Goal: Task Accomplishment & Management: Manage account settings

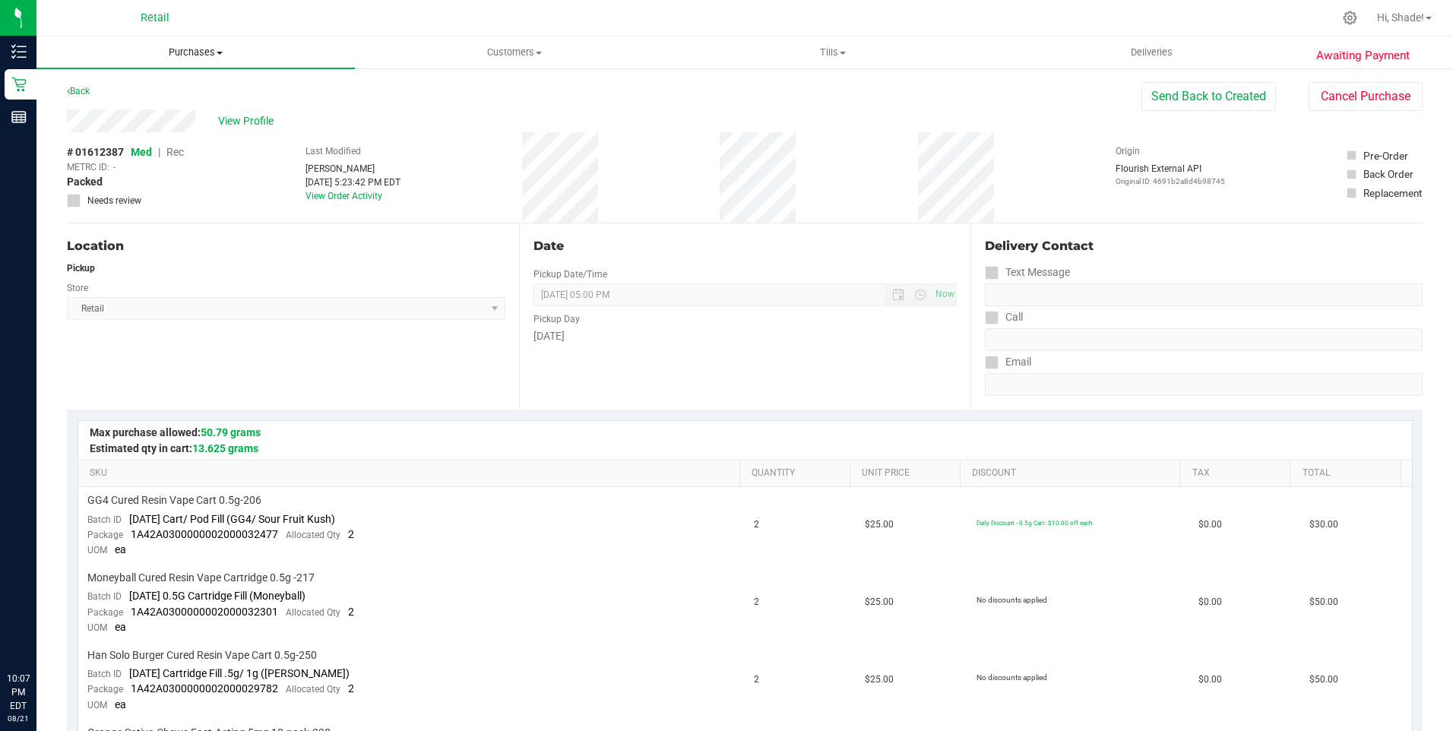
click at [185, 45] on uib-tab-heading "Purchases Summary of purchases Fulfillment All purchases" at bounding box center [195, 52] width 318 height 32
click at [119, 122] on span "All purchases" at bounding box center [90, 128] width 108 height 13
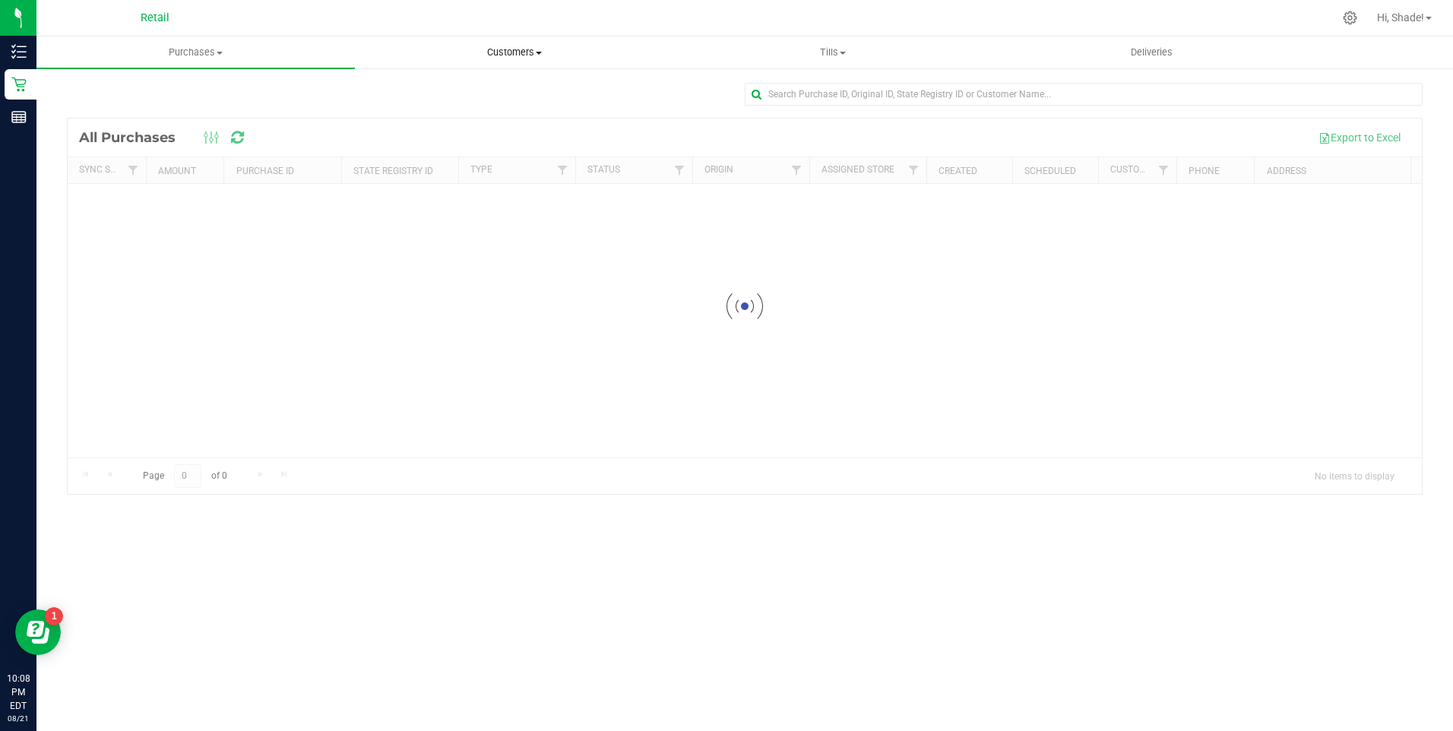
click at [512, 46] on span "Customers" at bounding box center [514, 53] width 317 height 14
click at [382, 88] on span "All customers" at bounding box center [409, 91] width 109 height 13
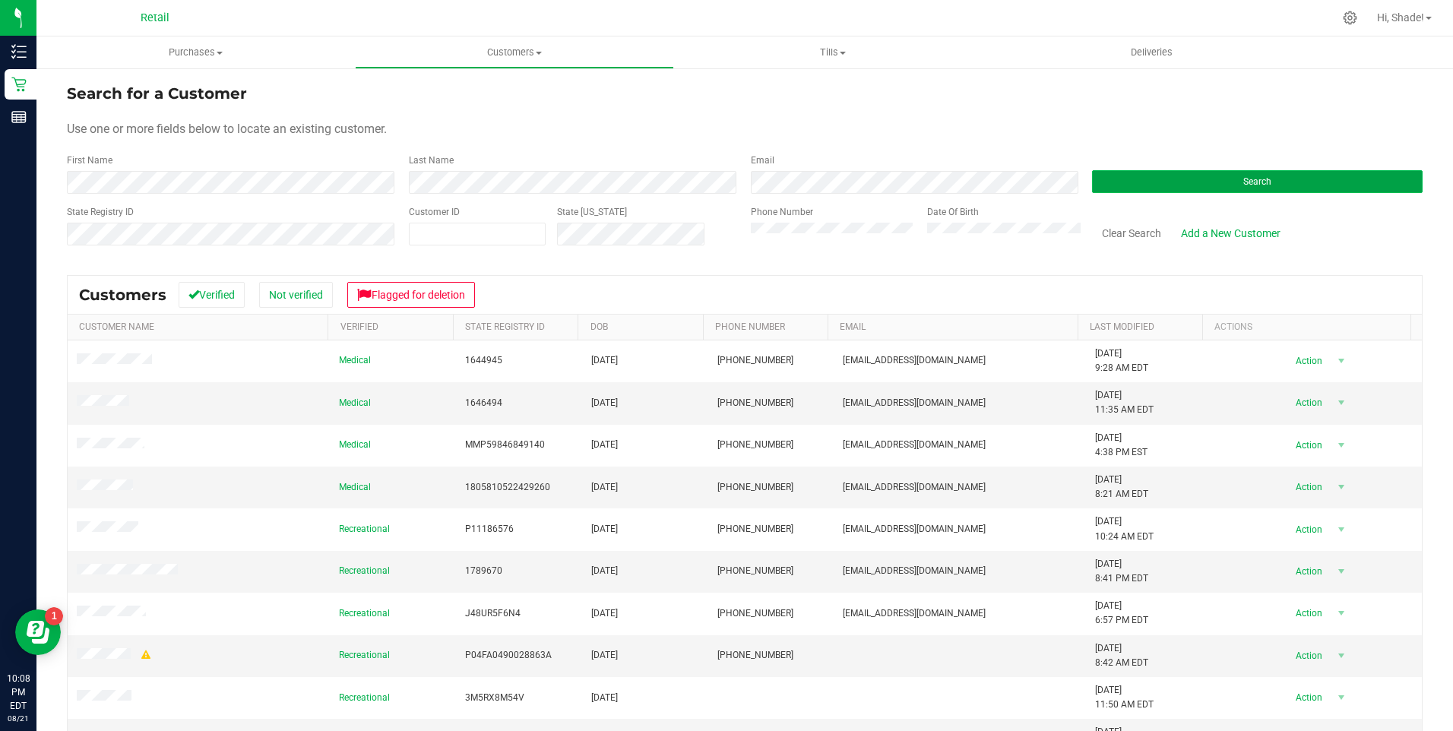
click at [1150, 188] on button "Search" at bounding box center [1257, 181] width 331 height 23
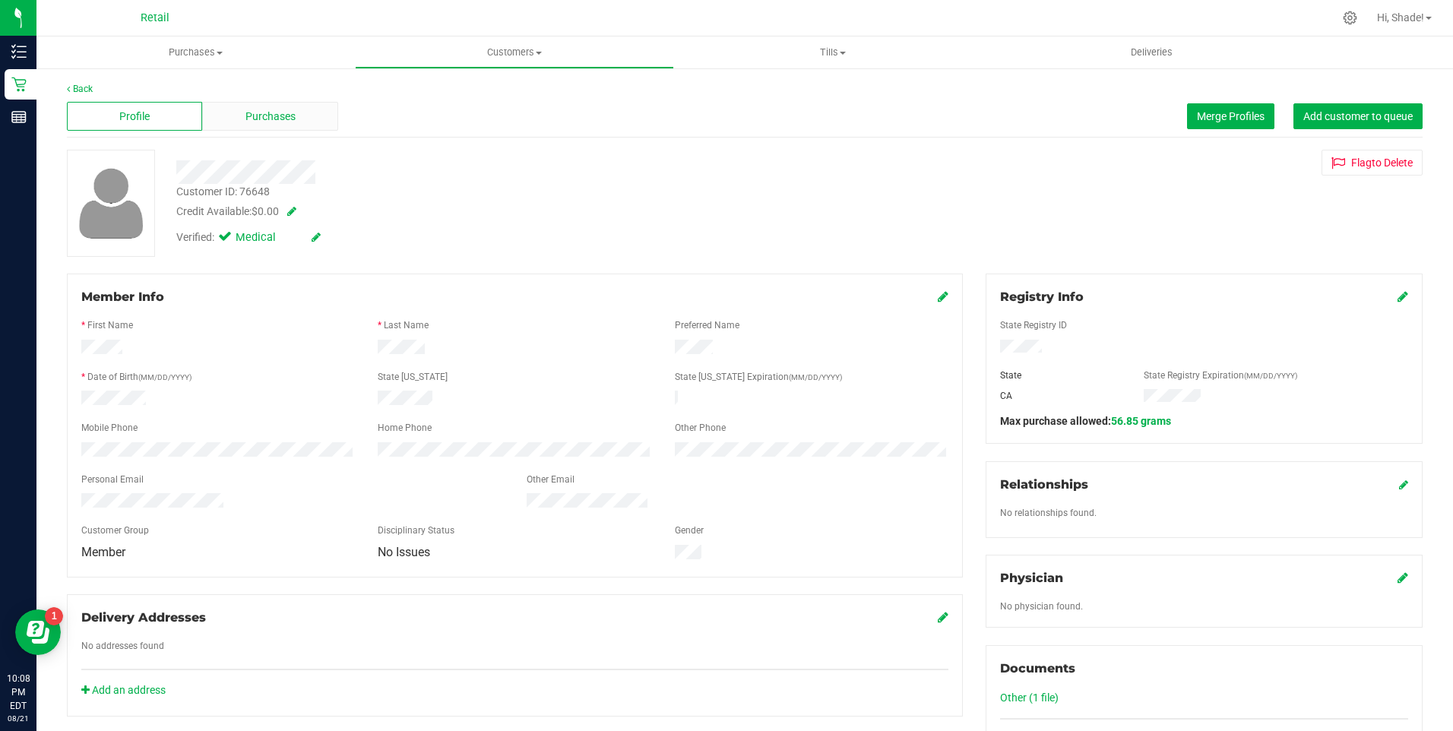
click at [248, 116] on span "Purchases" at bounding box center [270, 117] width 50 height 16
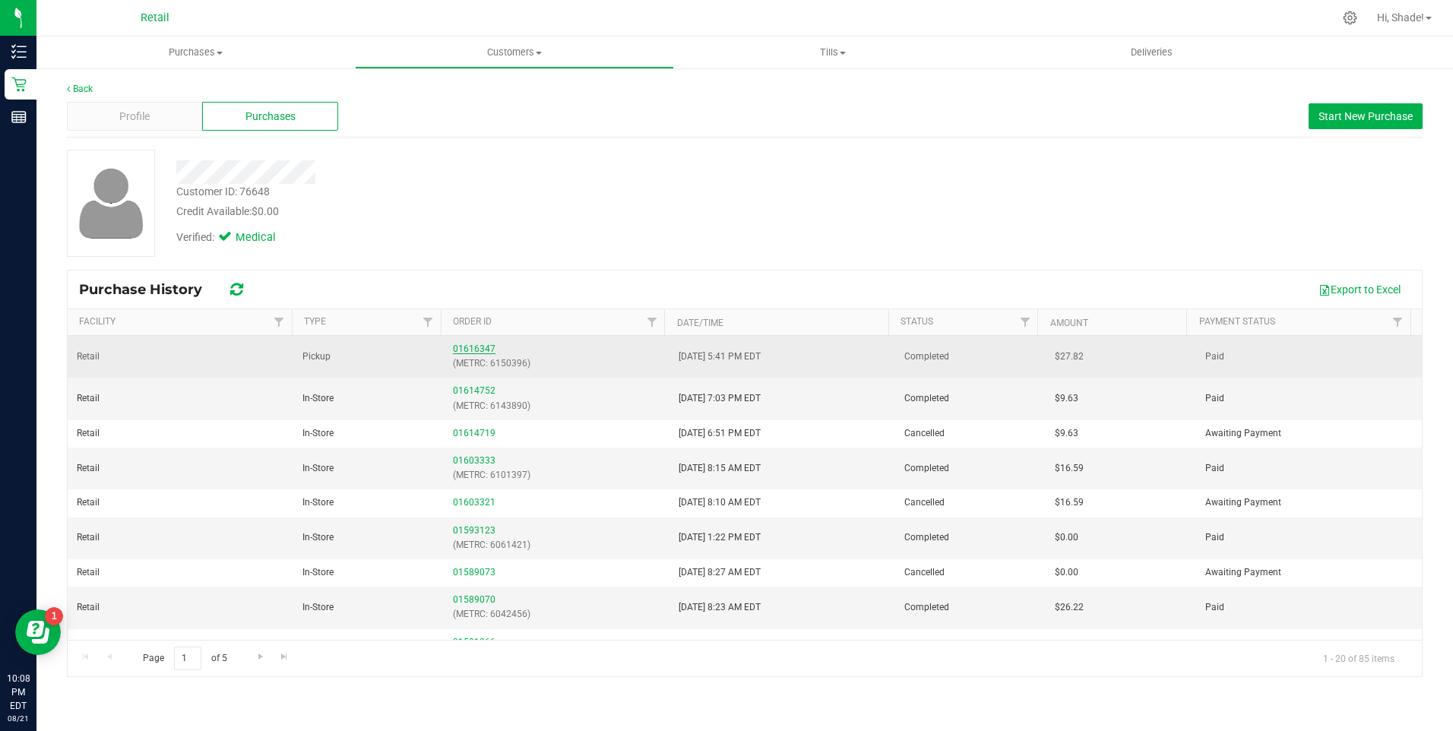
click at [484, 350] on link "01616347" at bounding box center [474, 348] width 43 height 11
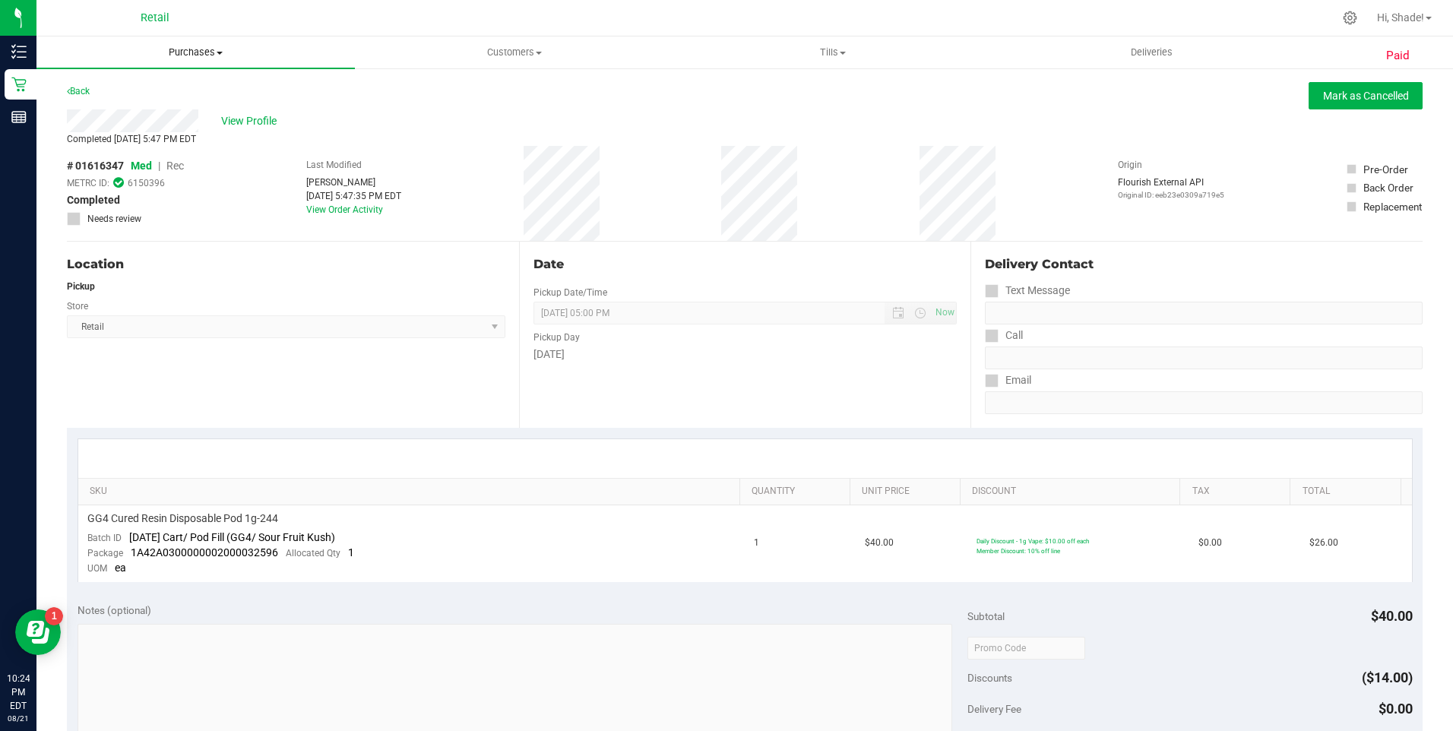
click at [204, 52] on span "Purchases" at bounding box center [195, 53] width 318 height 14
click at [144, 92] on span "Summary of purchases" at bounding box center [114, 91] width 156 height 13
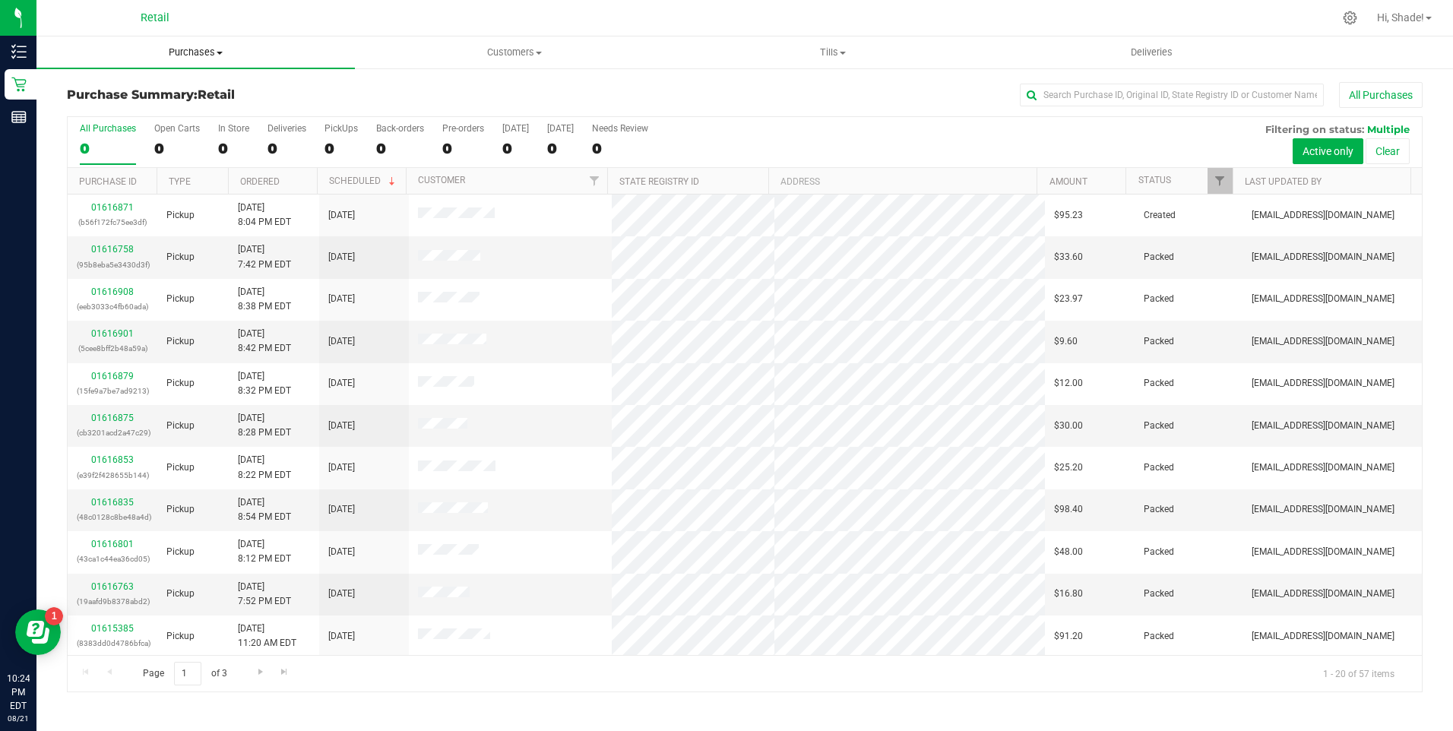
click at [194, 55] on span "Purchases" at bounding box center [195, 53] width 318 height 14
click at [184, 57] on span "Purchases" at bounding box center [195, 53] width 318 height 14
click at [176, 55] on span "Purchases" at bounding box center [195, 53] width 318 height 14
click at [193, 91] on li "Summary of purchases" at bounding box center [195, 92] width 318 height 18
click at [188, 44] on uib-tab-heading "Purchases Summary of purchases Fulfillment All purchases" at bounding box center [195, 52] width 318 height 32
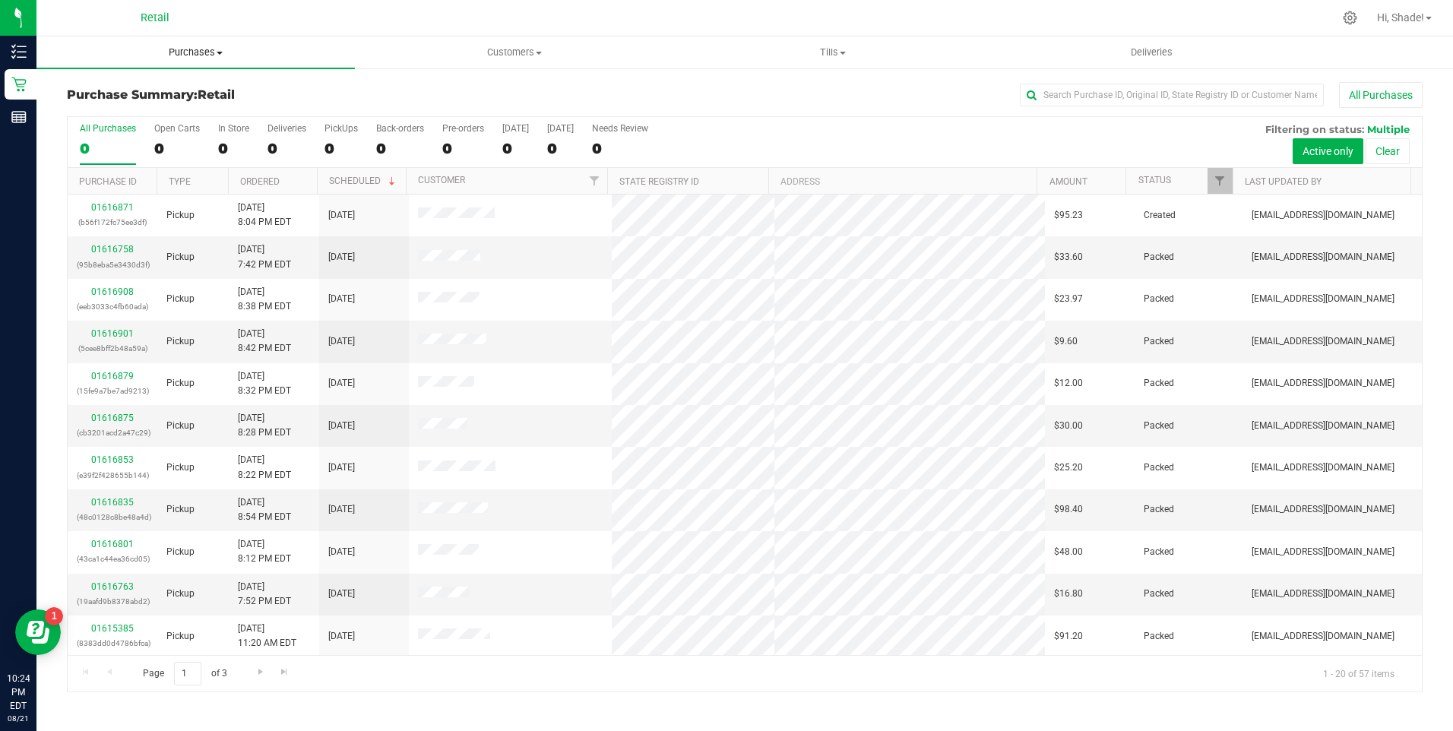
click at [187, 48] on span "Purchases" at bounding box center [195, 53] width 318 height 14
click at [188, 49] on span "Purchases" at bounding box center [195, 53] width 318 height 14
click at [131, 89] on span "Summary of purchases" at bounding box center [114, 91] width 156 height 13
click at [1106, 95] on input "text" at bounding box center [1172, 95] width 304 height 23
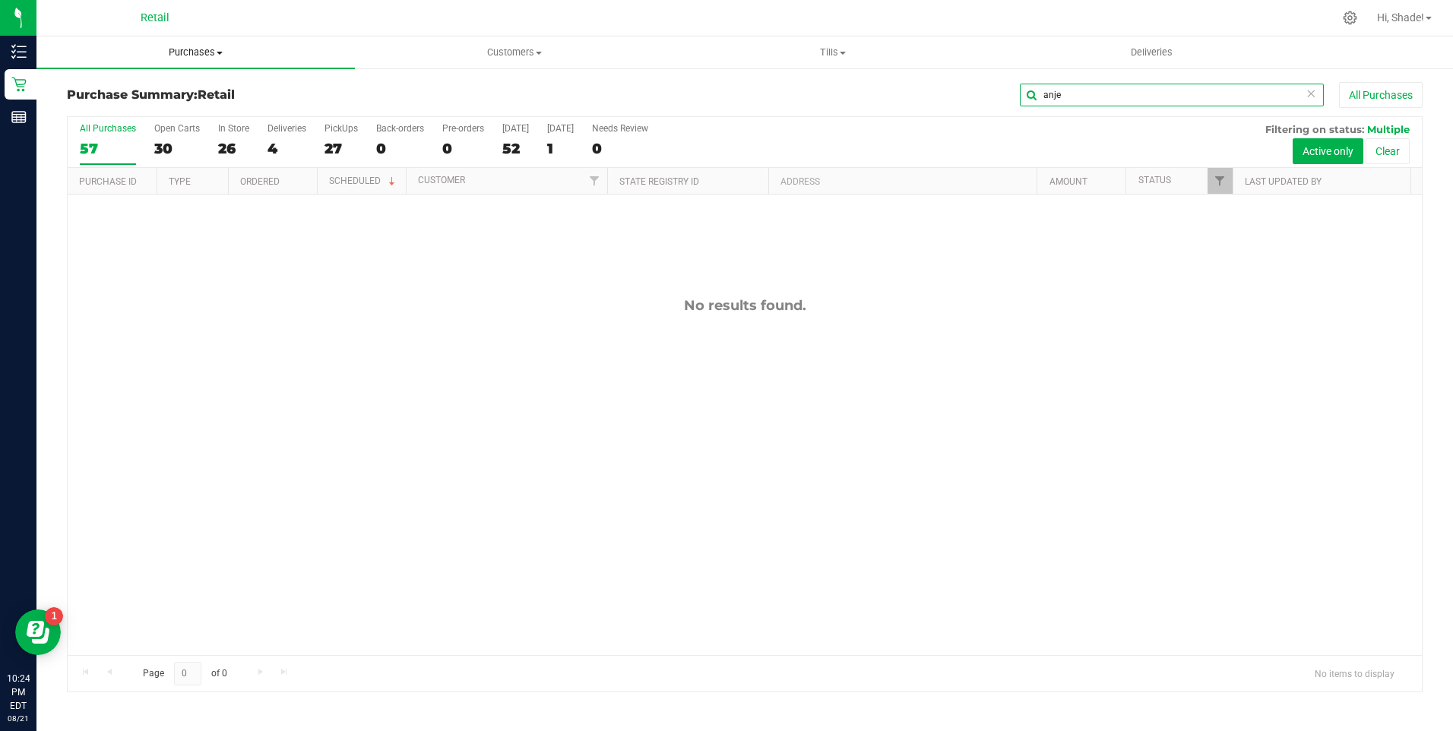
type input "anje"
click at [192, 49] on span "Purchases" at bounding box center [195, 53] width 318 height 14
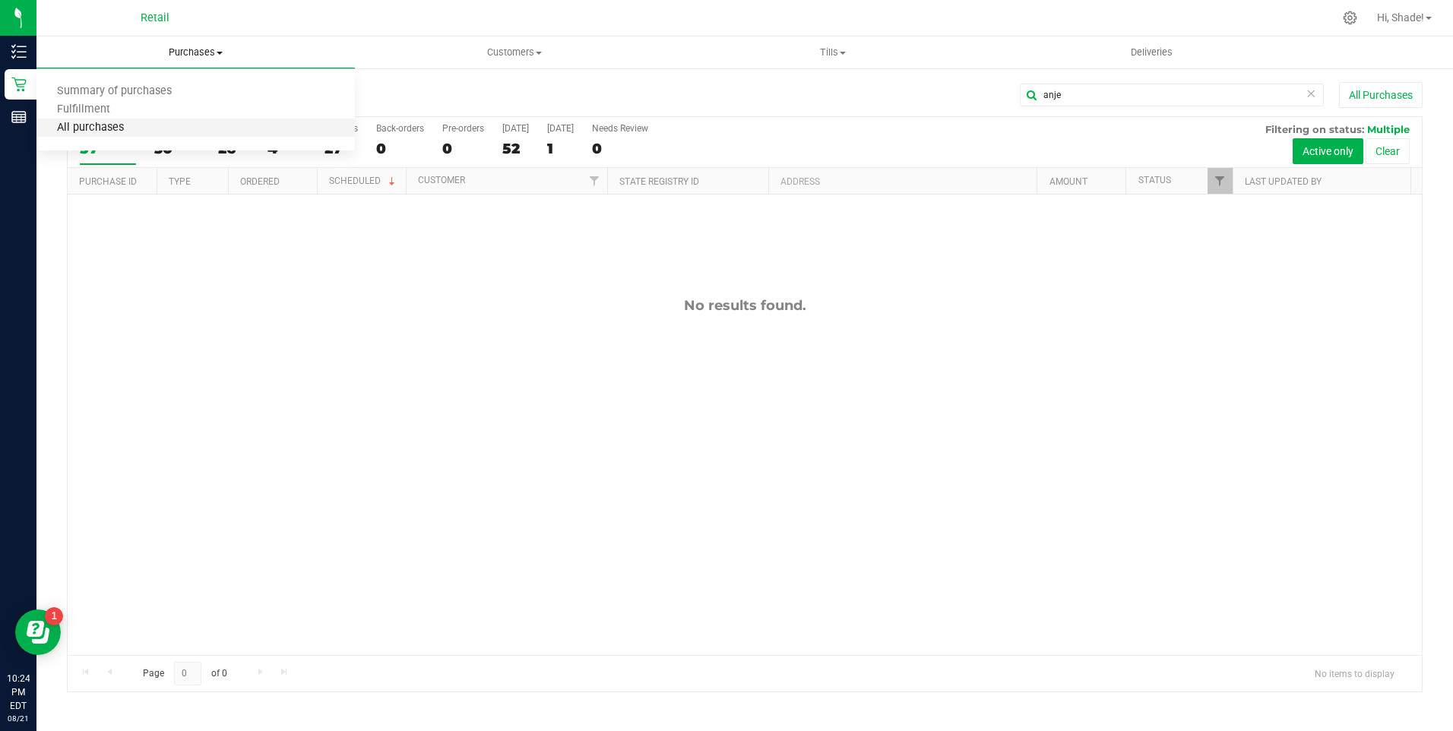
click at [122, 124] on span "All purchases" at bounding box center [90, 128] width 108 height 13
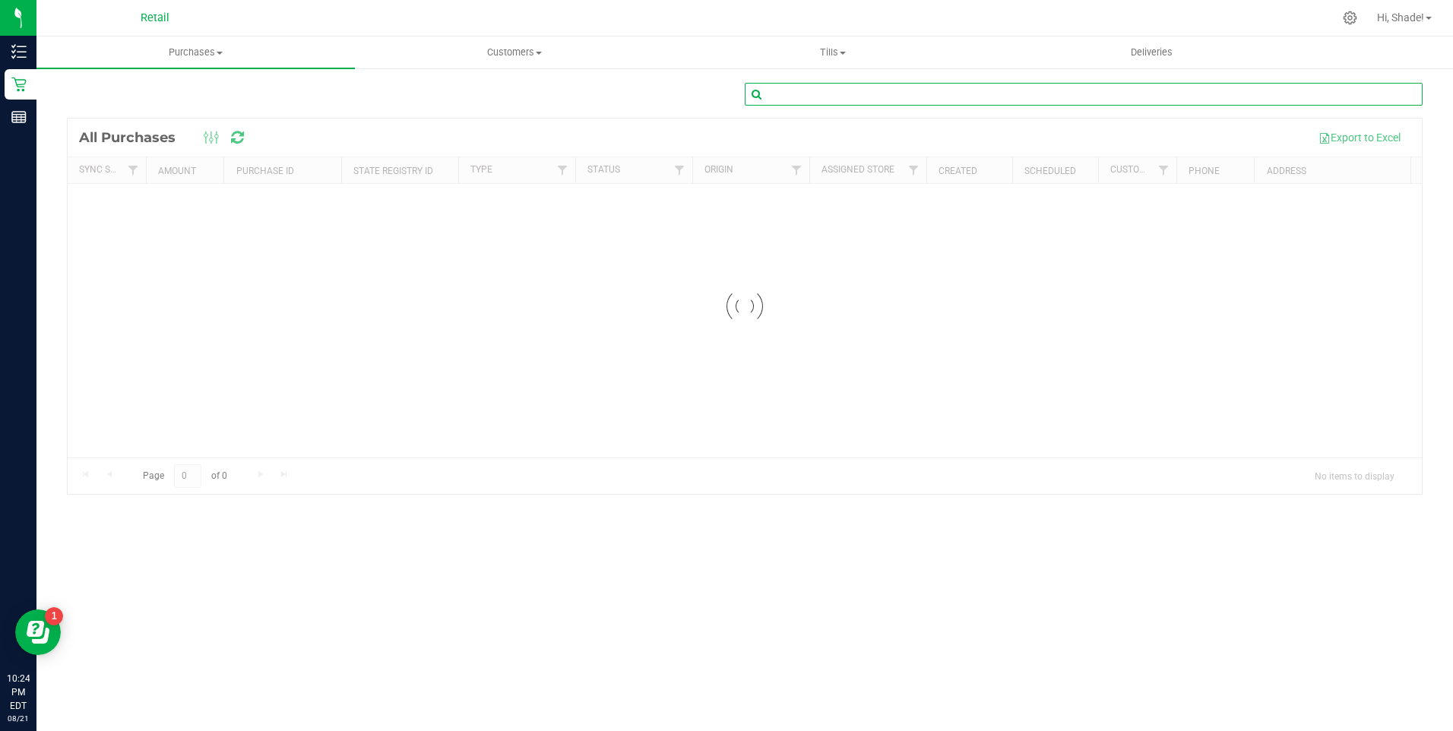
click at [896, 90] on input "text" at bounding box center [1084, 94] width 678 height 23
click at [894, 90] on input "anjeli" at bounding box center [1084, 94] width 678 height 23
type input "anjeli hern"
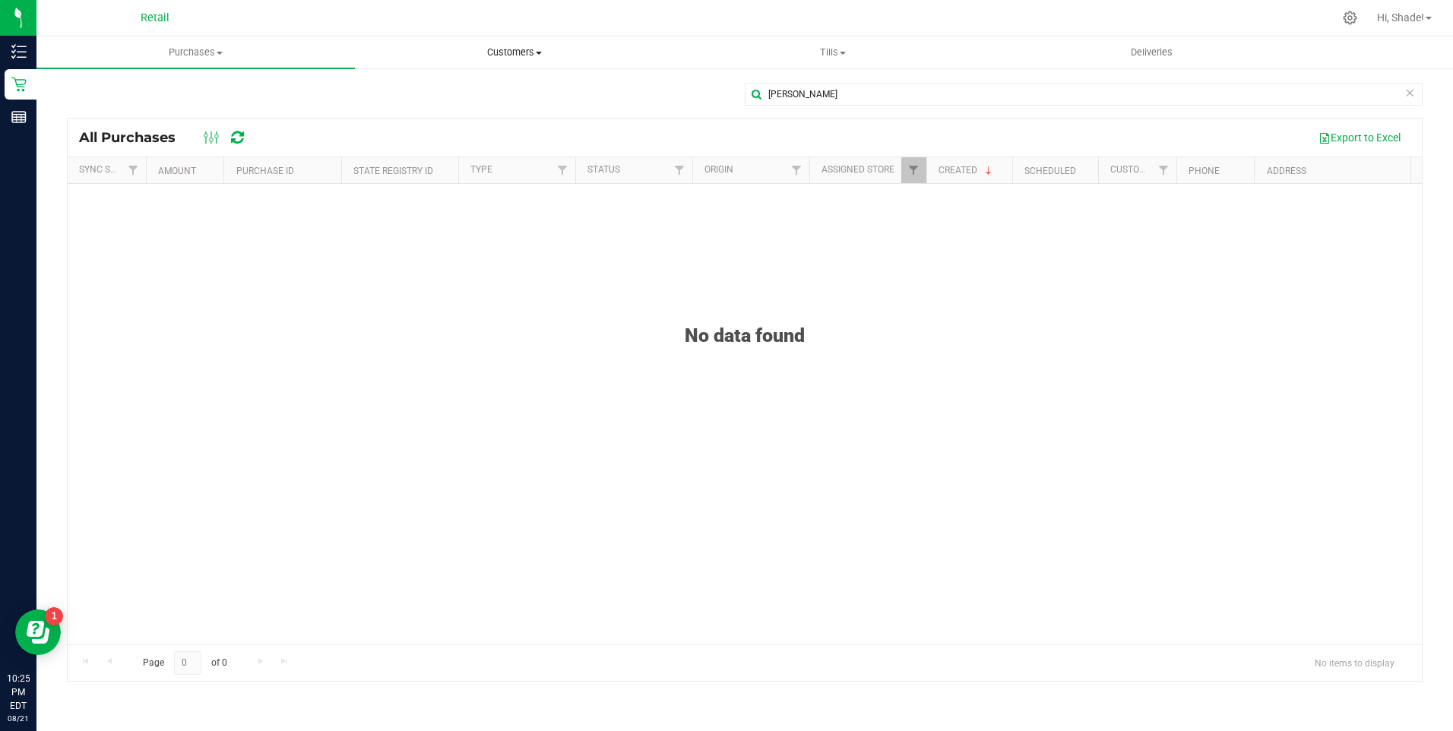
drag, startPoint x: 517, startPoint y: 49, endPoint x: 455, endPoint y: 74, distance: 67.5
click at [517, 49] on span "Customers" at bounding box center [514, 53] width 317 height 14
click at [408, 87] on span "All customers" at bounding box center [409, 91] width 109 height 13
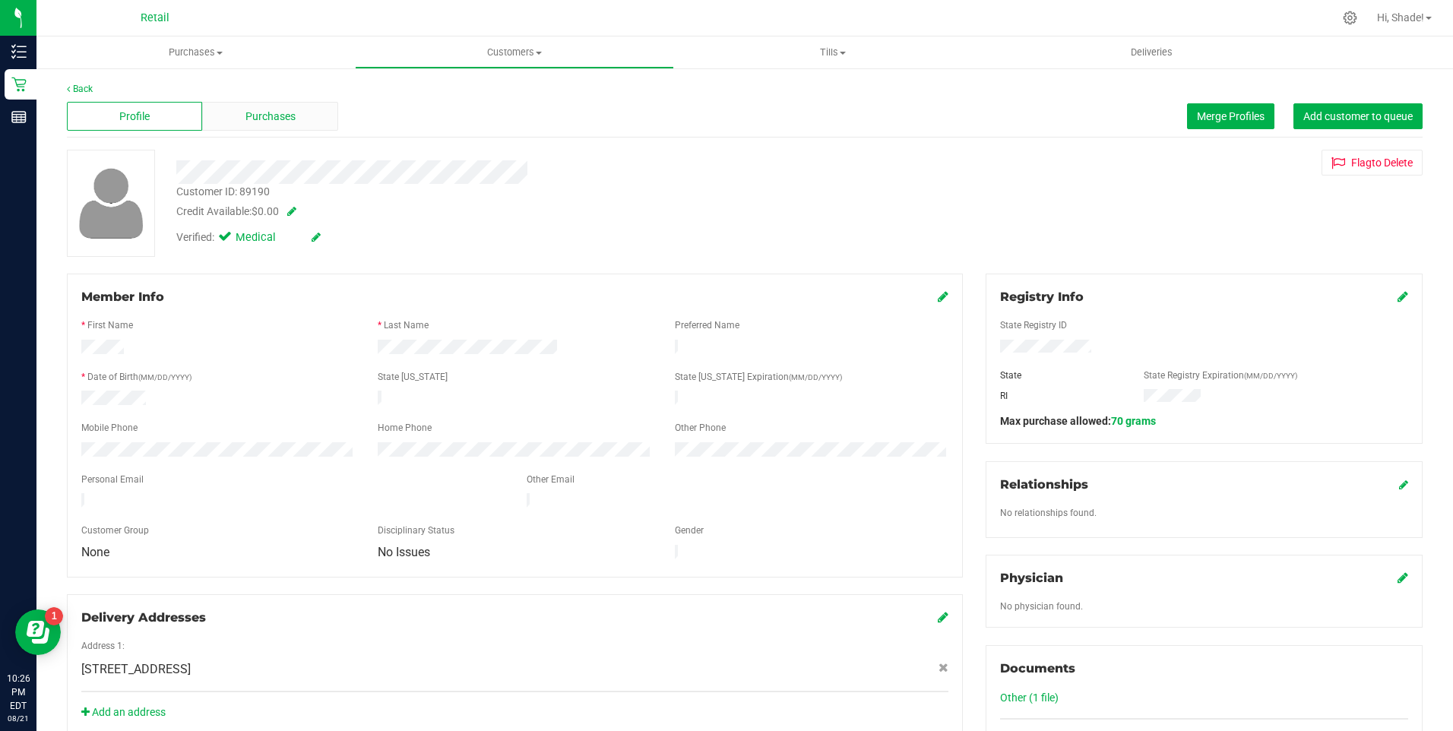
click at [249, 127] on div "Purchases" at bounding box center [269, 116] width 135 height 29
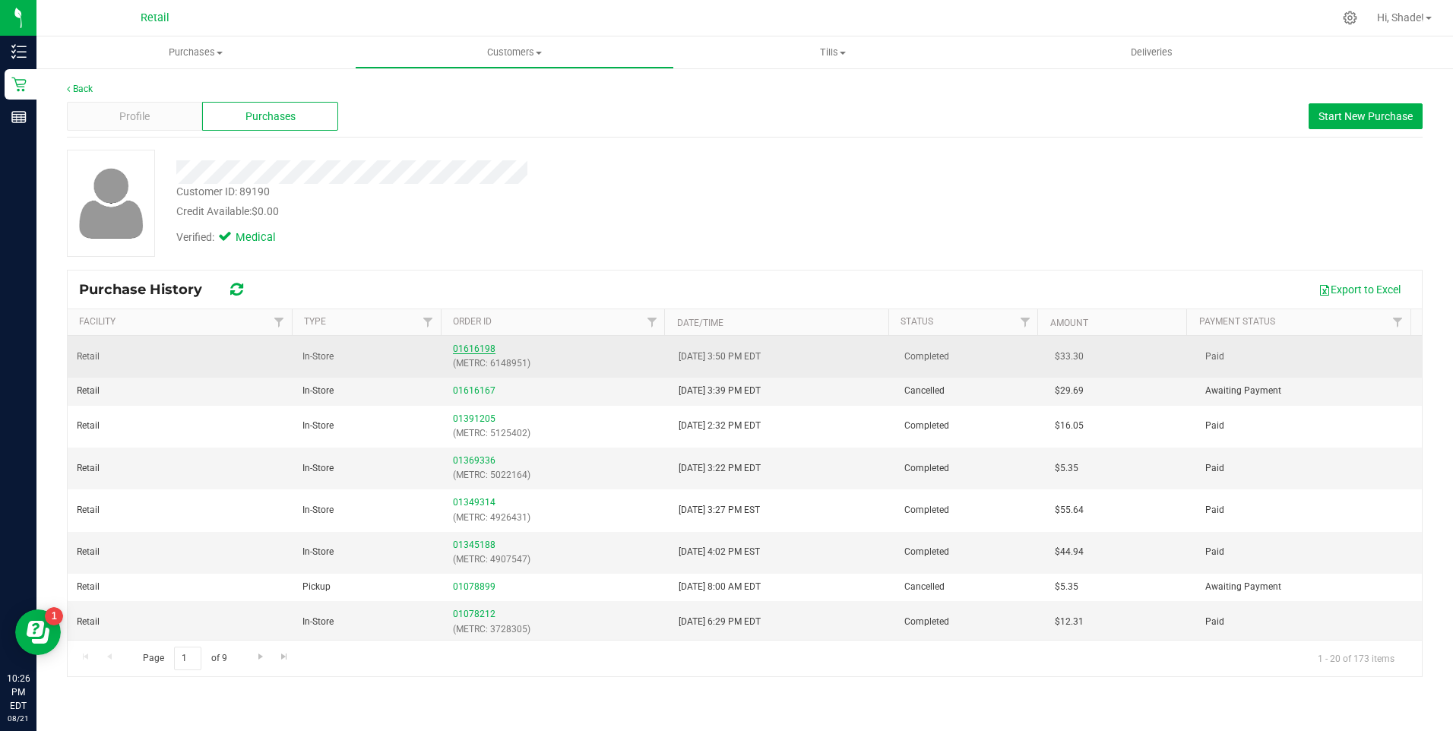
click at [470, 349] on link "01616198" at bounding box center [474, 348] width 43 height 11
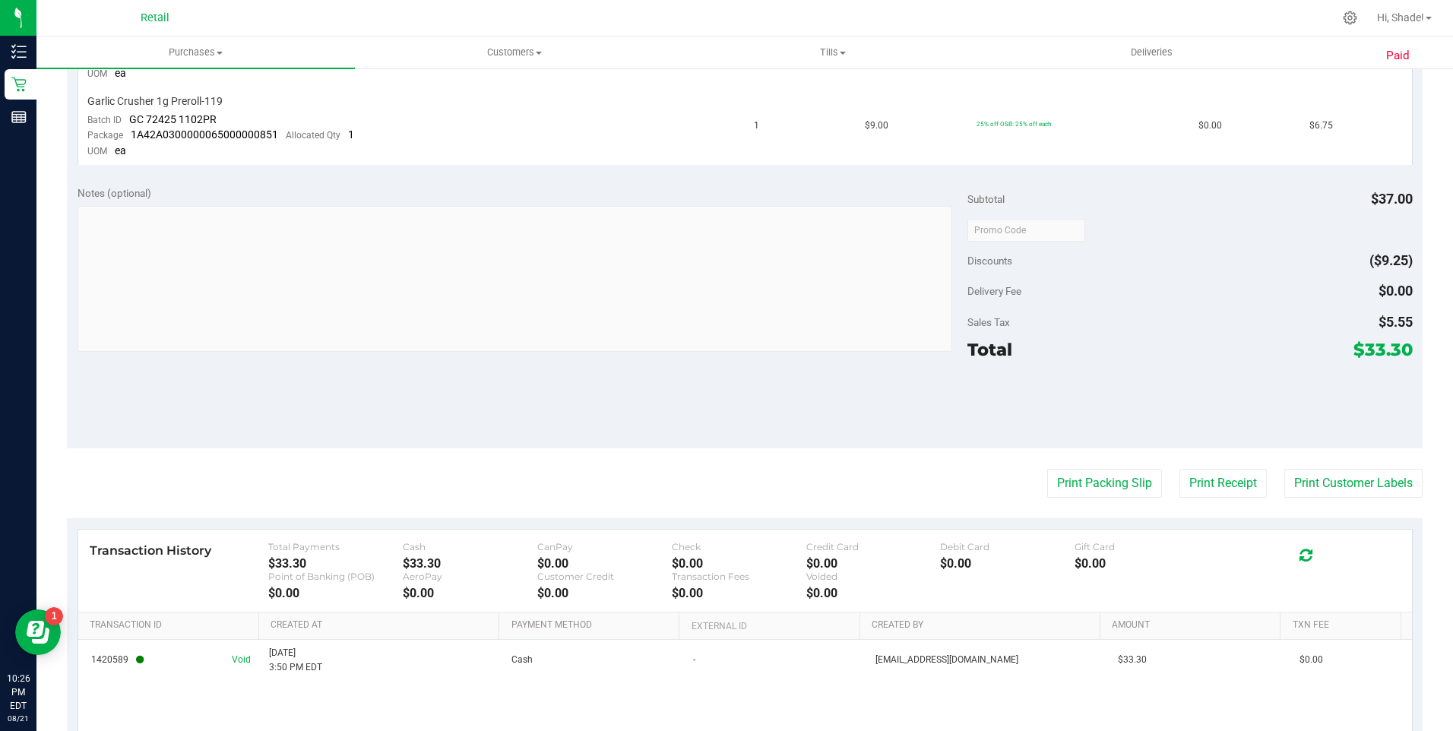
scroll to position [532, 0]
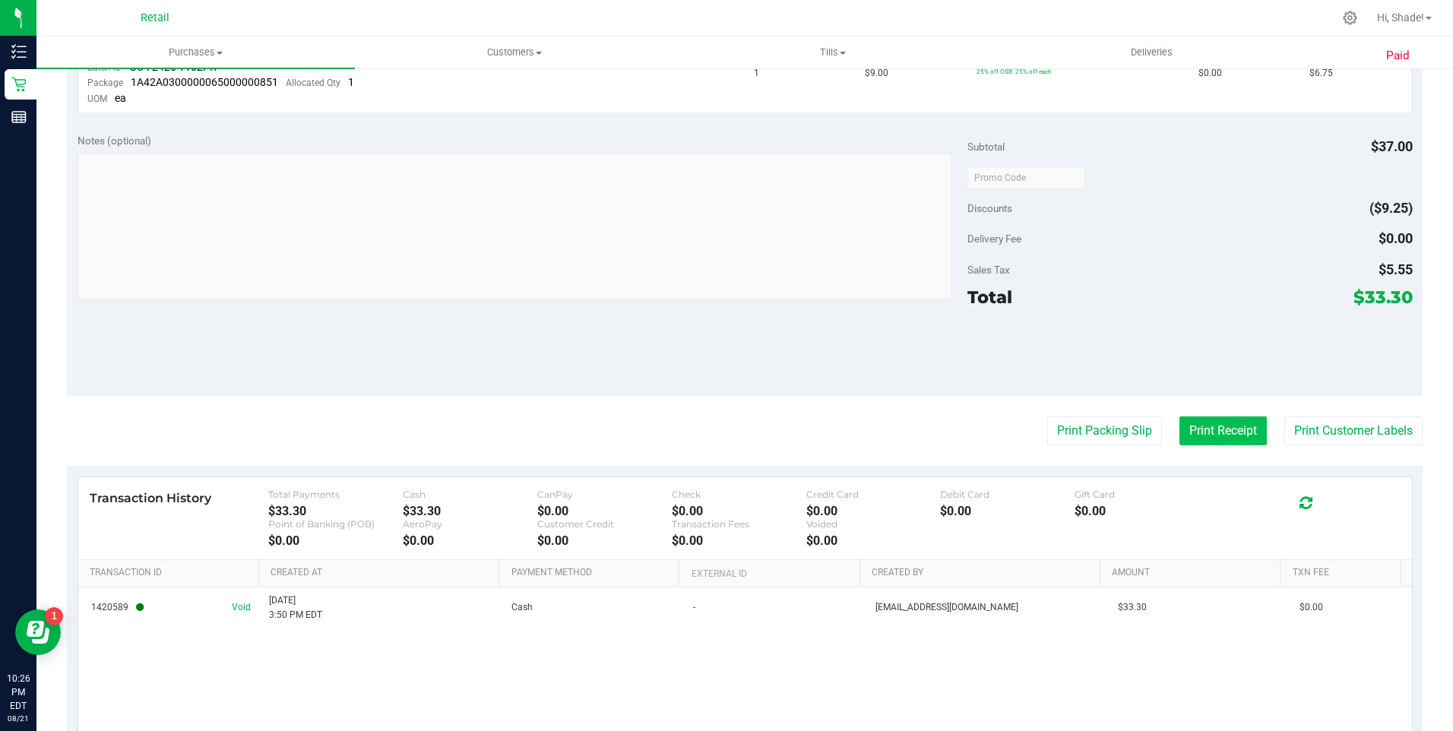
click at [1233, 435] on button "Print Receipt" at bounding box center [1222, 430] width 87 height 29
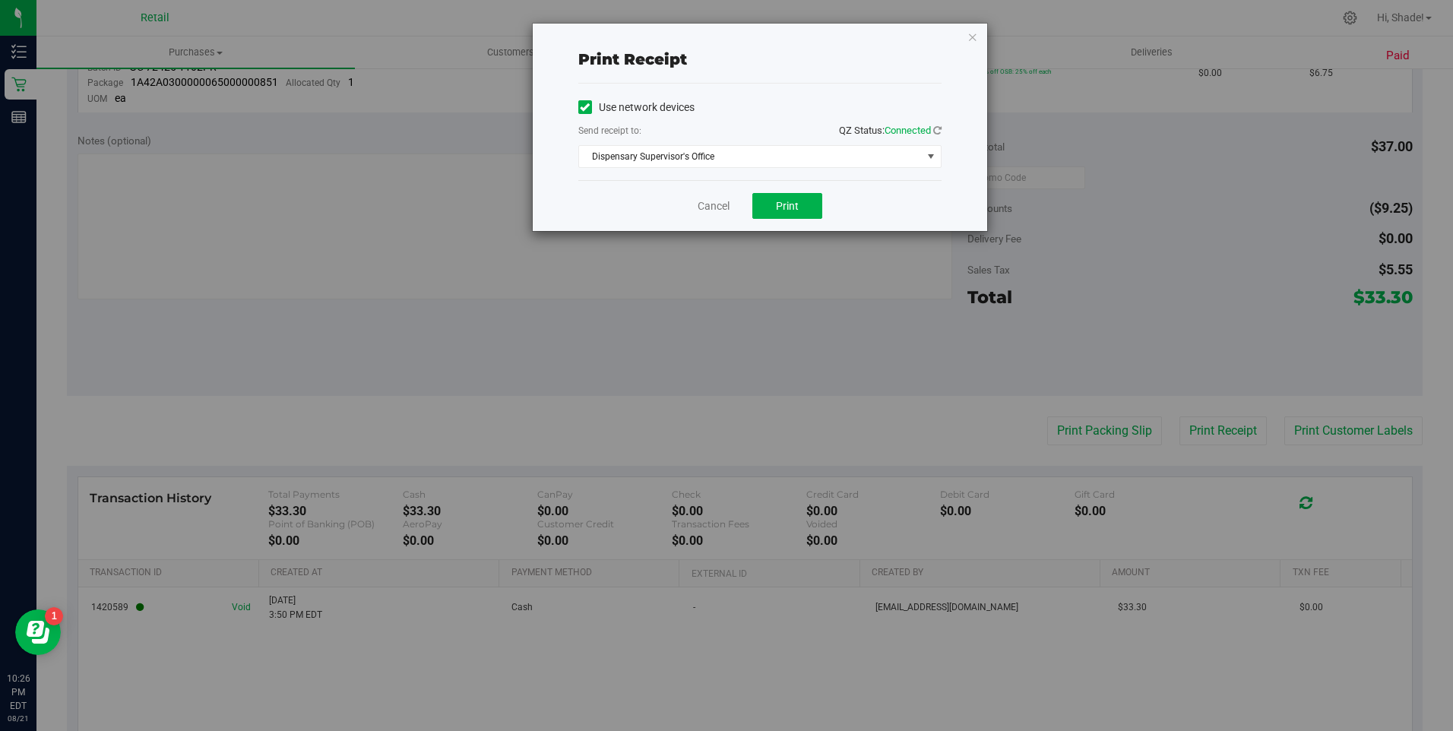
click at [583, 107] on icon at bounding box center [585, 107] width 10 height 0
click at [0, 0] on input "Use network devices" at bounding box center [0, 0] width 0 height 0
click at [606, 148] on span "Choose printer" at bounding box center [750, 156] width 343 height 21
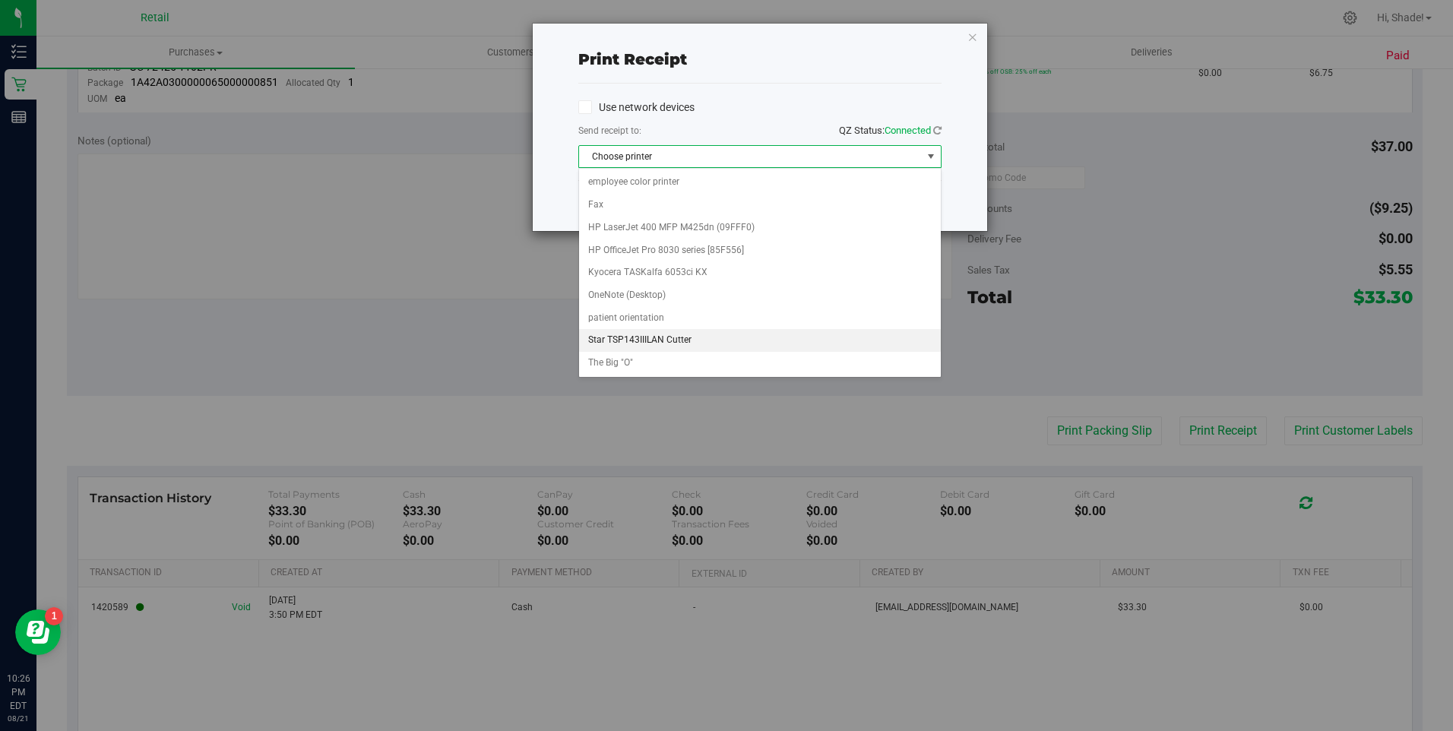
click at [671, 331] on li "Star TSP143IIILAN Cutter" at bounding box center [760, 340] width 362 height 23
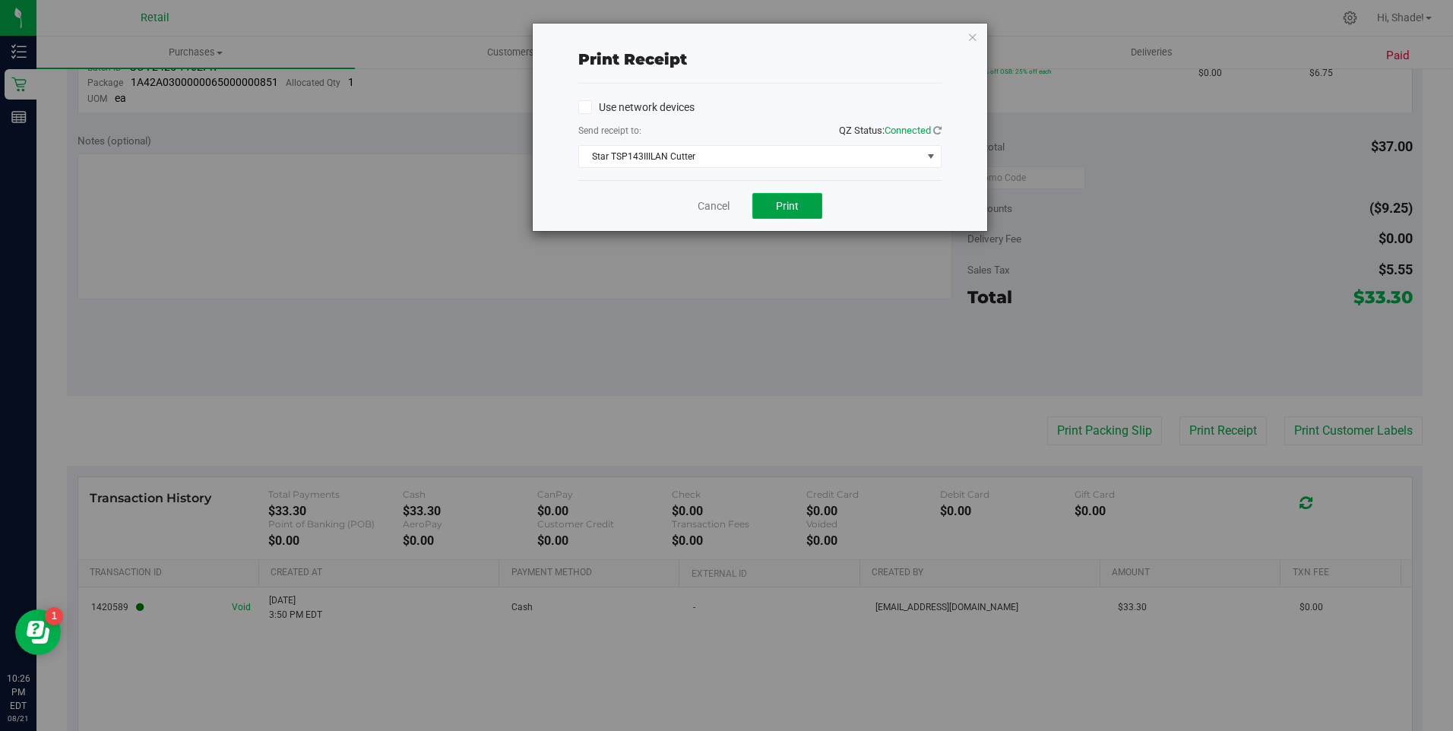
click at [780, 201] on span "Print" at bounding box center [787, 206] width 23 height 12
click at [971, 33] on icon "button" at bounding box center [972, 36] width 11 height 18
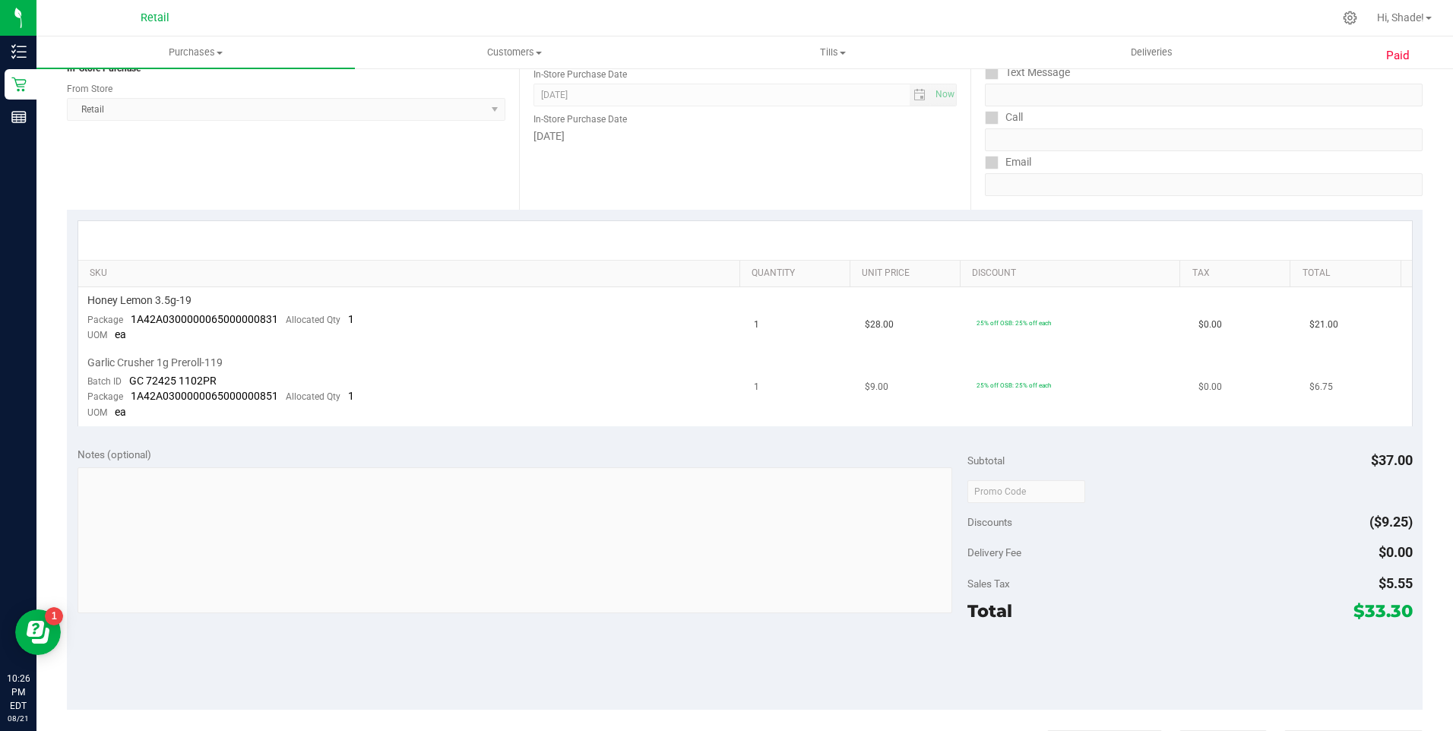
scroll to position [0, 0]
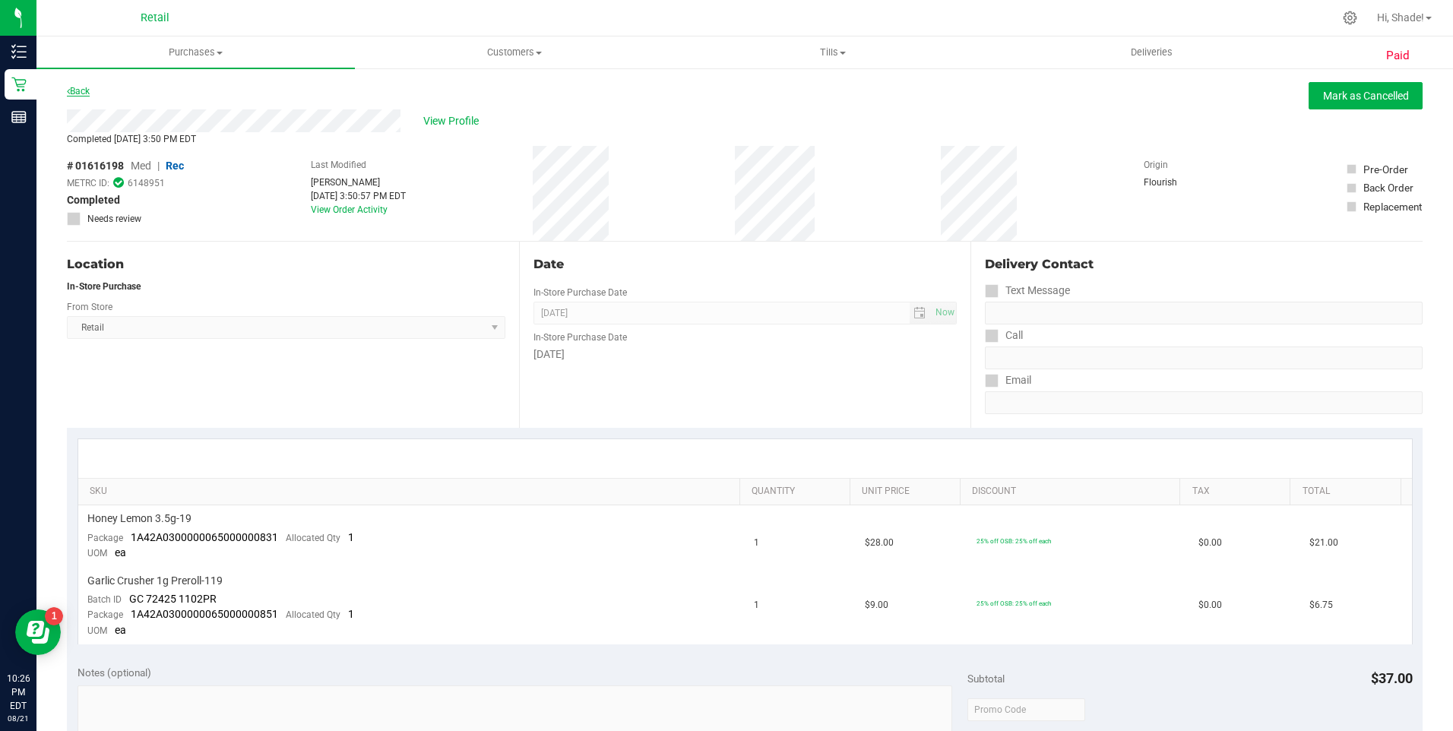
click at [79, 90] on link "Back" at bounding box center [78, 91] width 23 height 11
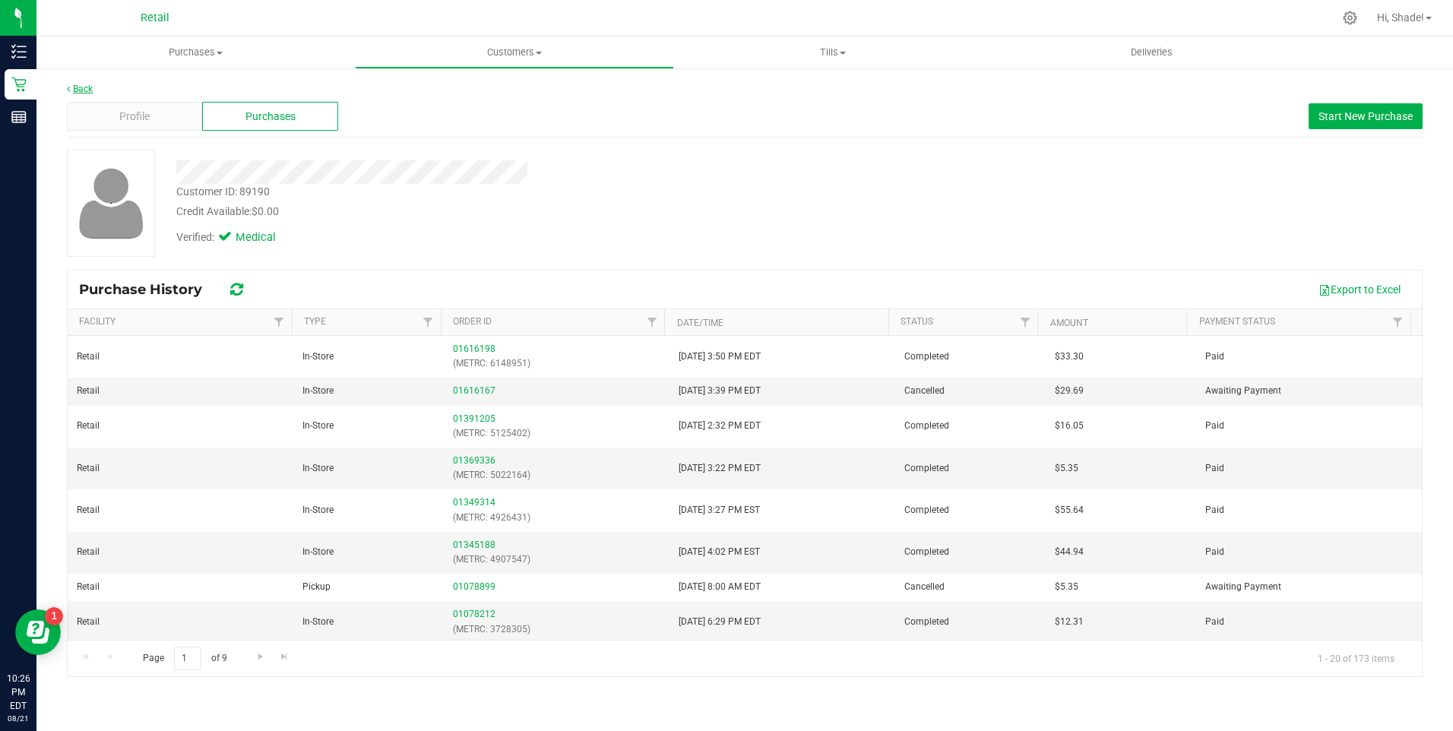
click at [87, 87] on link "Back" at bounding box center [80, 89] width 26 height 11
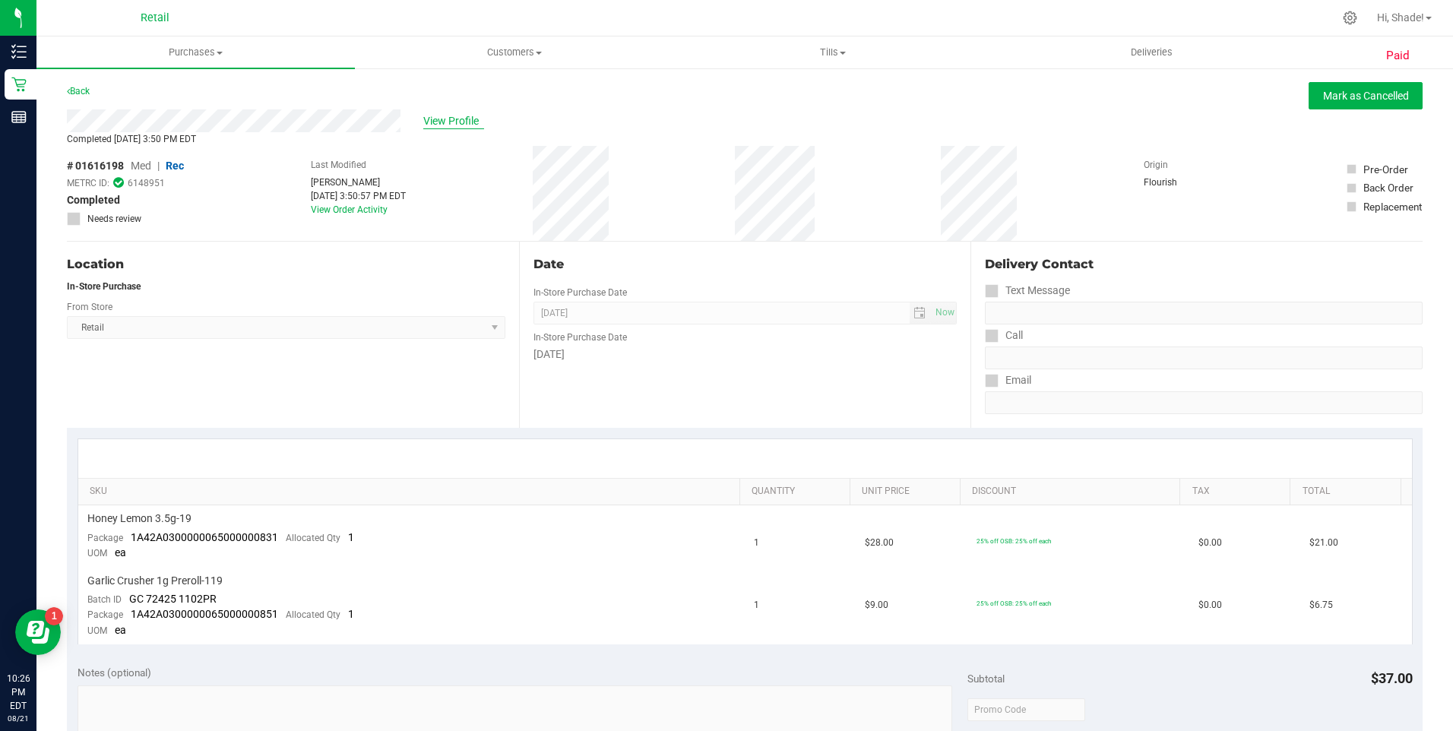
click at [446, 119] on span "View Profile" at bounding box center [453, 121] width 61 height 16
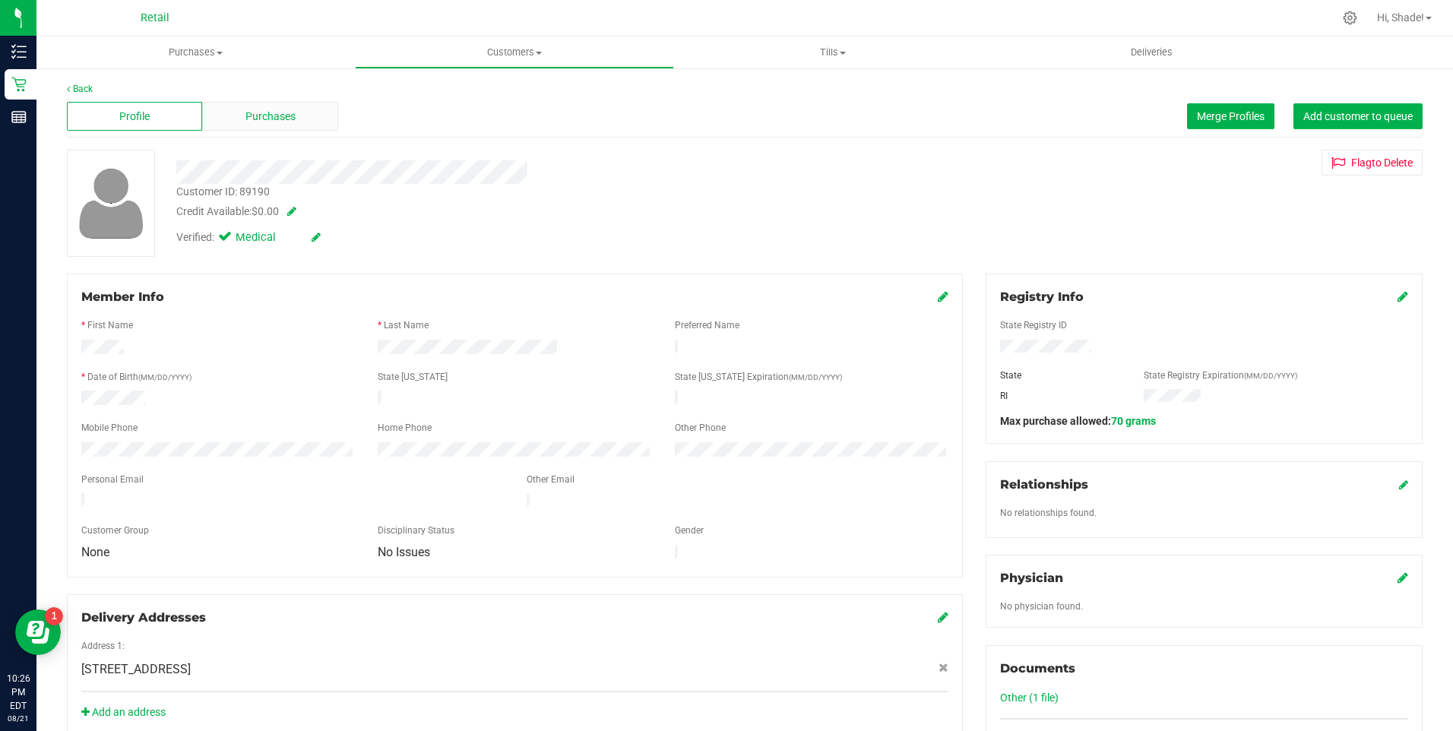
click at [254, 104] on div "Purchases" at bounding box center [269, 116] width 135 height 29
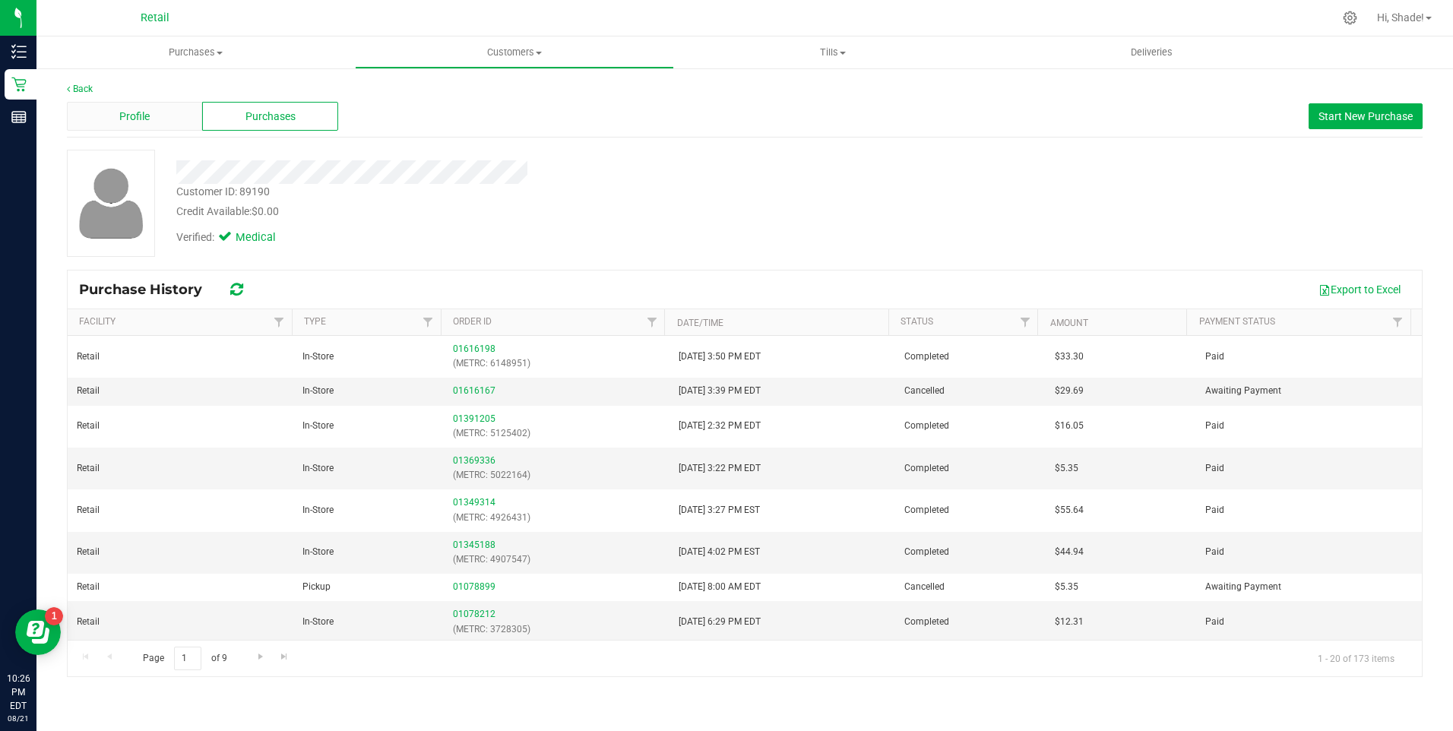
click at [158, 113] on div "Profile" at bounding box center [134, 116] width 135 height 29
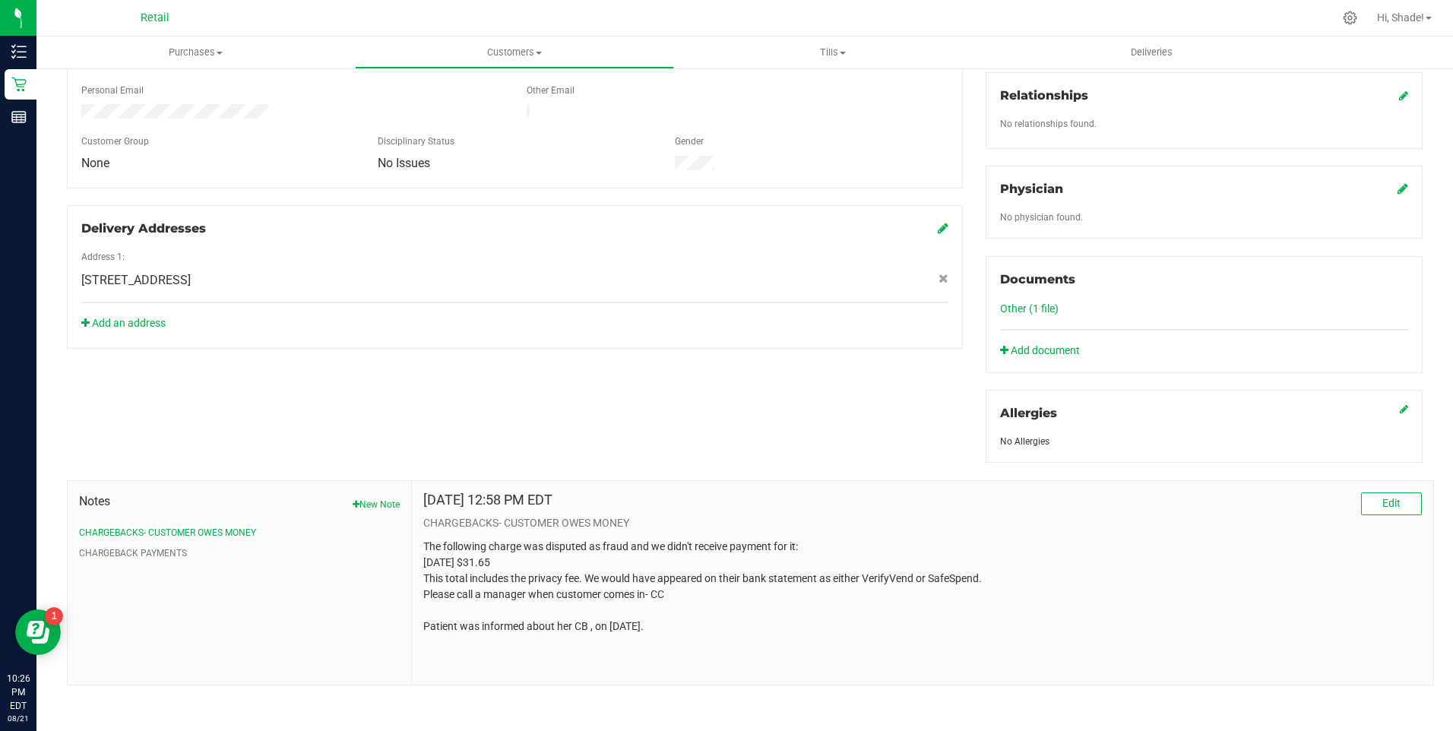
scroll to position [391, 0]
click at [142, 546] on button "CHARGEBACK PAYMENTS" at bounding box center [133, 551] width 108 height 14
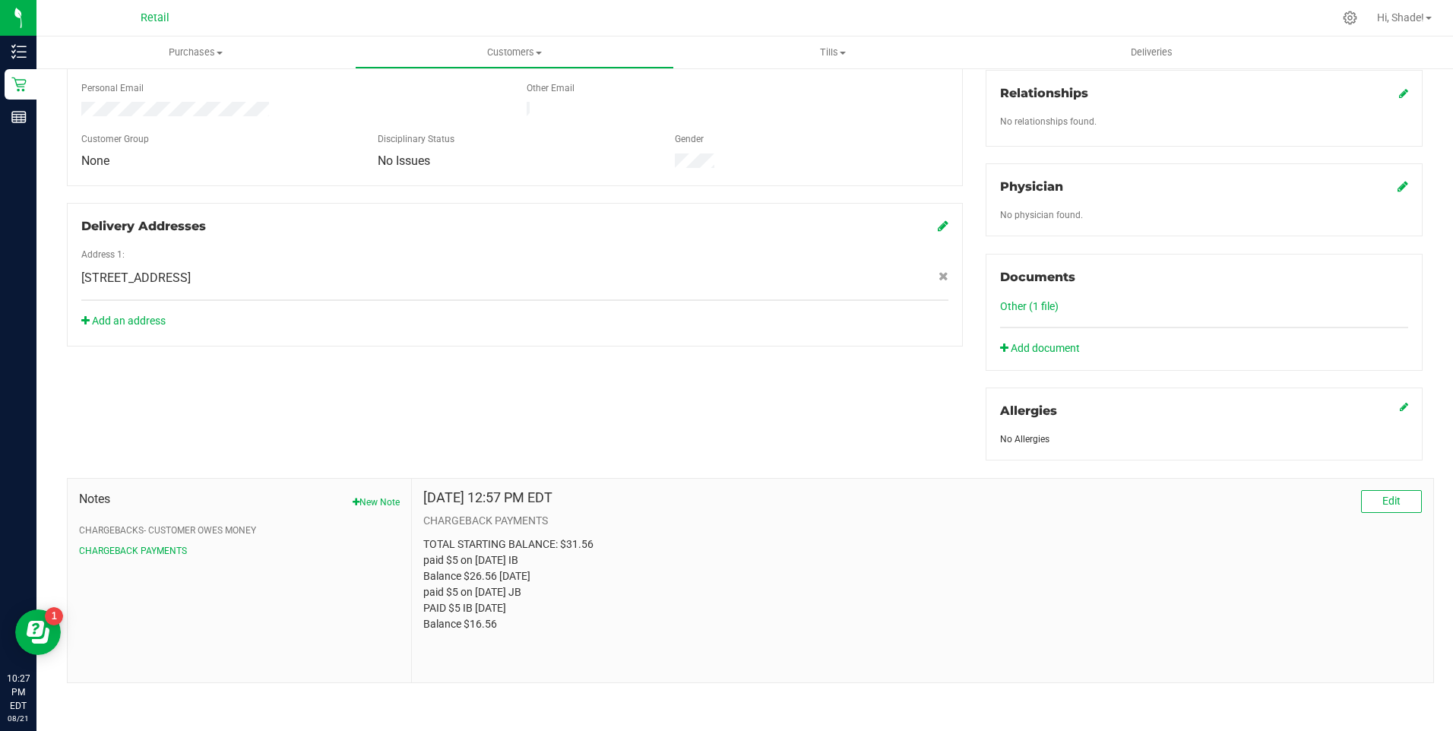
click at [1359, 487] on div "Sep 5, 2024 12:57 PM EDT Edit CHARGEBACK PAYMENTS TOTAL STARTING BALANCE: $31.5…" at bounding box center [922, 581] width 1021 height 204
click at [1382, 495] on span "Edit" at bounding box center [1391, 501] width 18 height 12
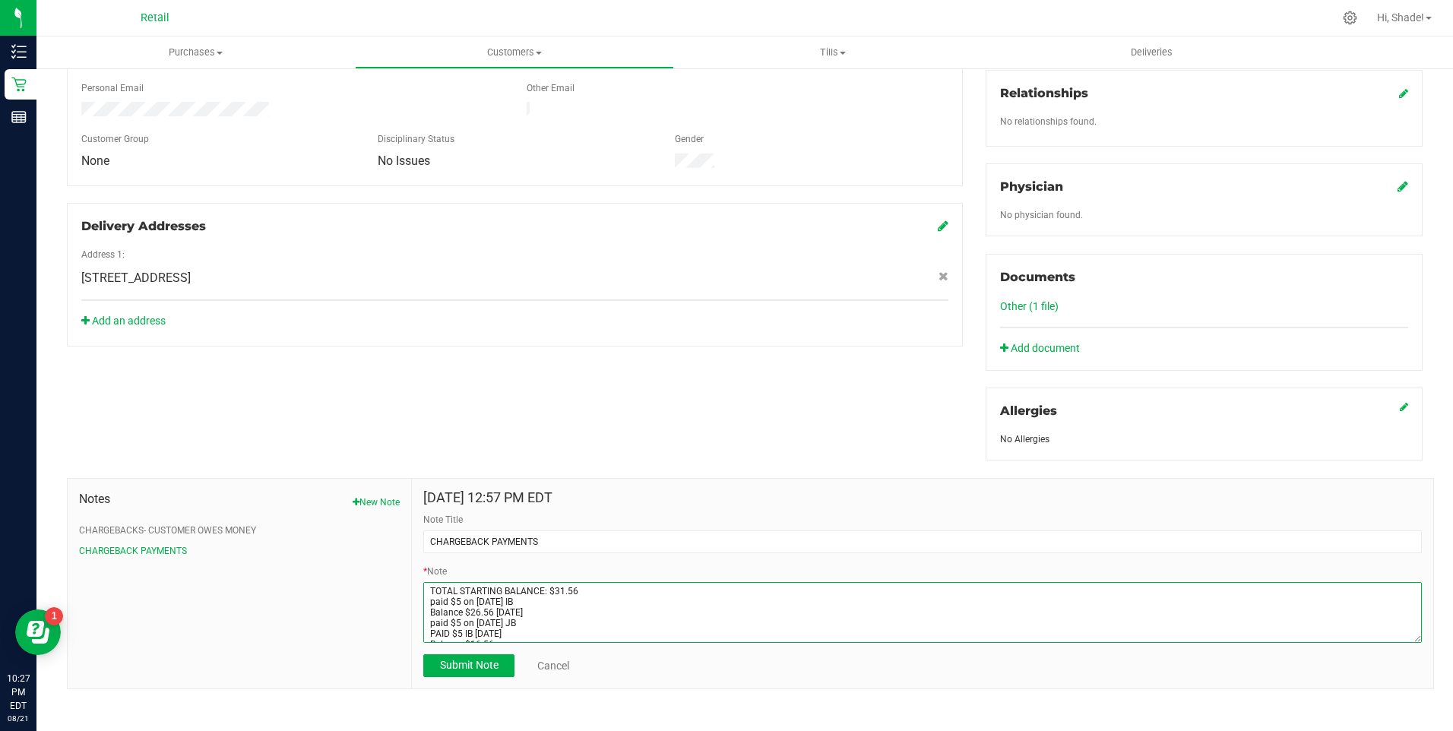
click at [521, 623] on textarea "* Note" at bounding box center [922, 612] width 999 height 61
click at [526, 631] on textarea "* Note" at bounding box center [922, 612] width 999 height 61
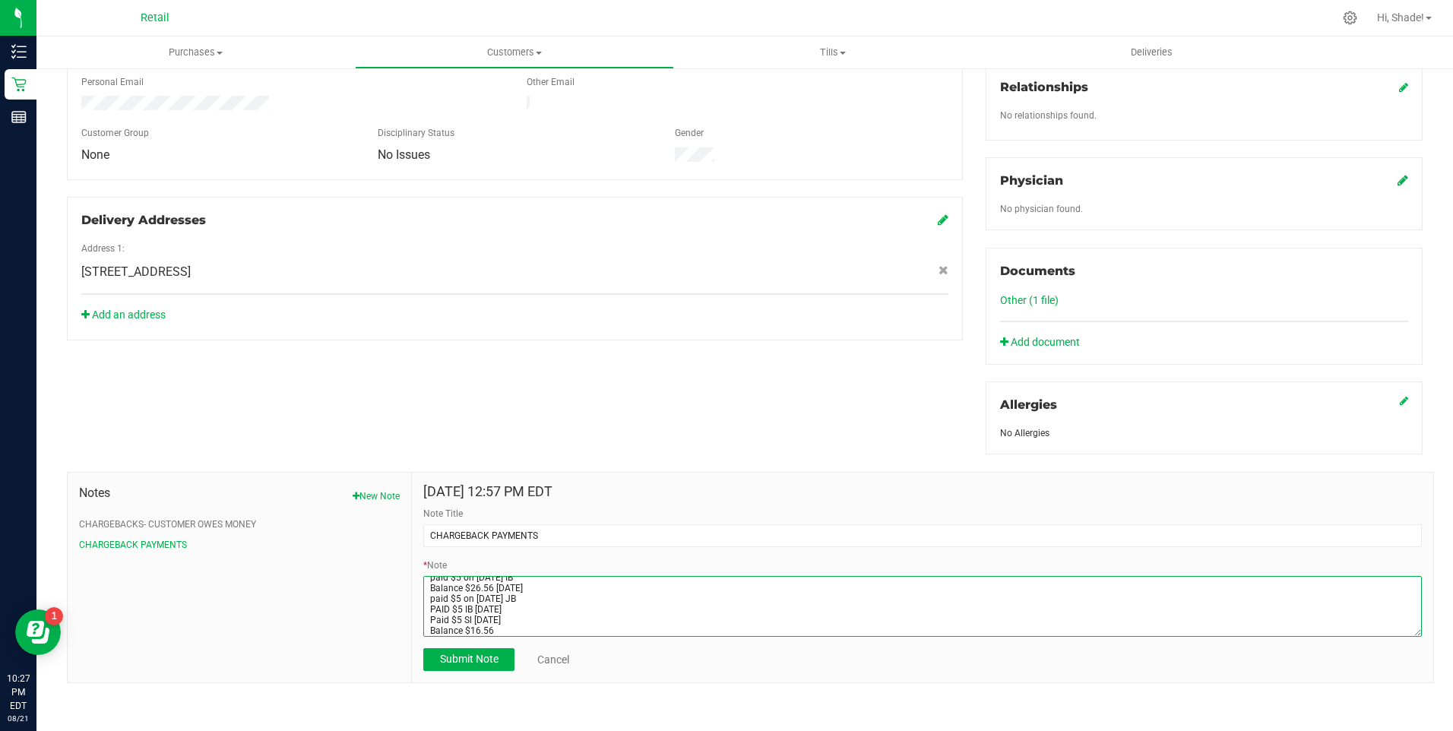
scroll to position [21, 0]
click at [479, 628] on textarea "* Note" at bounding box center [922, 606] width 999 height 61
click at [508, 625] on textarea "* Note" at bounding box center [922, 606] width 999 height 61
click at [518, 609] on textarea "* Note" at bounding box center [922, 606] width 999 height 61
click at [518, 614] on textarea "* Note" at bounding box center [922, 606] width 999 height 61
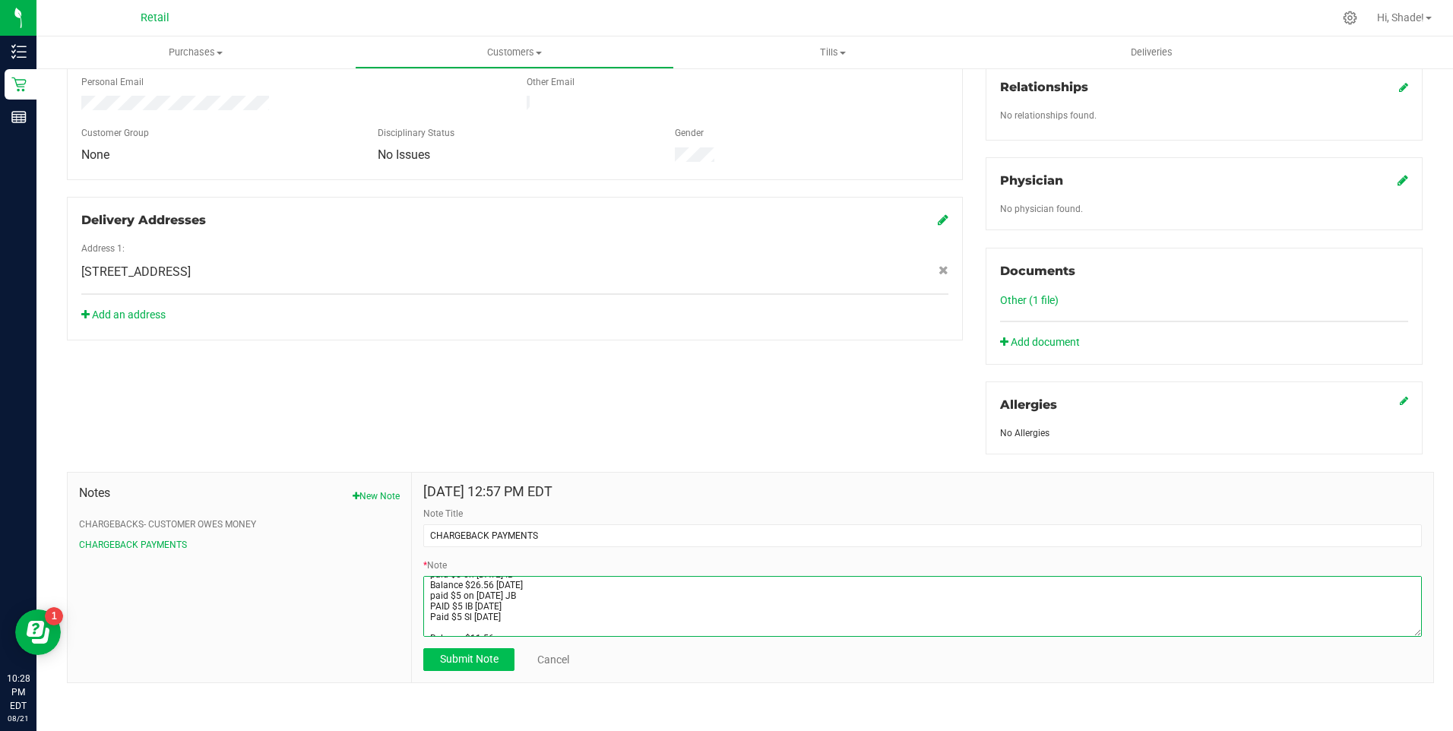
type textarea "TOTAL STARTING BALANCE: $31.56 paid $5 on 03/01/2025 IB Balance $26.56 03/01/20…"
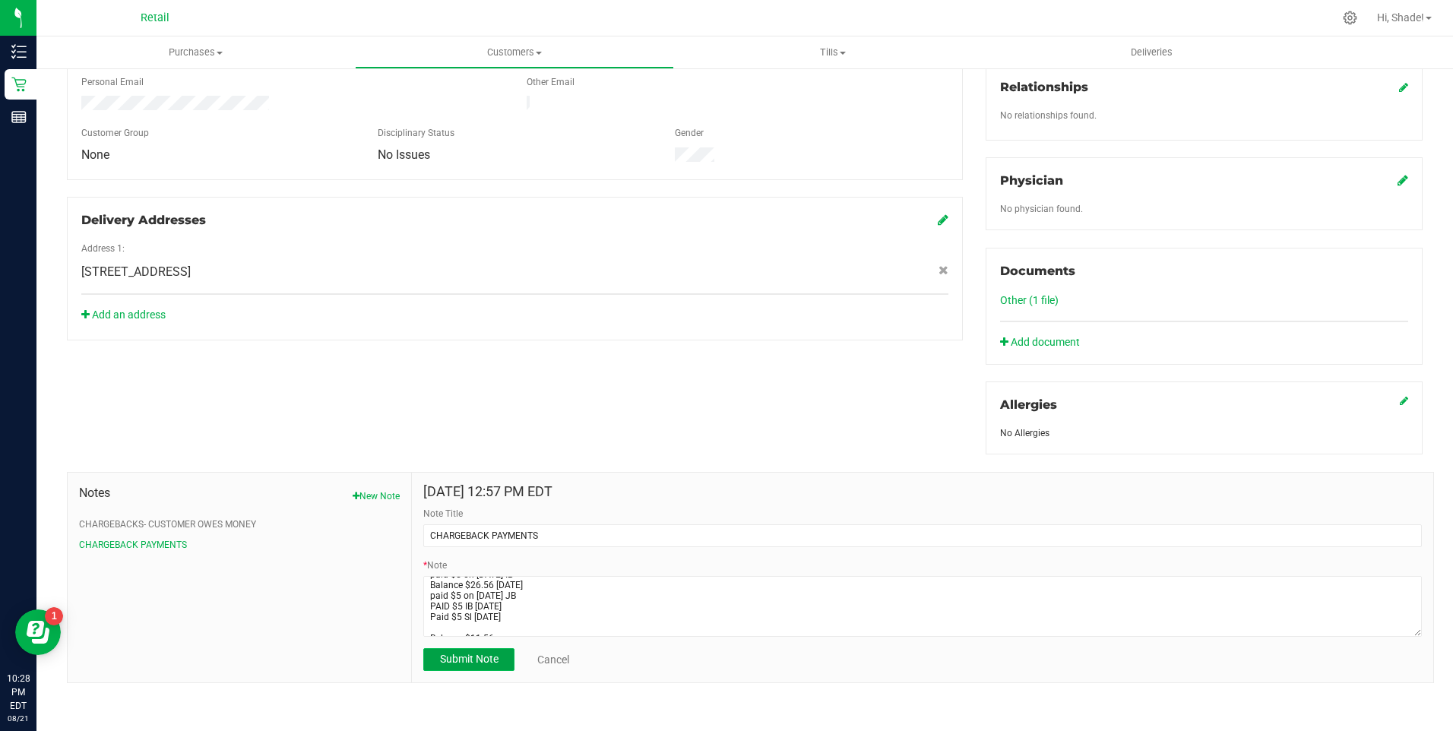
click at [459, 664] on span "Submit Note" at bounding box center [469, 659] width 59 height 12
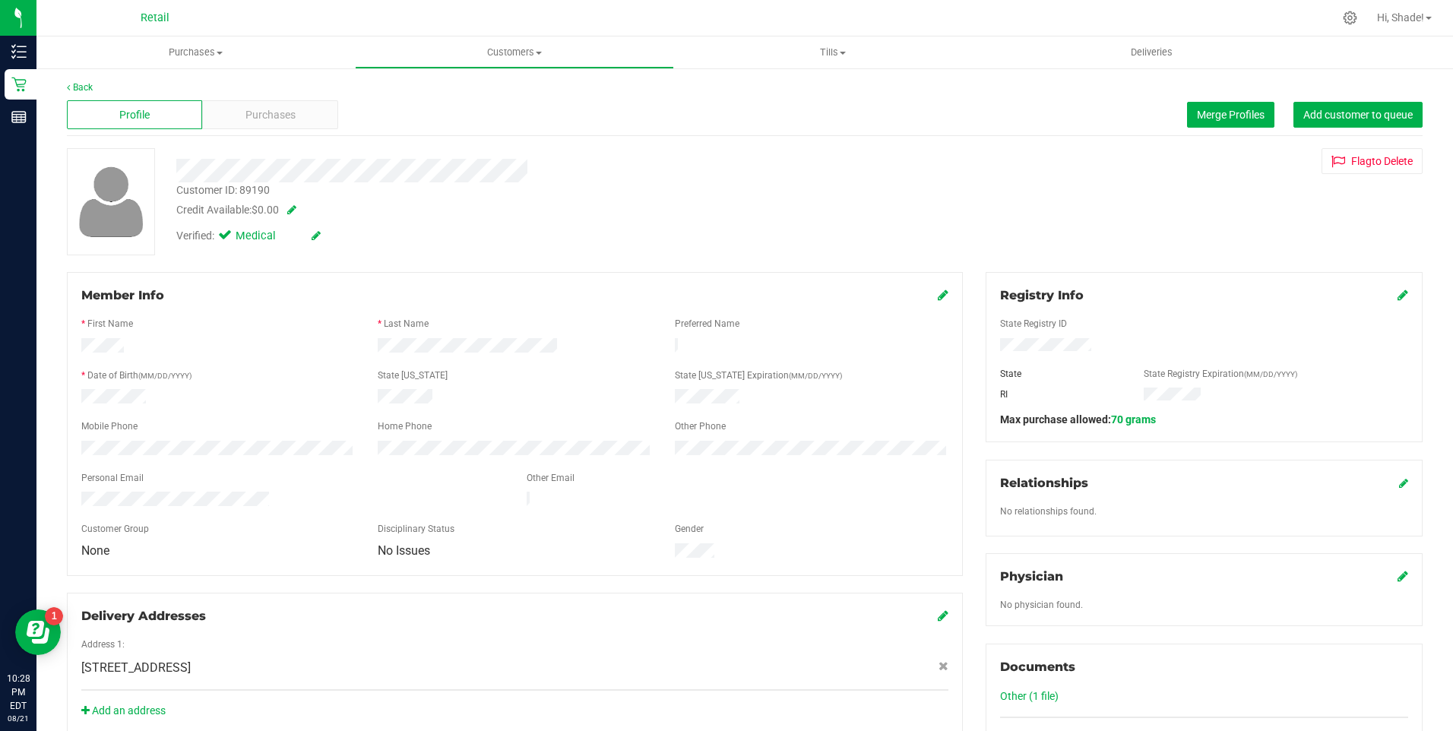
scroll to position [0, 0]
click at [1224, 115] on span "Merge Profiles" at bounding box center [1231, 116] width 68 height 12
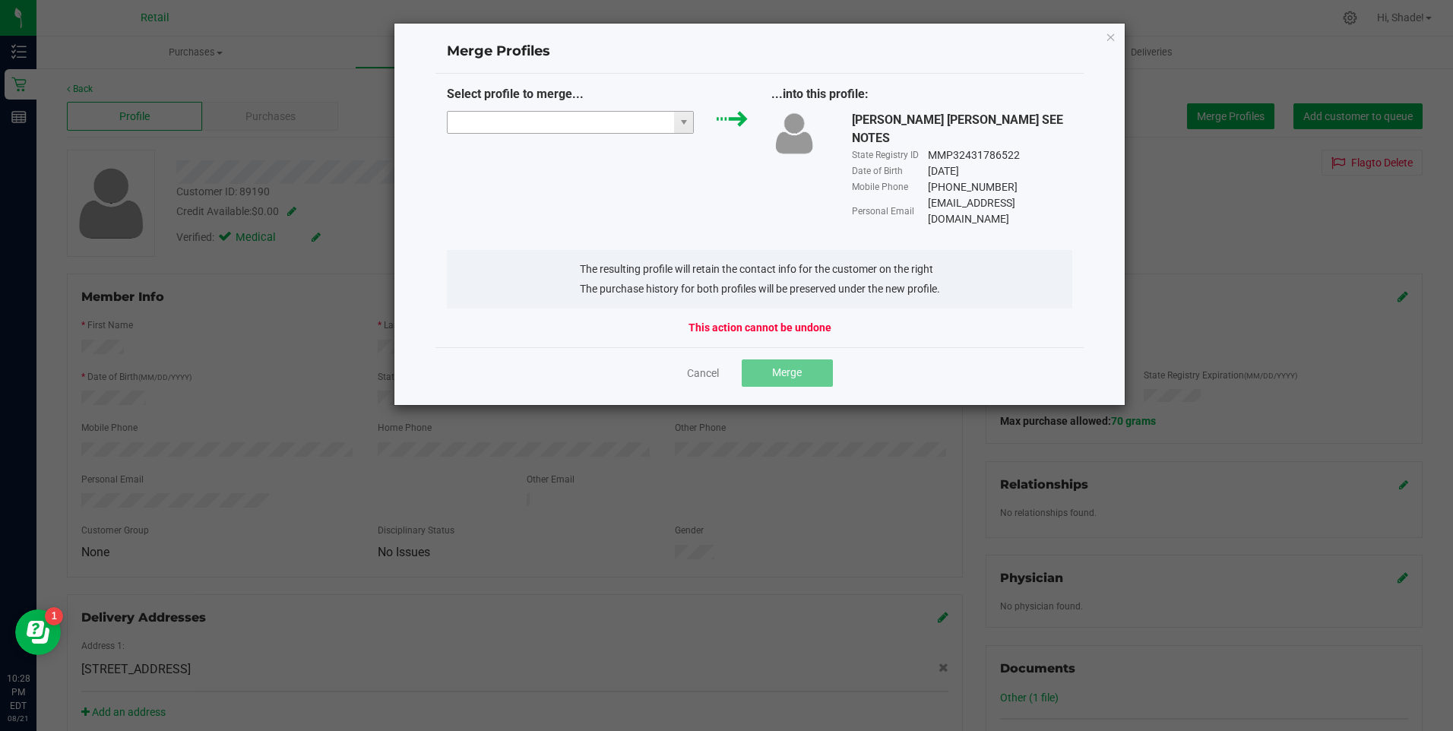
click at [543, 119] on input "NO DATA FOUND" at bounding box center [561, 122] width 227 height 21
type input "a"
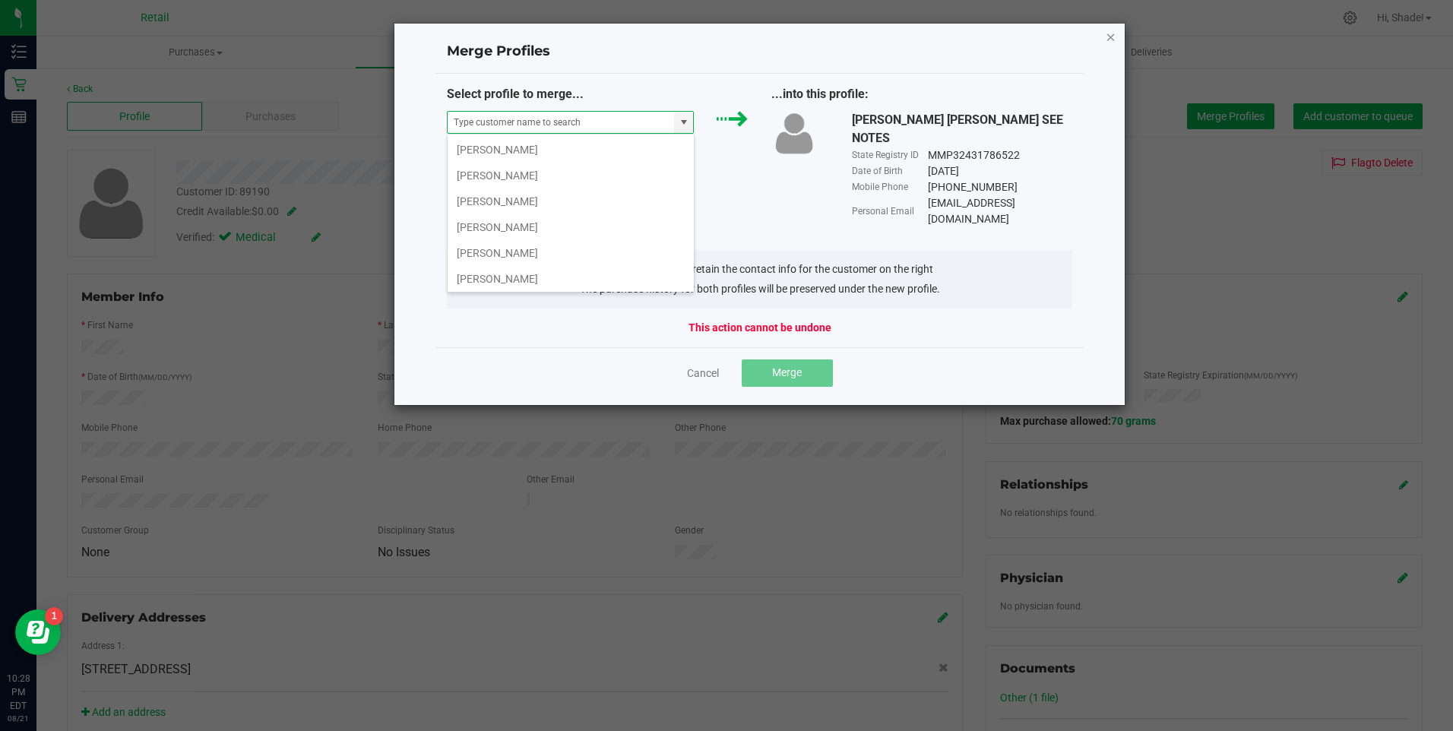
click at [1113, 38] on icon "Close" at bounding box center [1111, 36] width 11 height 18
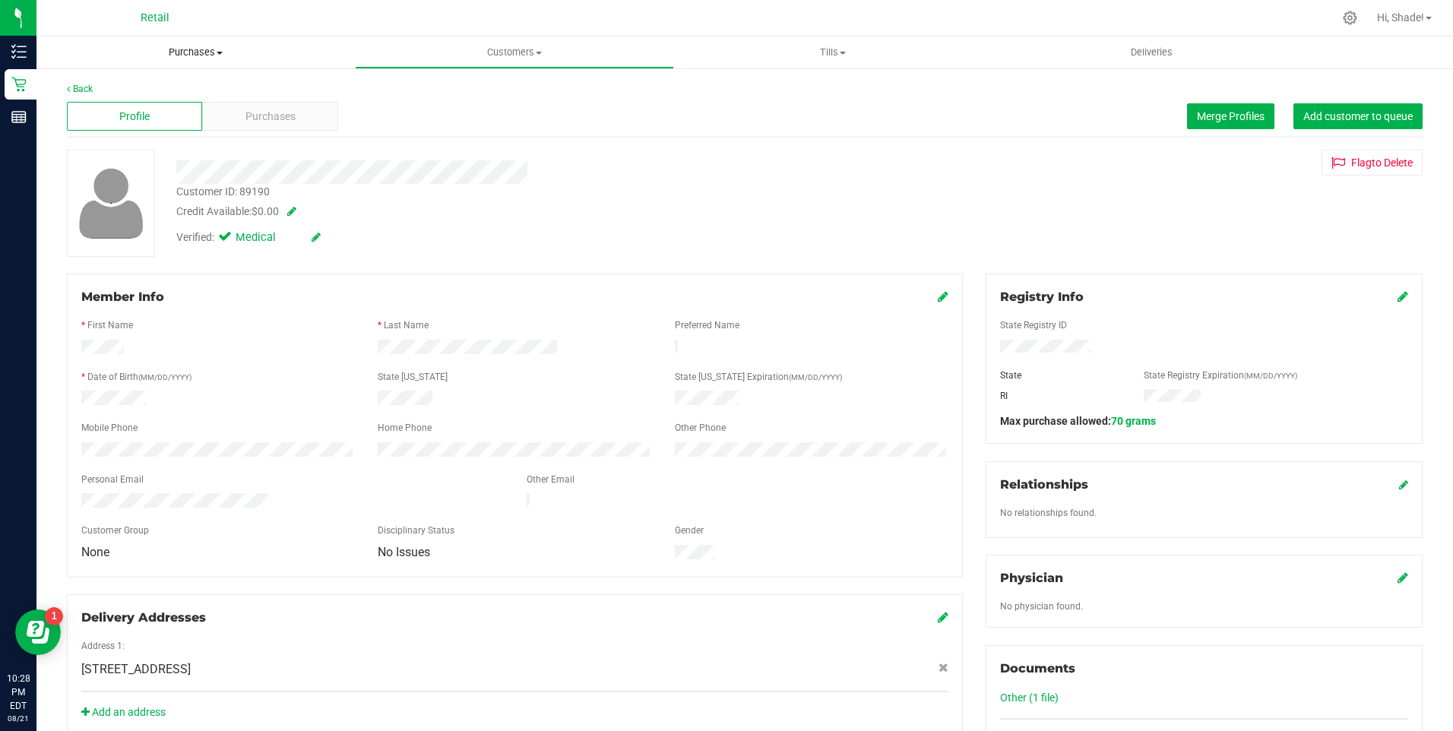
click at [208, 49] on span "Purchases" at bounding box center [195, 53] width 318 height 14
click at [109, 93] on span "Summary of purchases" at bounding box center [114, 91] width 156 height 13
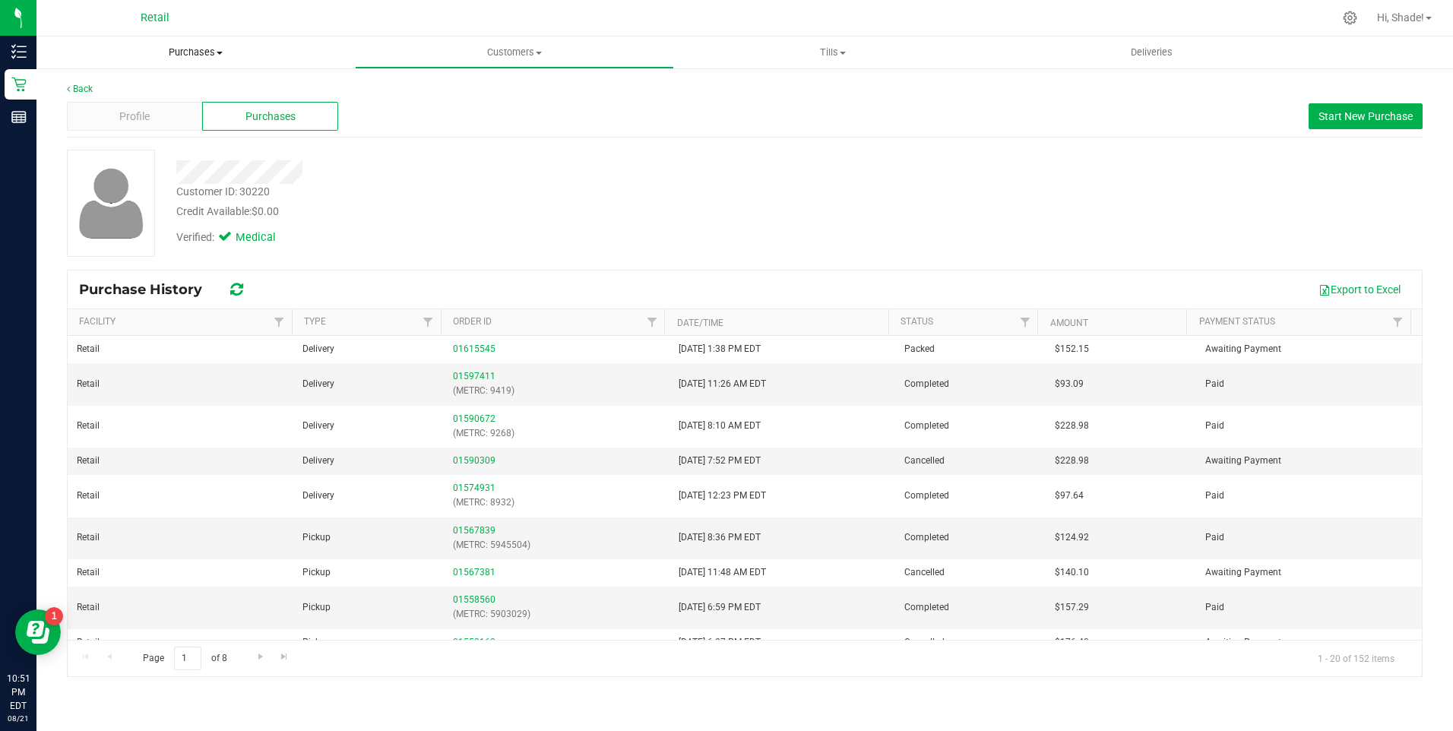
click at [194, 49] on span "Purchases" at bounding box center [195, 53] width 318 height 14
click at [135, 89] on span "Summary of purchases" at bounding box center [114, 91] width 156 height 13
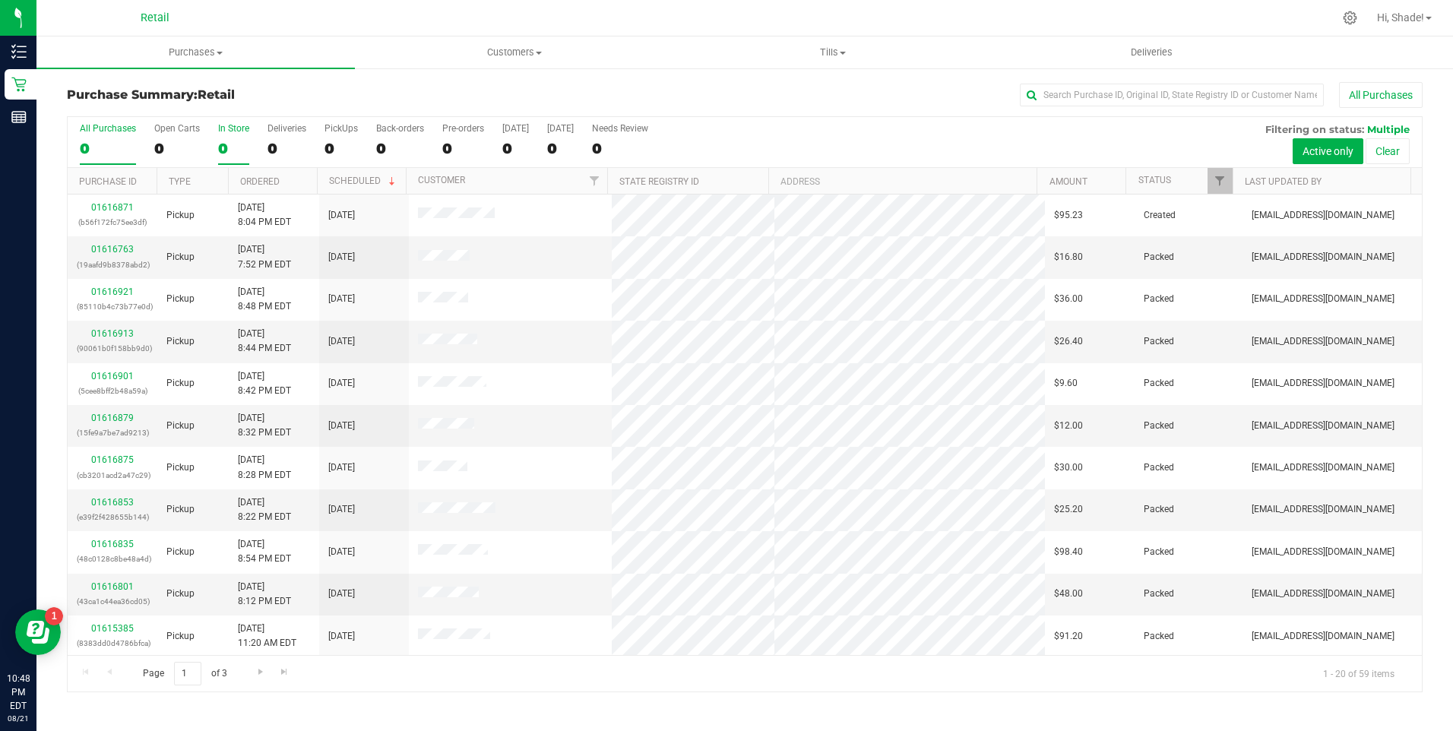
click at [221, 141] on div "0" at bounding box center [233, 148] width 31 height 17
click at [0, 0] on input "In Store 0" at bounding box center [0, 0] width 0 height 0
click at [158, 141] on div "35" at bounding box center [177, 148] width 46 height 17
click at [0, 0] on input "Open Carts 35" at bounding box center [0, 0] width 0 height 0
click at [208, 148] on div "All Purchases 59 Open Carts 35 In Store 31 Deliveries 4 PickUps 24 Back-orders …" at bounding box center [745, 142] width 1354 height 51
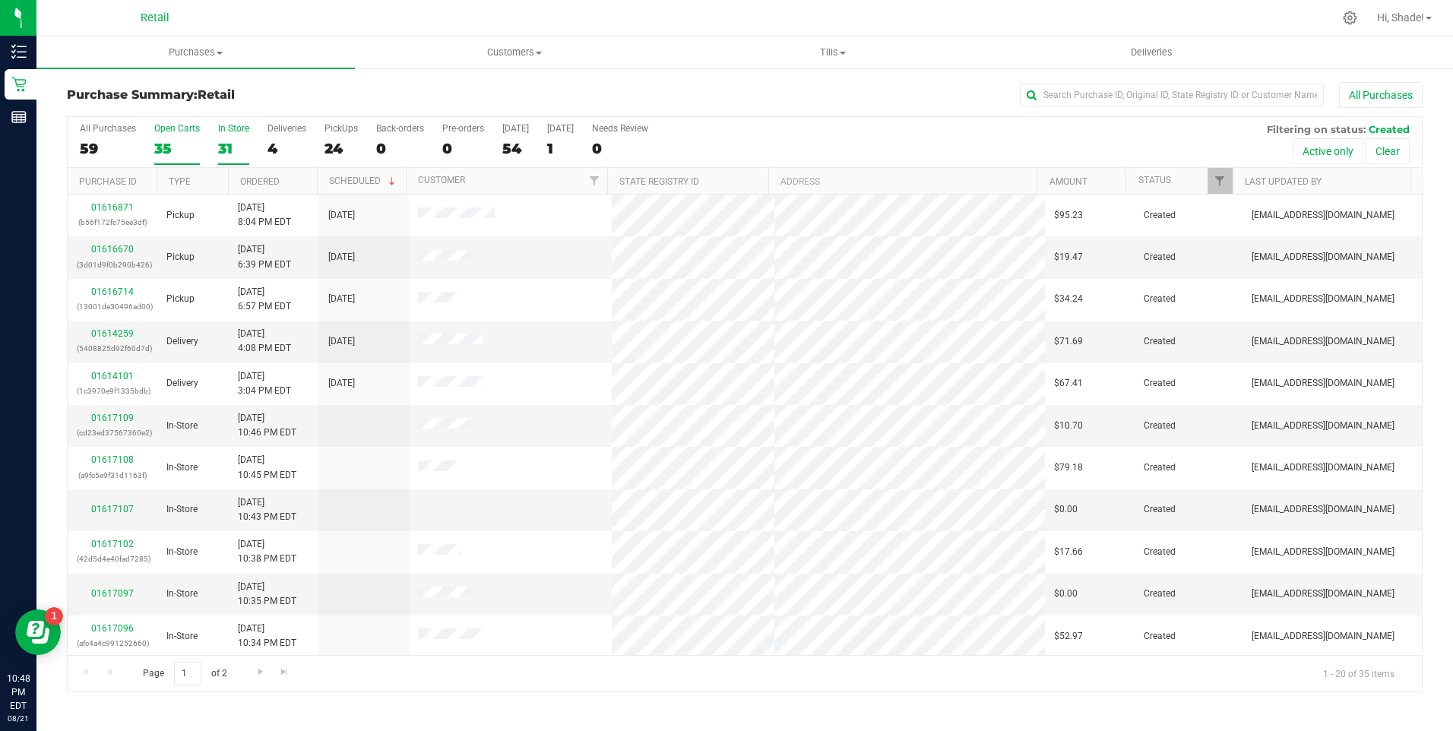
click at [221, 148] on div "31" at bounding box center [233, 148] width 31 height 17
click at [0, 0] on input "In Store 31" at bounding box center [0, 0] width 0 height 0
click at [255, 182] on link "Ordered" at bounding box center [260, 181] width 40 height 11
drag, startPoint x: 101, startPoint y: 255, endPoint x: 121, endPoint y: 250, distance: 20.5
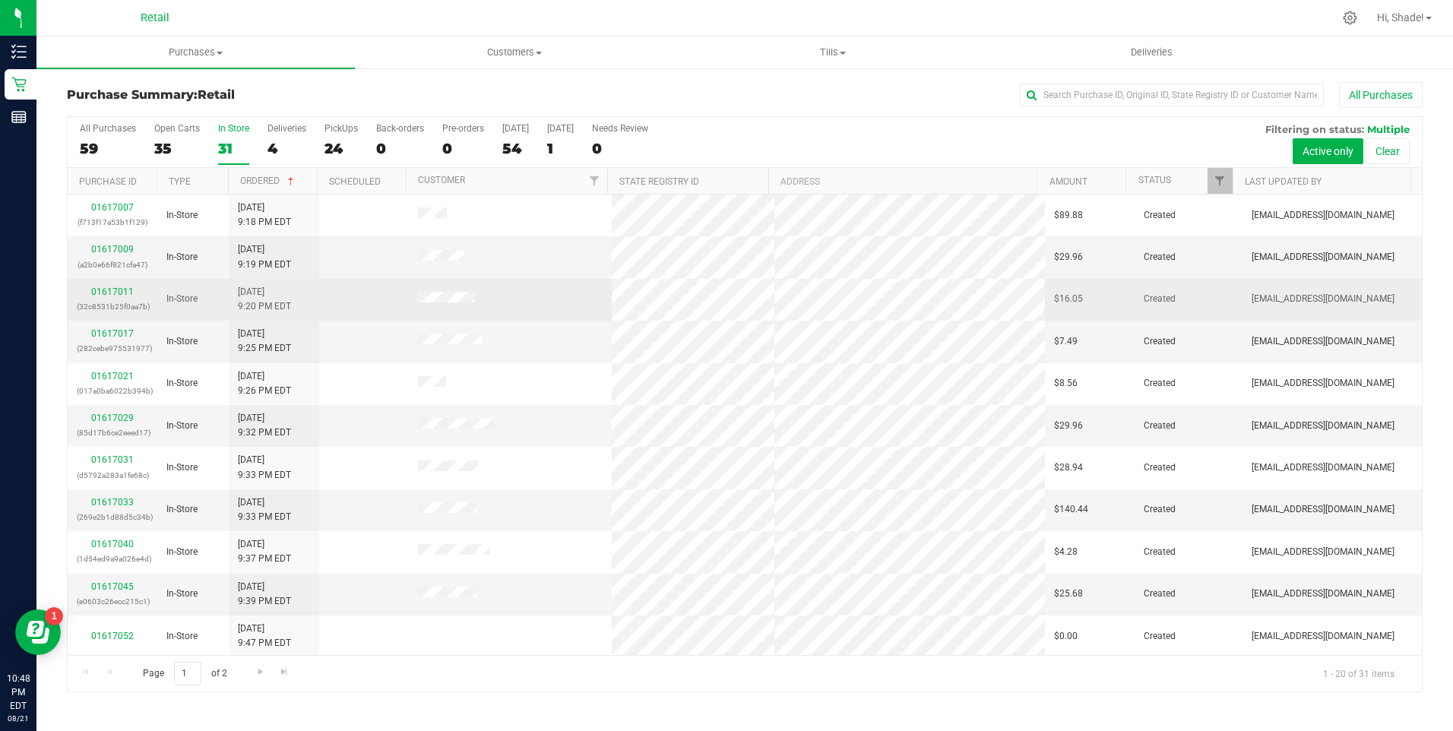
click at [52, 299] on div "Purchase Summary: Retail All Purchases All Purchases 59 Open Carts 35 In Store …" at bounding box center [744, 387] width 1416 height 641
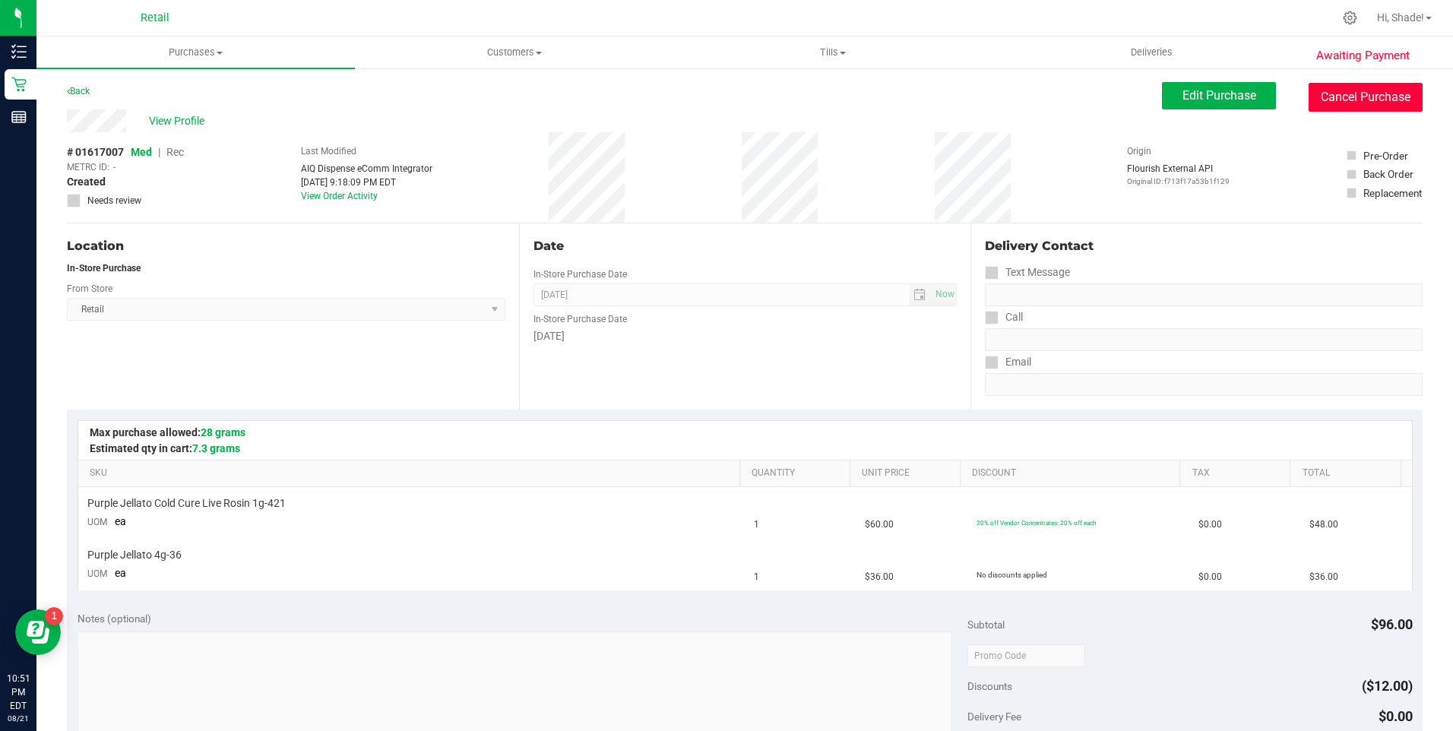
click at [1396, 106] on button "Cancel Purchase" at bounding box center [1366, 97] width 114 height 29
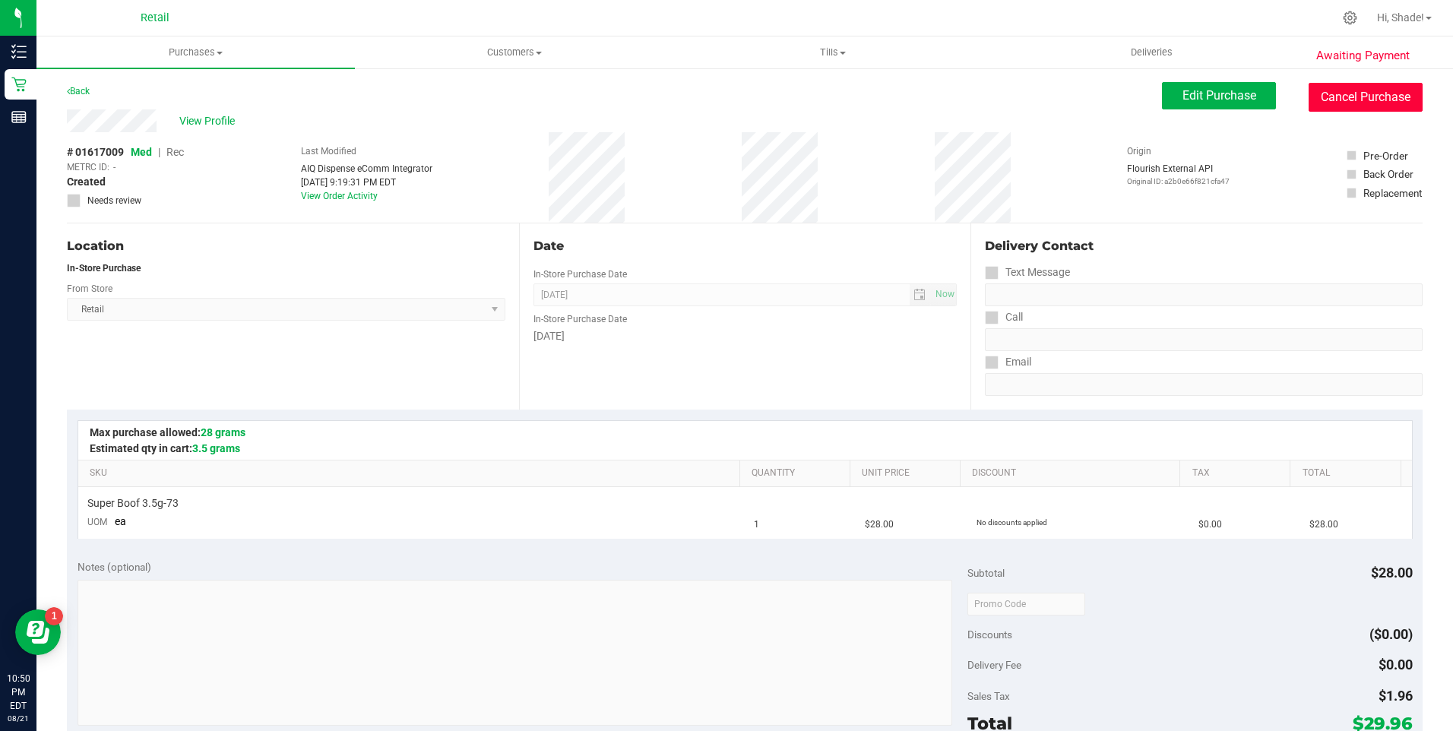
click at [1359, 97] on button "Cancel Purchase" at bounding box center [1366, 97] width 114 height 29
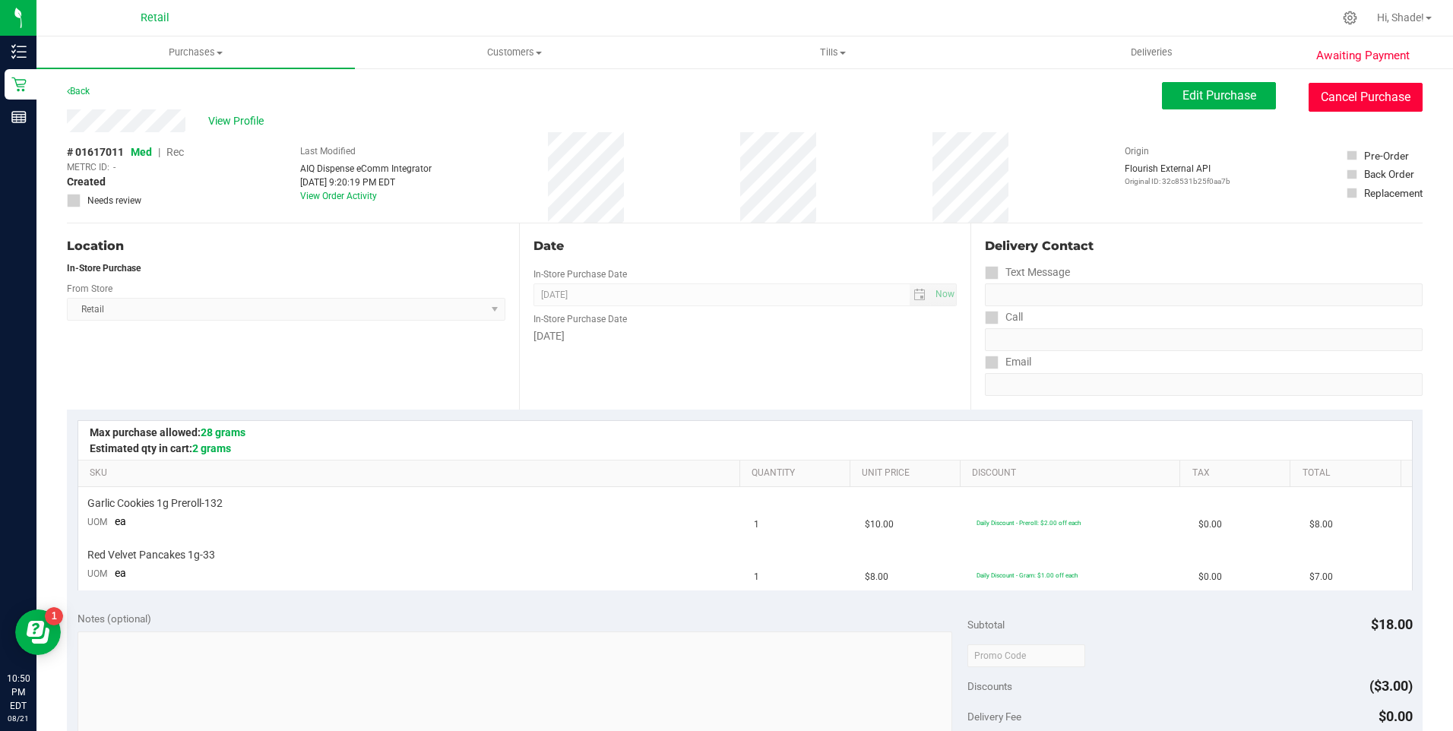
click at [1378, 90] on button "Cancel Purchase" at bounding box center [1366, 97] width 114 height 29
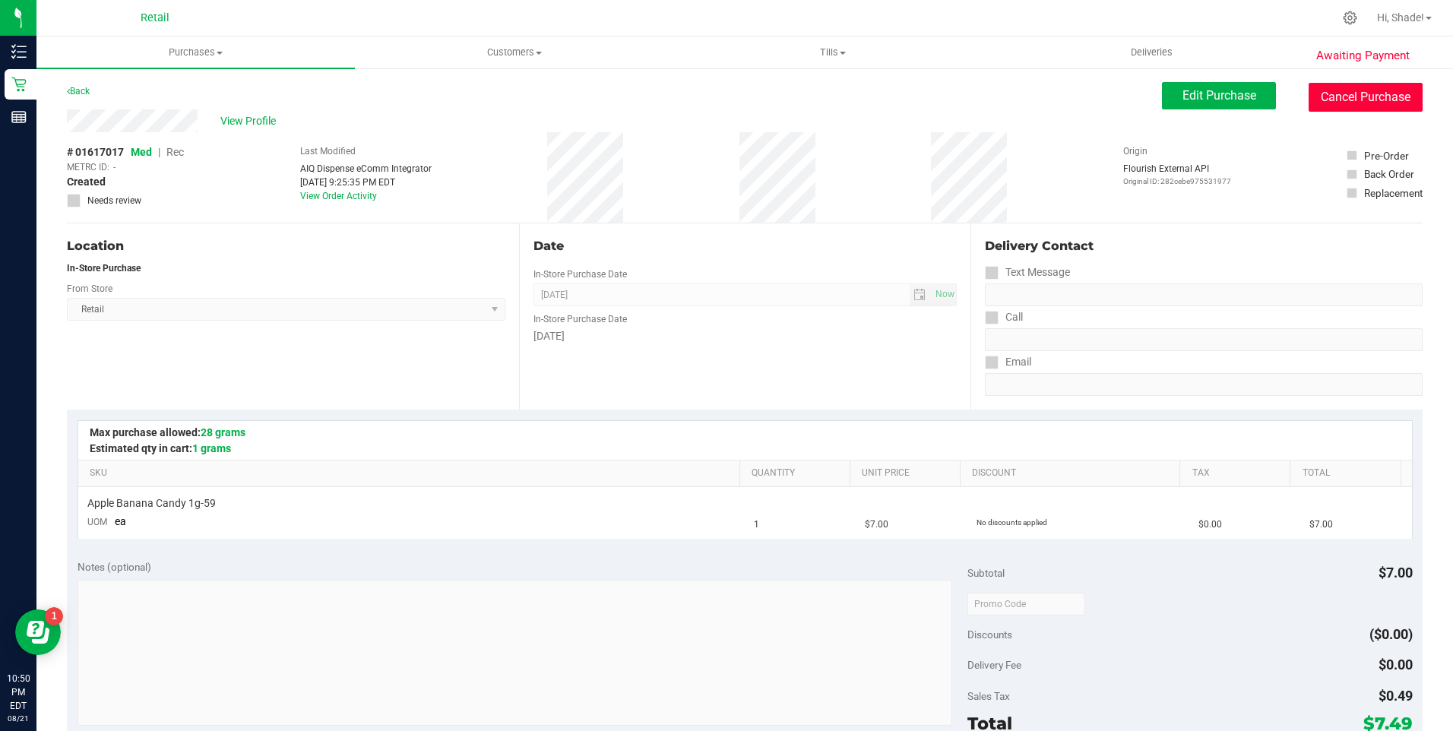
click at [1336, 102] on button "Cancel Purchase" at bounding box center [1366, 97] width 114 height 29
click at [1333, 96] on button "Cancel Purchase" at bounding box center [1366, 97] width 114 height 29
click at [1380, 97] on button "Cancel Purchase" at bounding box center [1366, 97] width 114 height 29
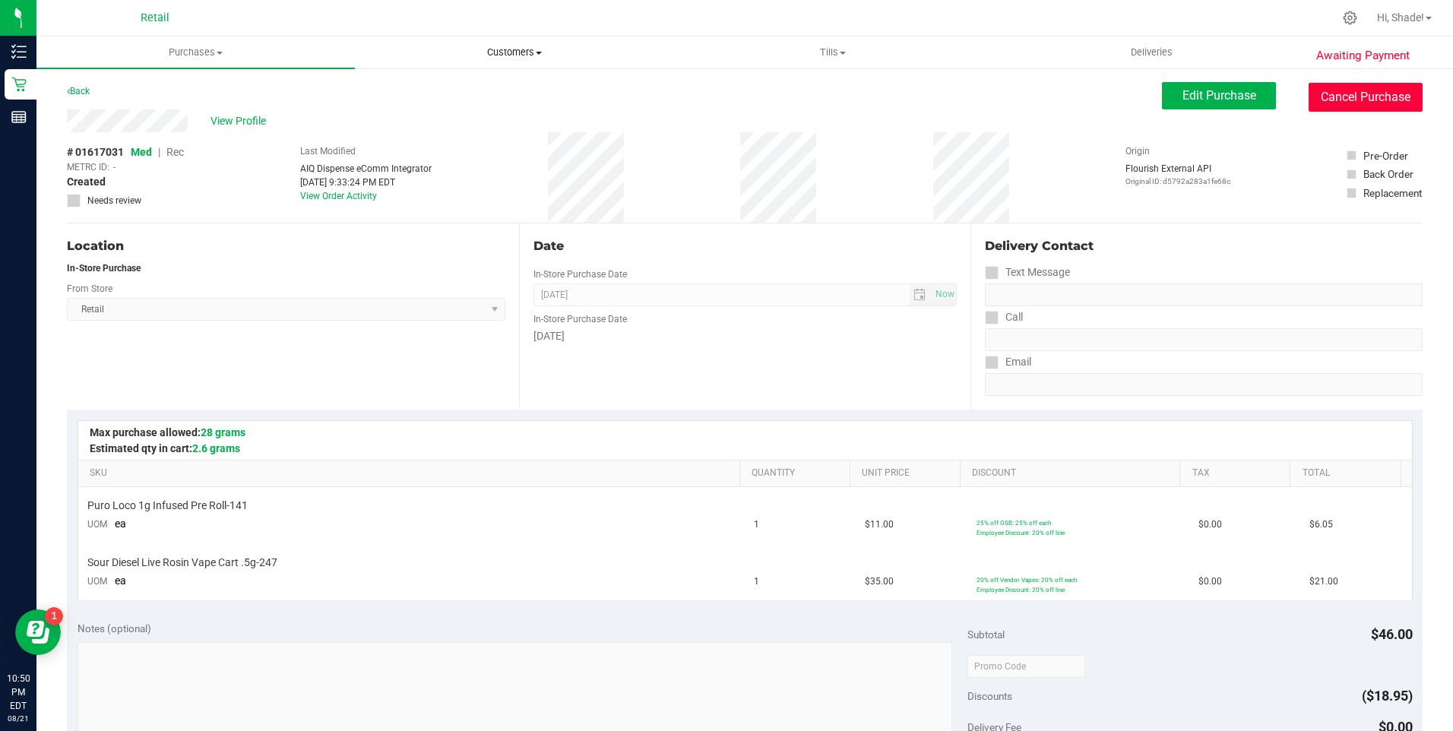
click at [1353, 97] on button "Cancel Purchase" at bounding box center [1366, 97] width 114 height 29
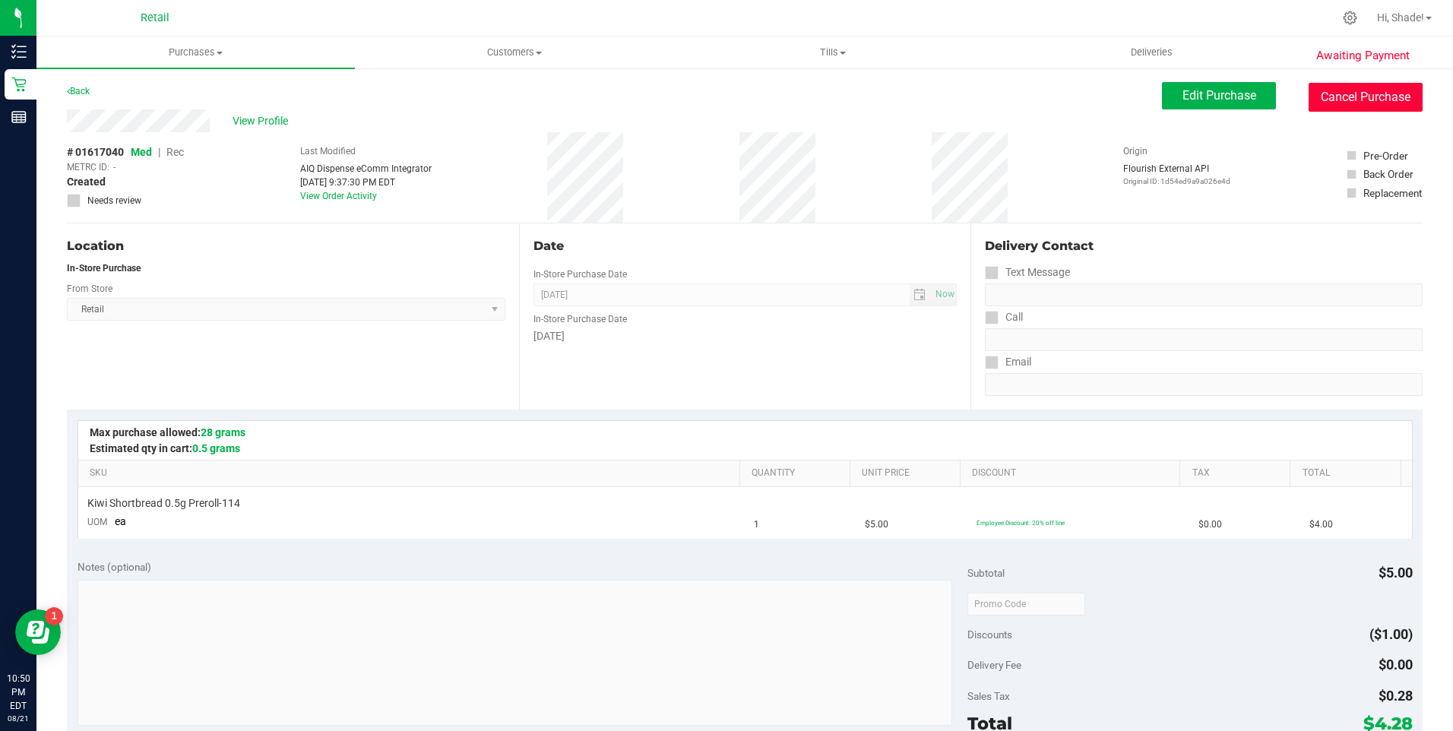
drag, startPoint x: 1318, startPoint y: 96, endPoint x: 745, endPoint y: 78, distance: 573.3
click at [1318, 96] on button "Cancel Purchase" at bounding box center [1366, 97] width 114 height 29
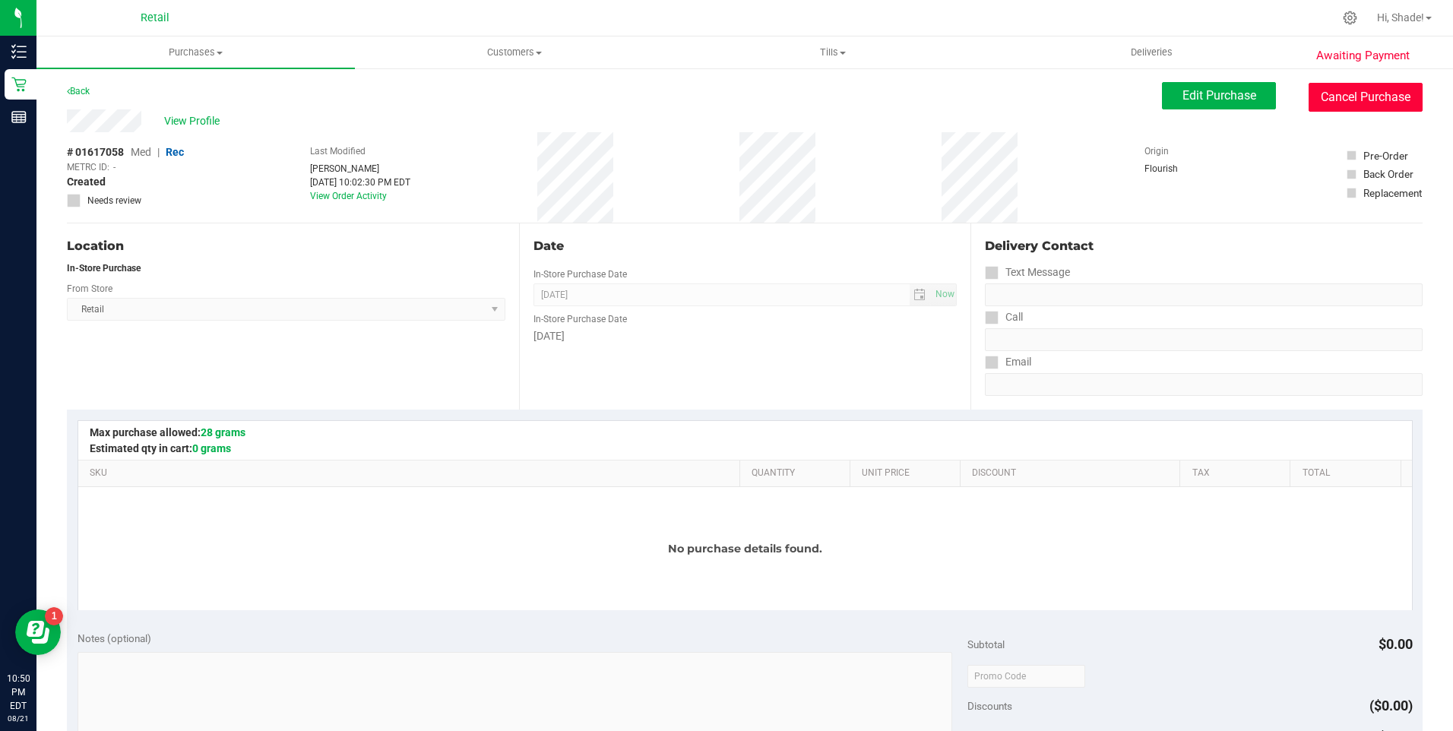
click at [1335, 105] on button "Cancel Purchase" at bounding box center [1366, 97] width 114 height 29
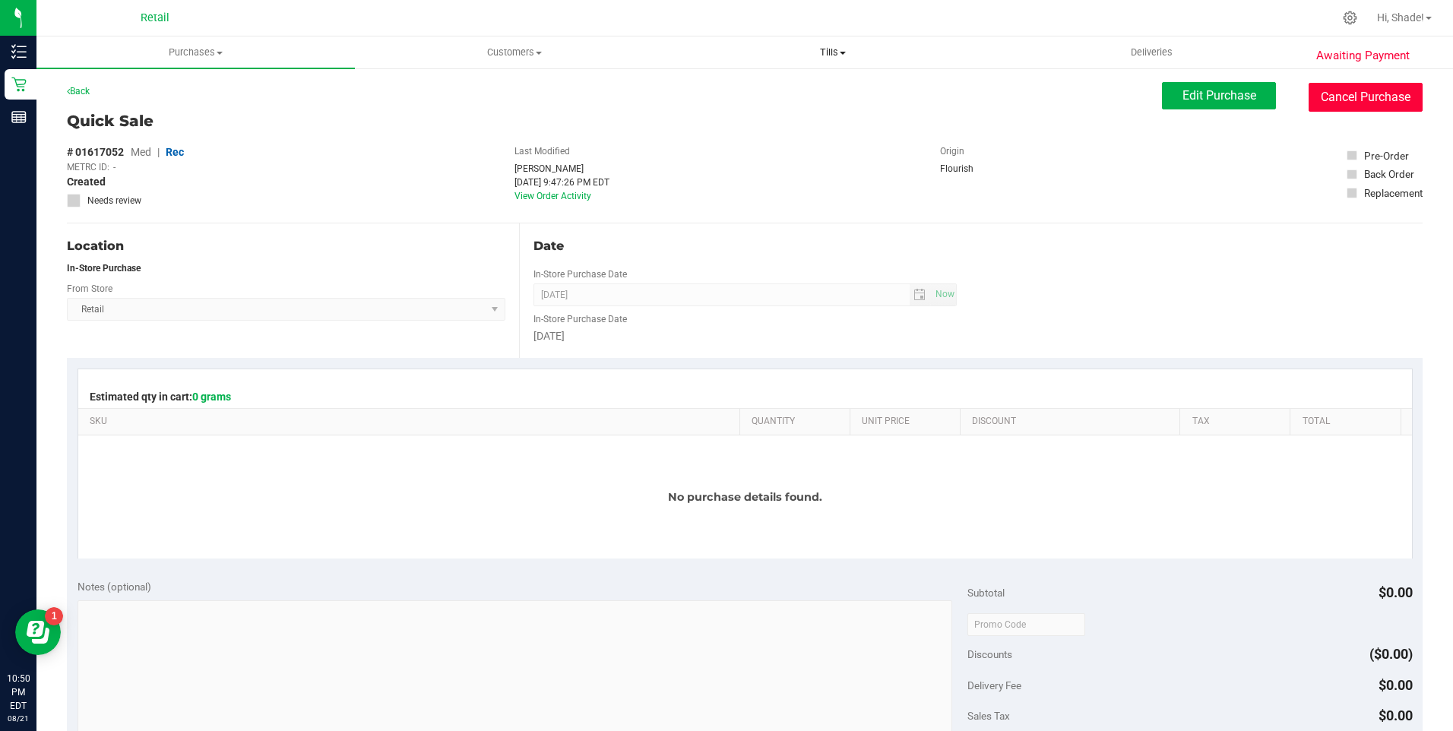
click at [1347, 85] on button "Cancel Purchase" at bounding box center [1366, 97] width 114 height 29
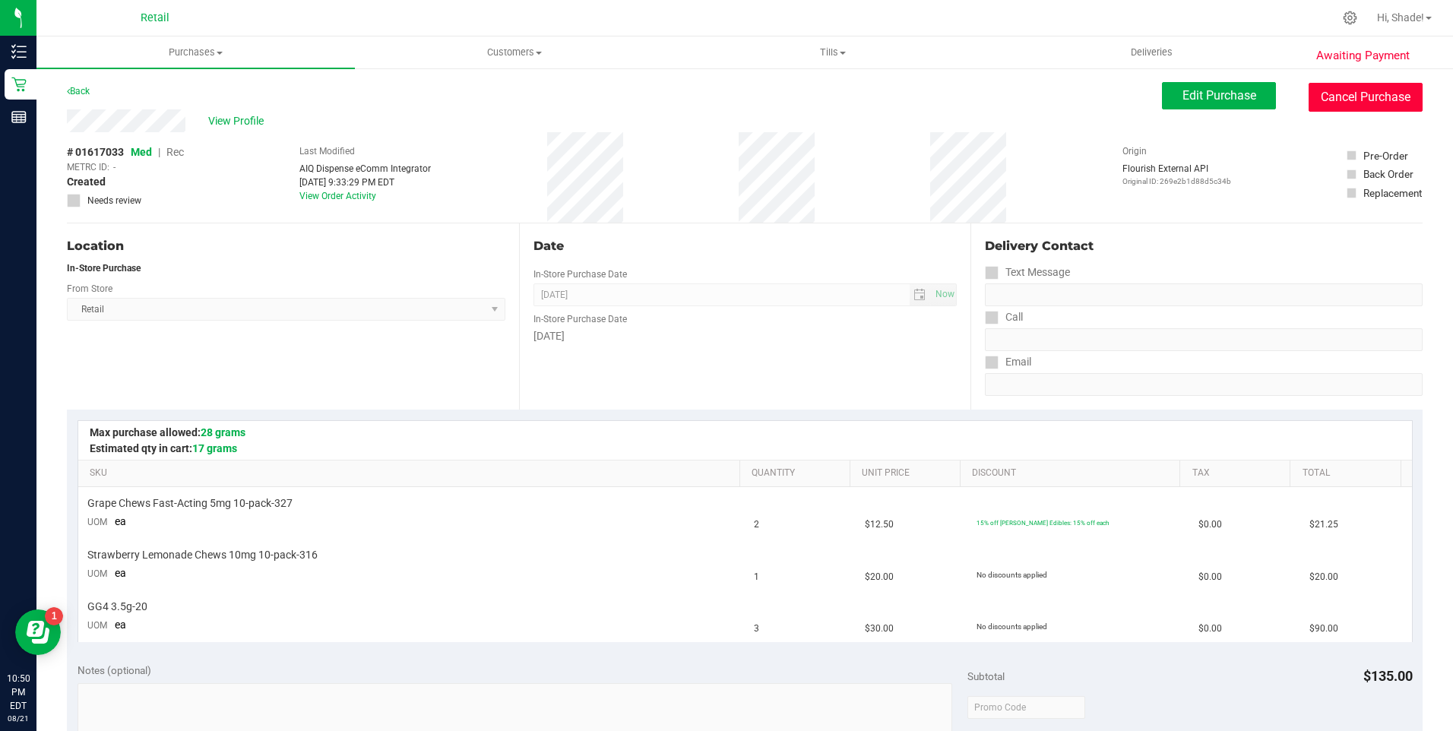
click at [1351, 84] on button "Cancel Purchase" at bounding box center [1366, 97] width 114 height 29
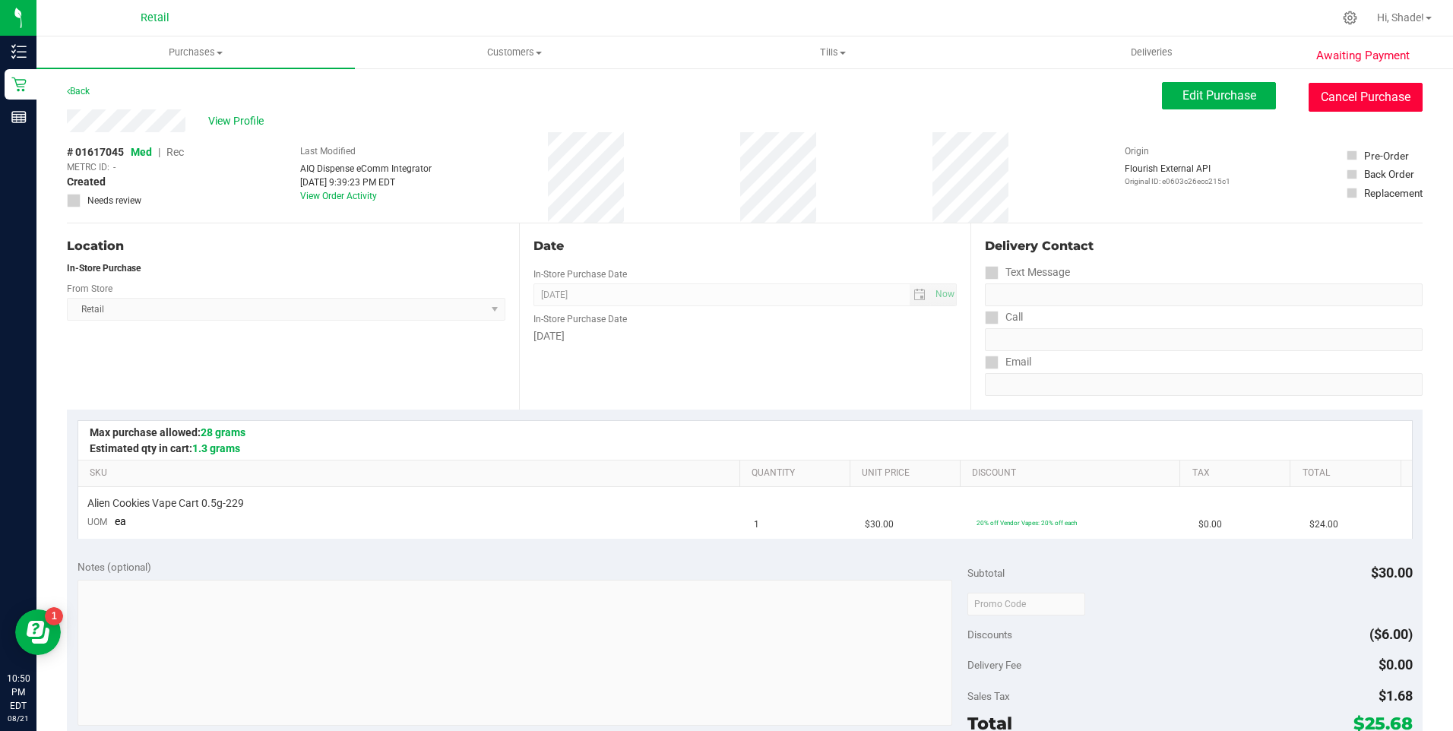
drag, startPoint x: 1363, startPoint y: 93, endPoint x: 794, endPoint y: 86, distance: 569.2
click at [1363, 93] on button "Cancel Purchase" at bounding box center [1366, 97] width 114 height 29
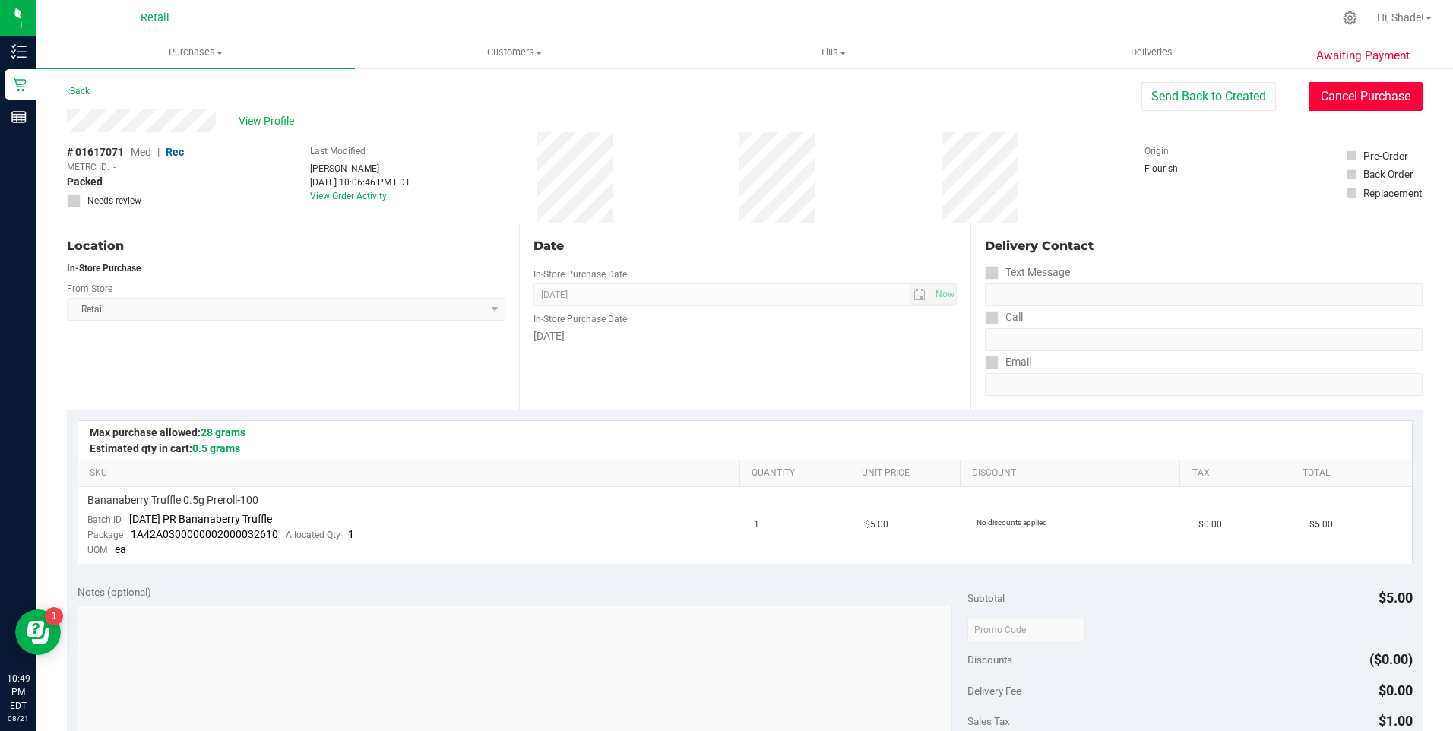
click at [1315, 105] on button "Cancel Purchase" at bounding box center [1366, 96] width 114 height 29
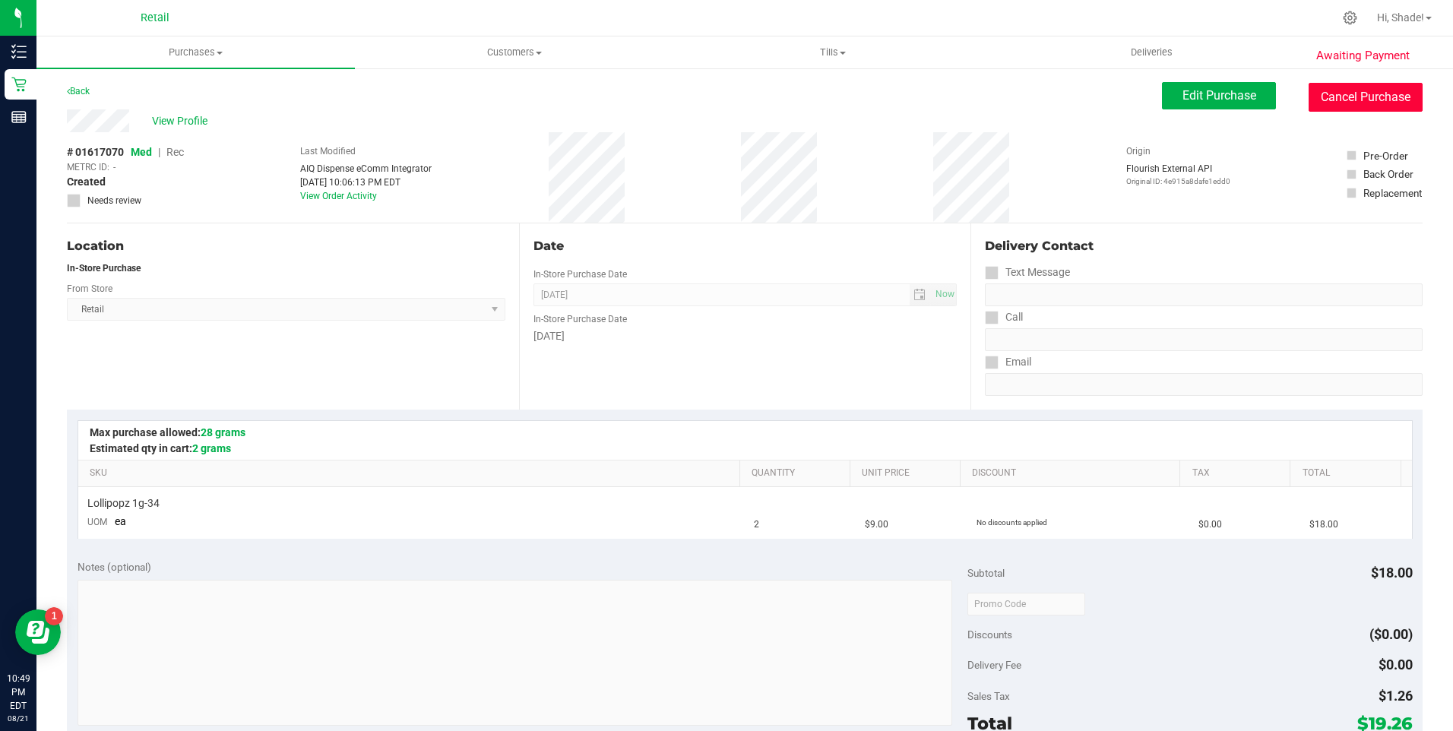
click at [1326, 87] on button "Cancel Purchase" at bounding box center [1366, 97] width 114 height 29
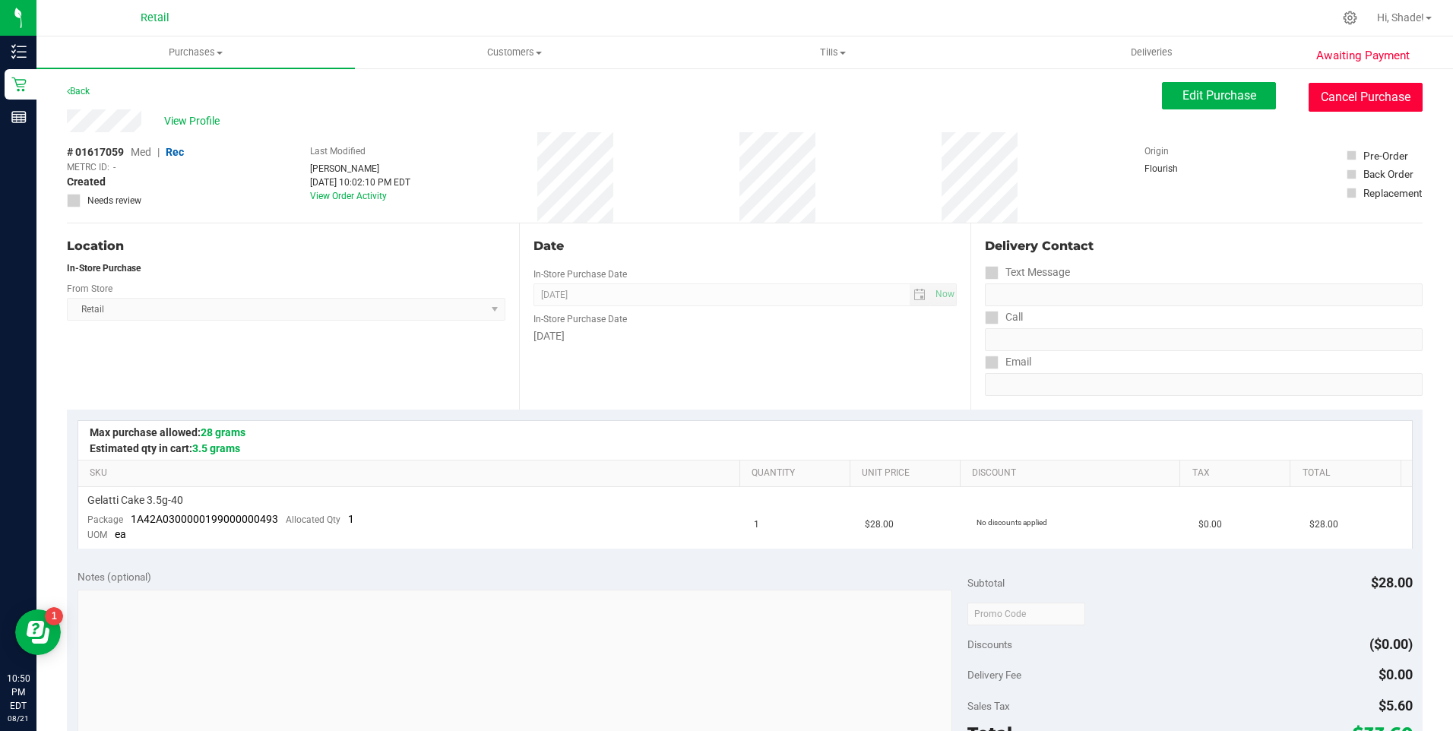
click at [1347, 93] on button "Cancel Purchase" at bounding box center [1366, 97] width 114 height 29
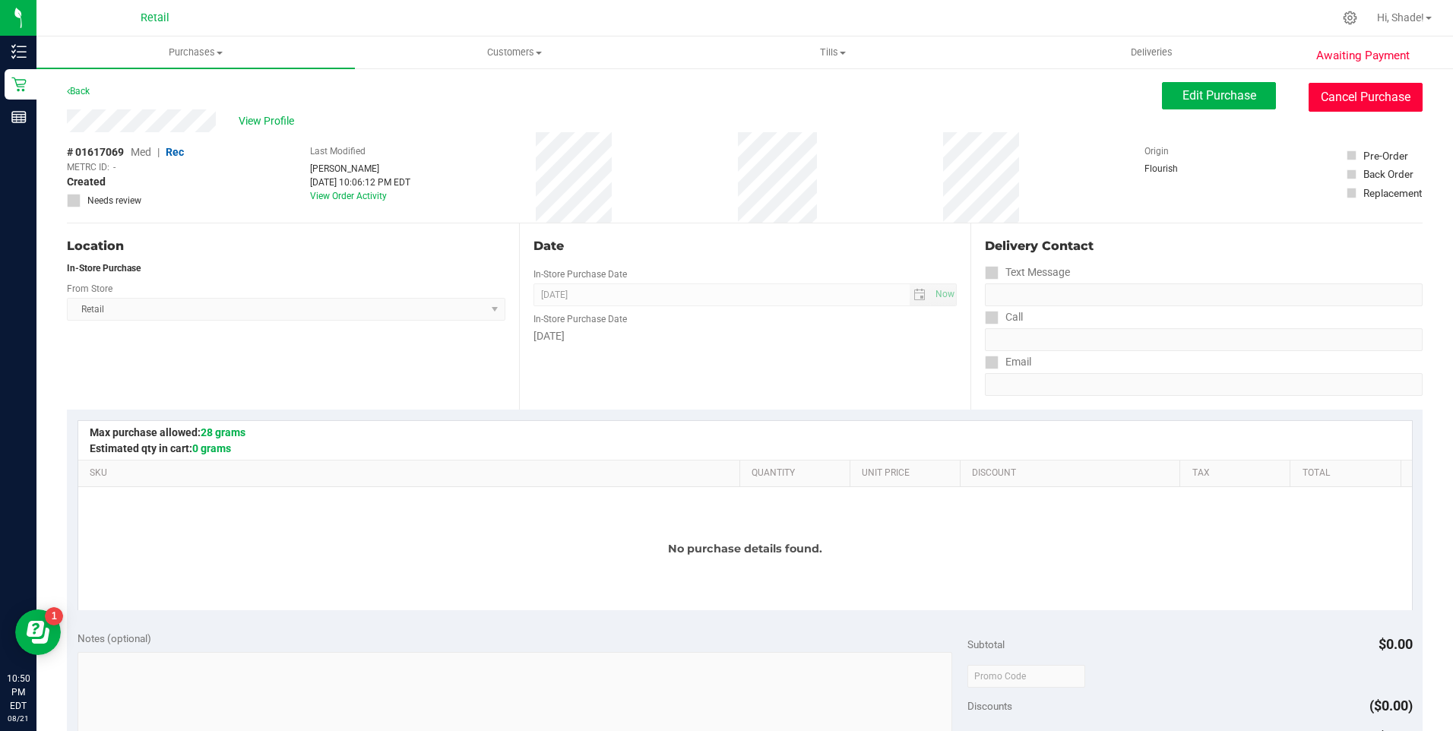
click at [1336, 94] on button "Cancel Purchase" at bounding box center [1366, 97] width 114 height 29
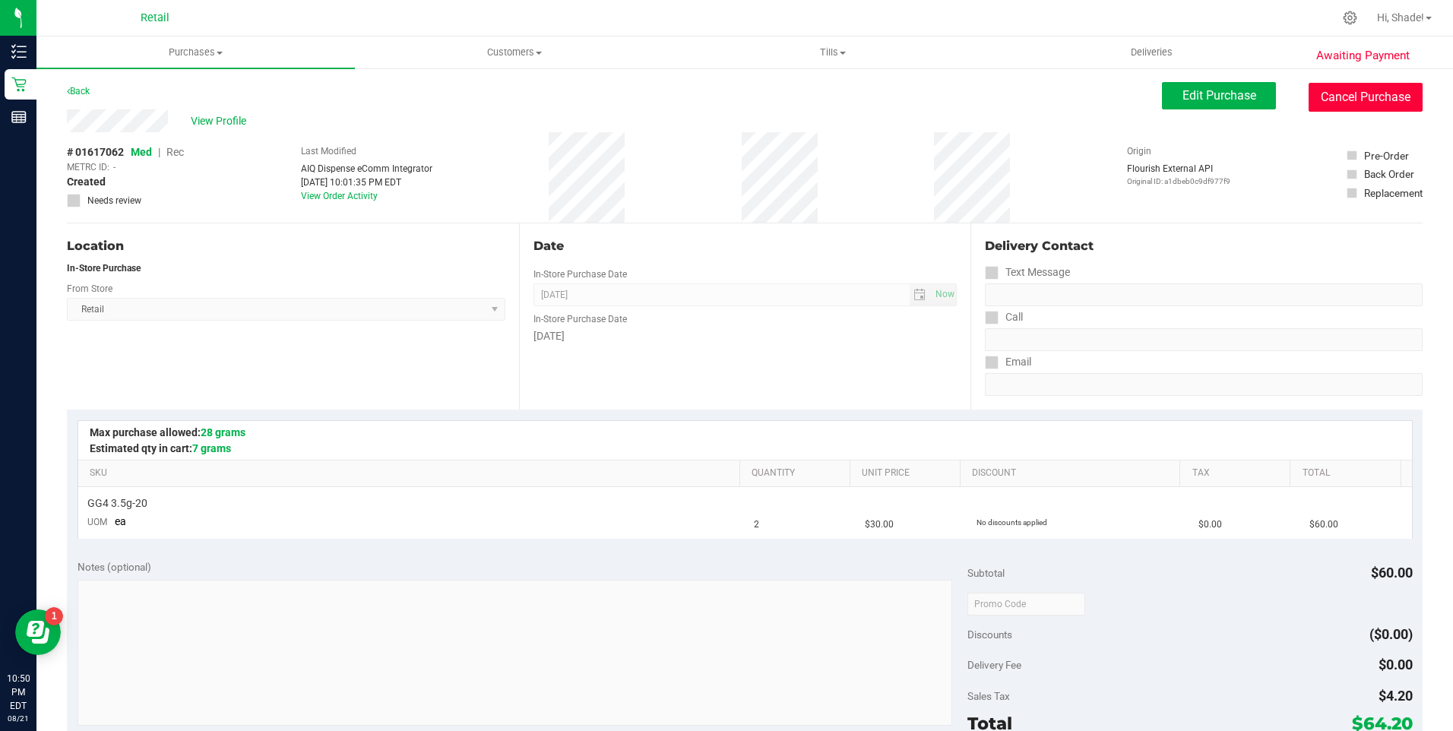
click at [1327, 91] on button "Cancel Purchase" at bounding box center [1366, 97] width 114 height 29
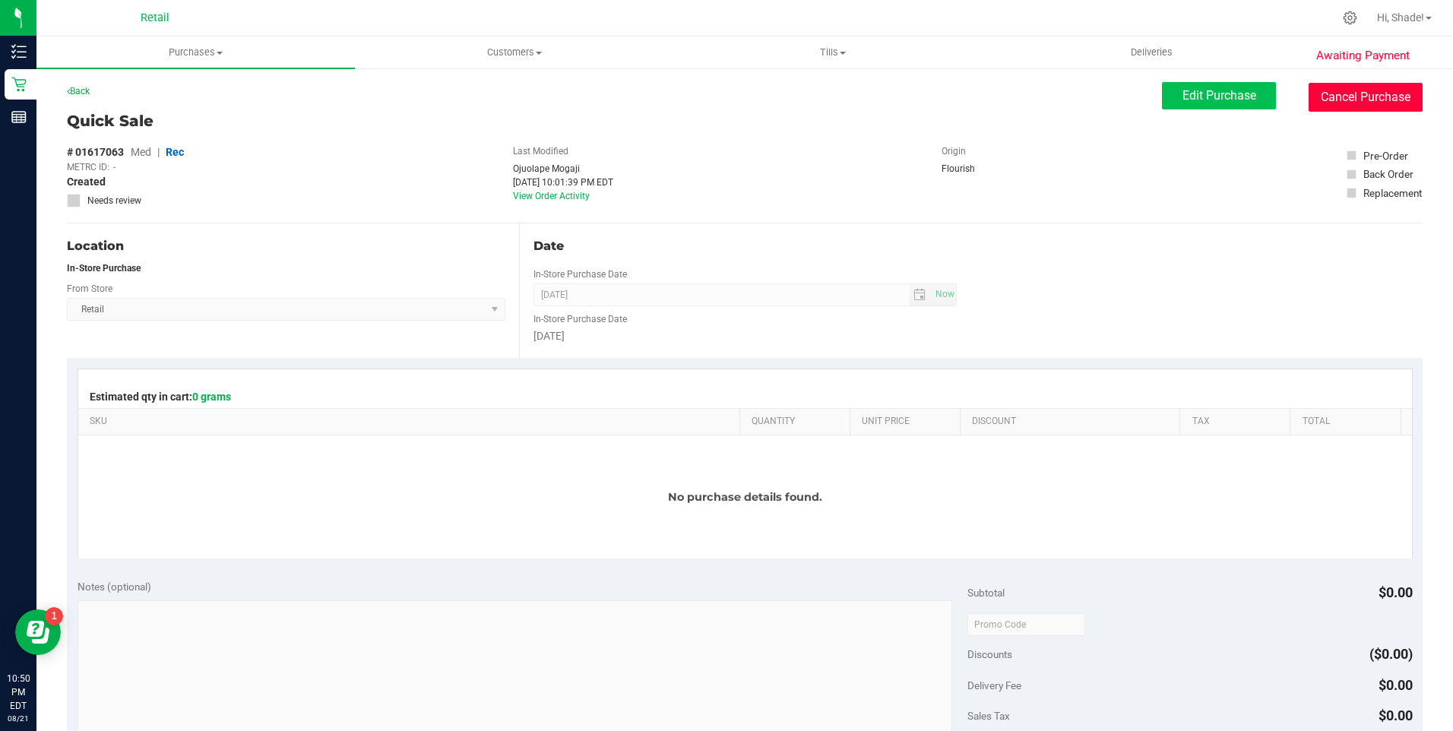
click at [1338, 107] on button "Cancel Purchase" at bounding box center [1366, 97] width 114 height 29
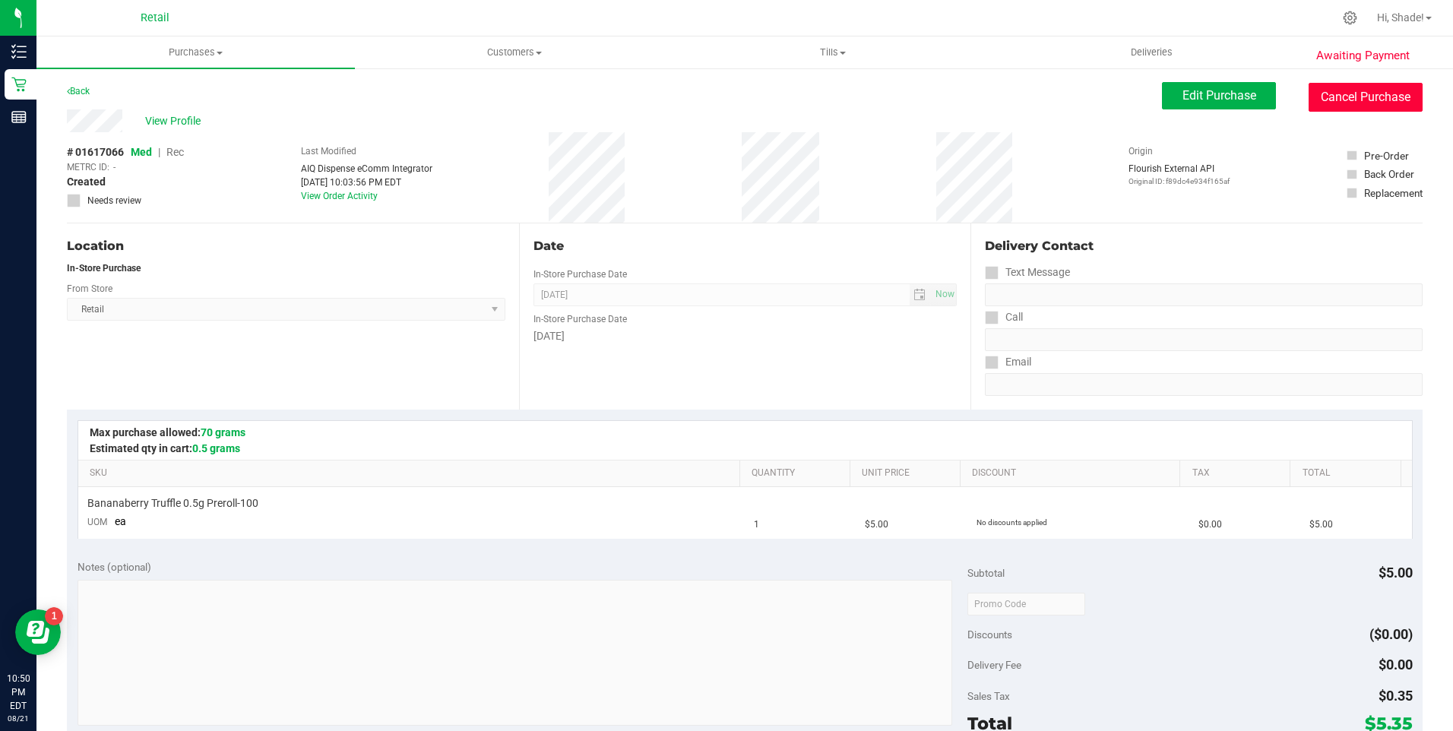
click at [1370, 96] on button "Cancel Purchase" at bounding box center [1366, 97] width 114 height 29
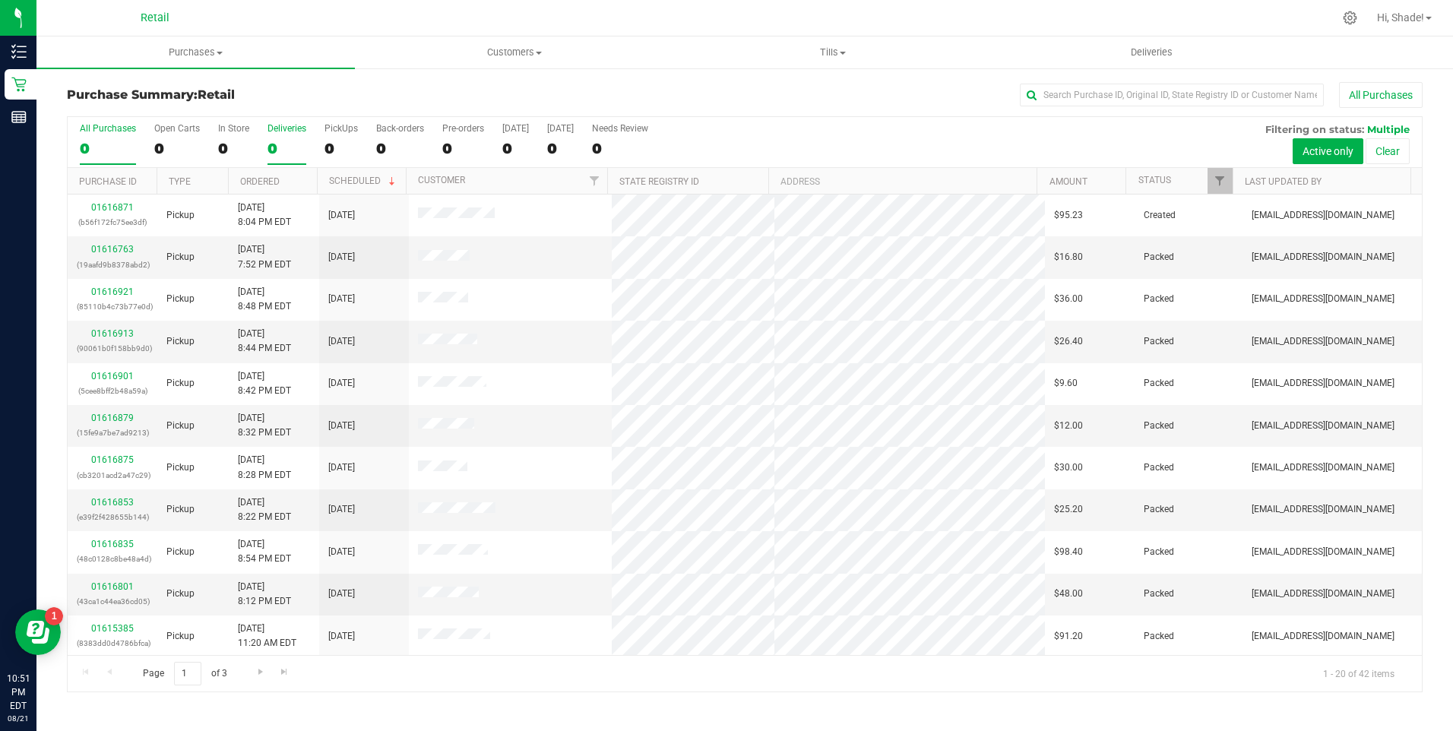
click at [269, 140] on div "0" at bounding box center [286, 148] width 39 height 17
click at [0, 0] on input "Deliveries 0" at bounding box center [0, 0] width 0 height 0
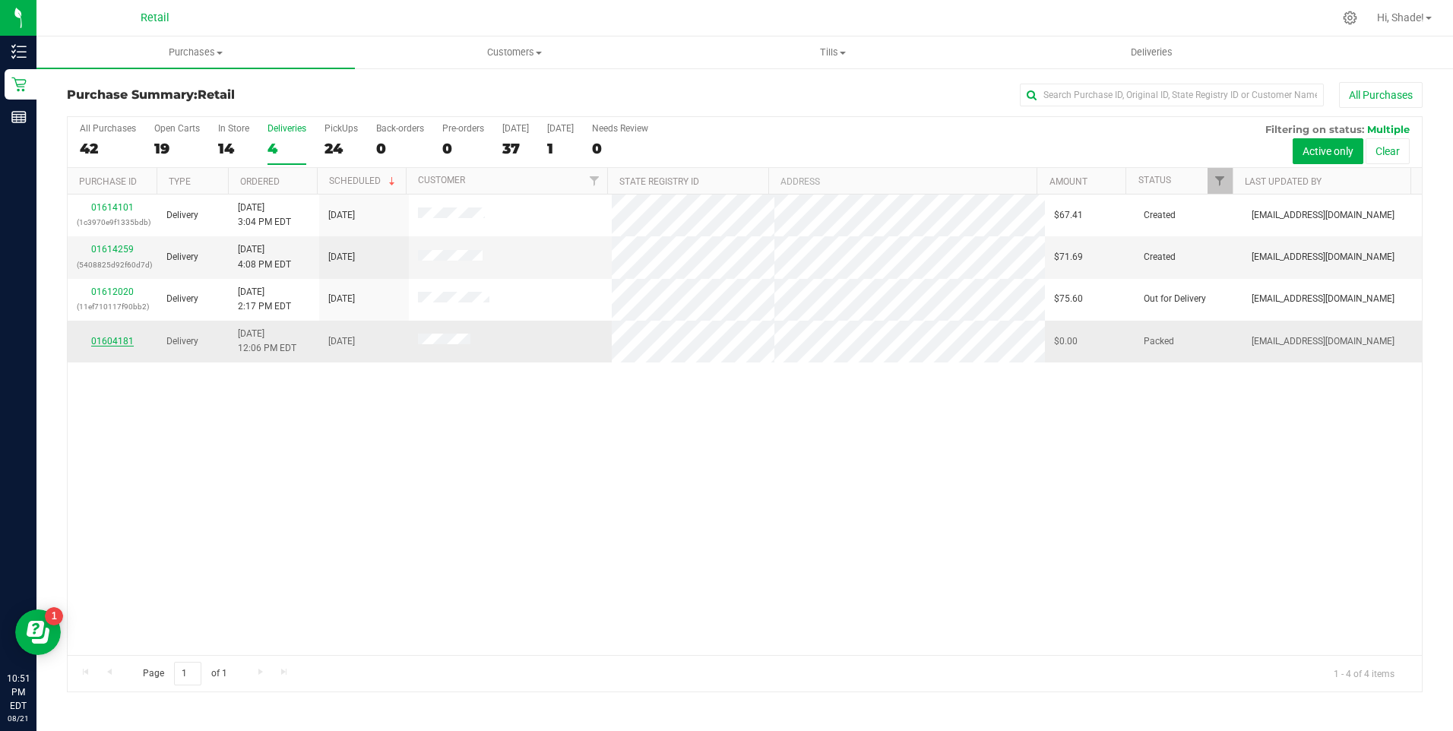
click at [106, 339] on link "01604181" at bounding box center [112, 341] width 43 height 11
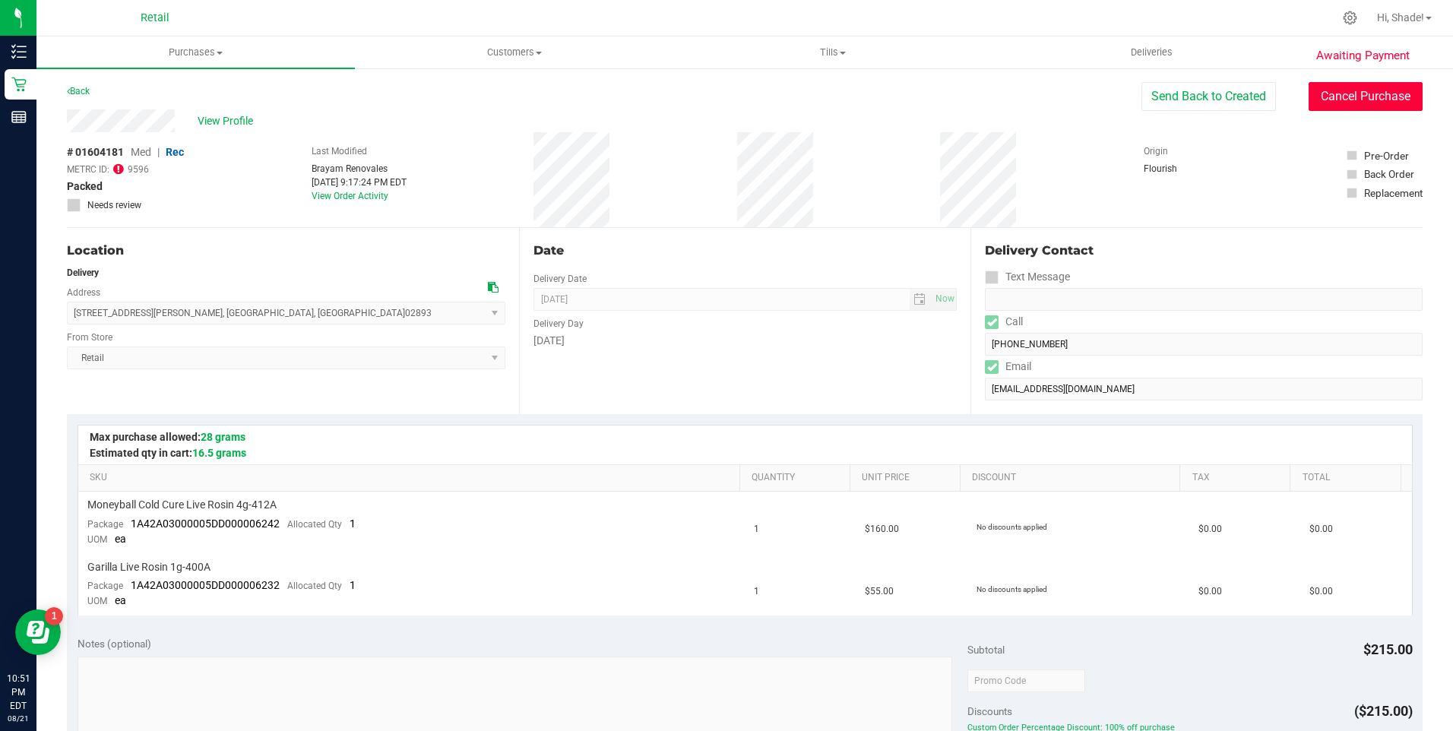
click at [1364, 105] on button "Cancel Purchase" at bounding box center [1366, 96] width 114 height 29
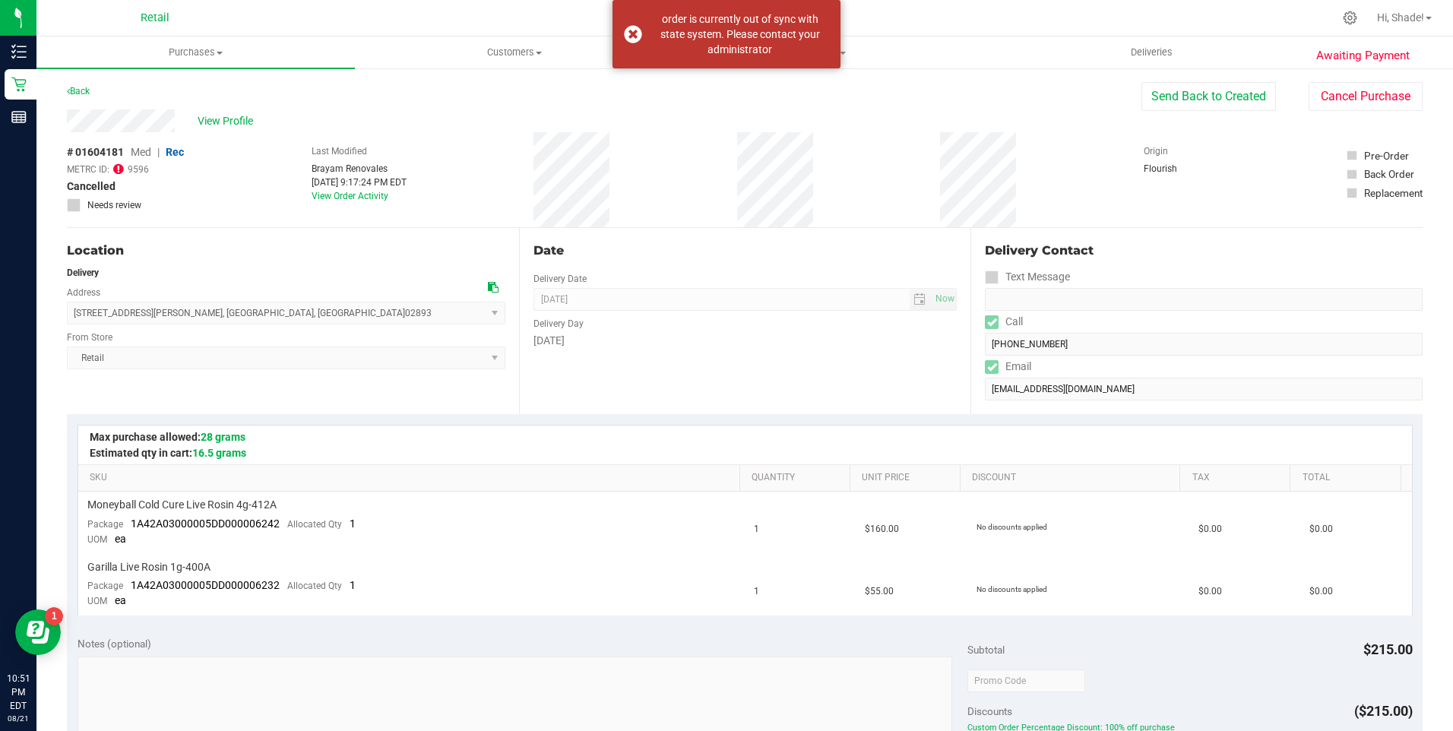
click at [799, 93] on div "Back Send Back to Created Cancel Purchase" at bounding box center [745, 95] width 1356 height 27
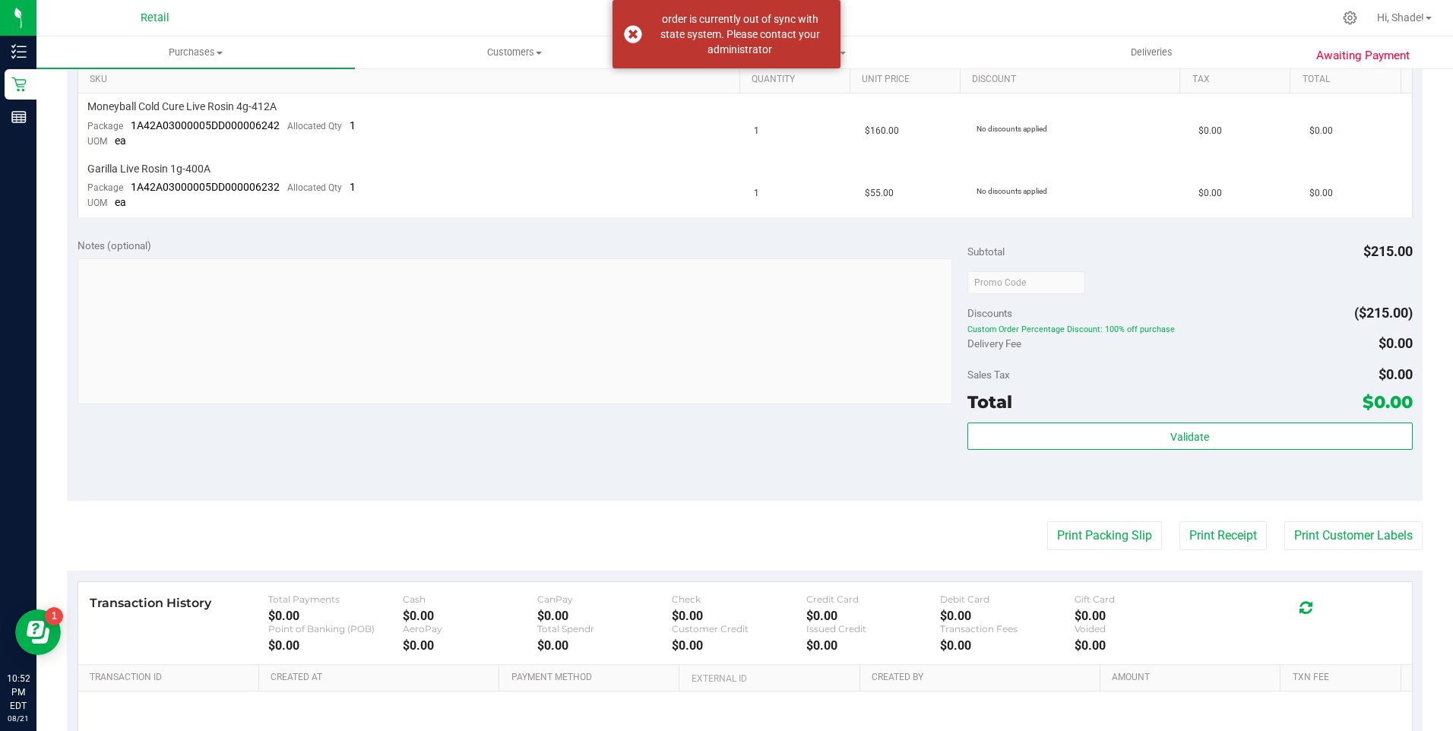
scroll to position [456, 0]
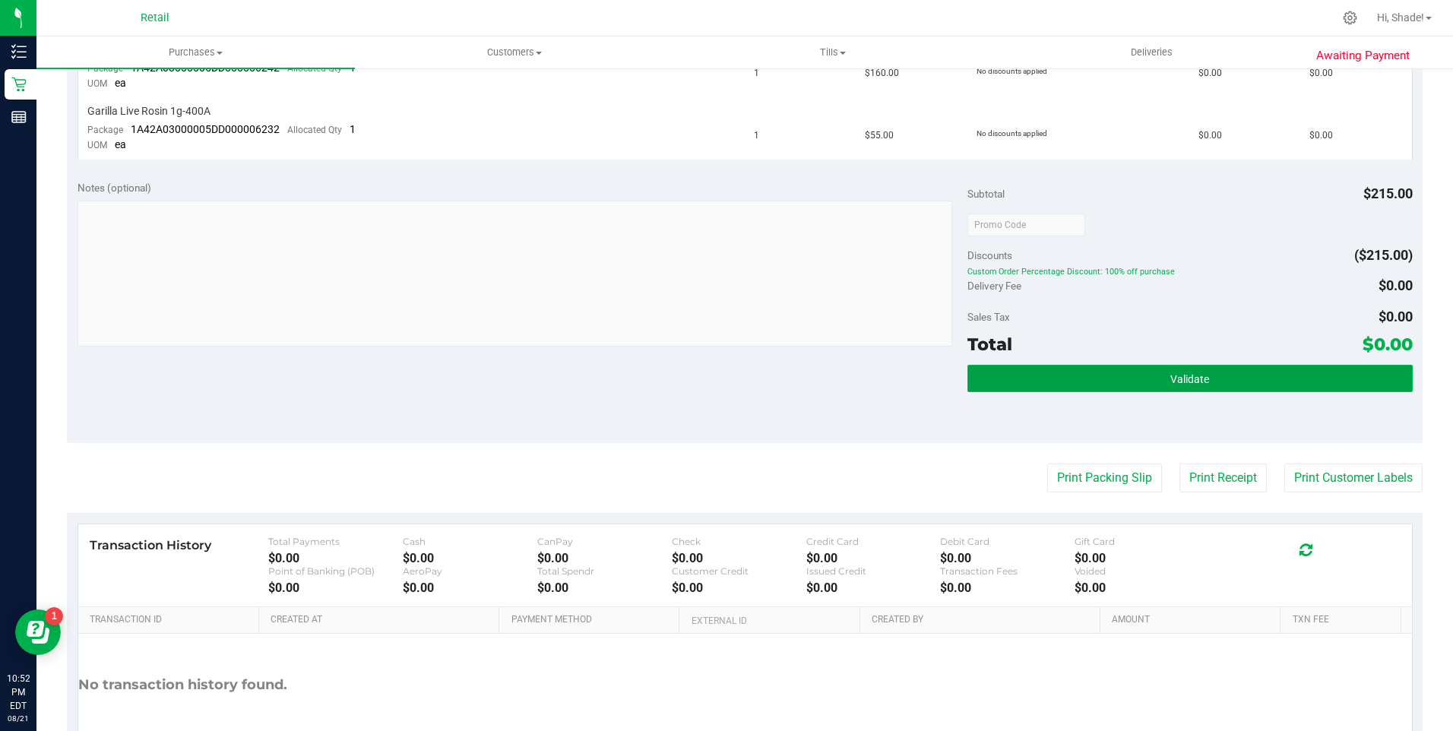
click at [1093, 386] on button "Validate" at bounding box center [1189, 378] width 445 height 27
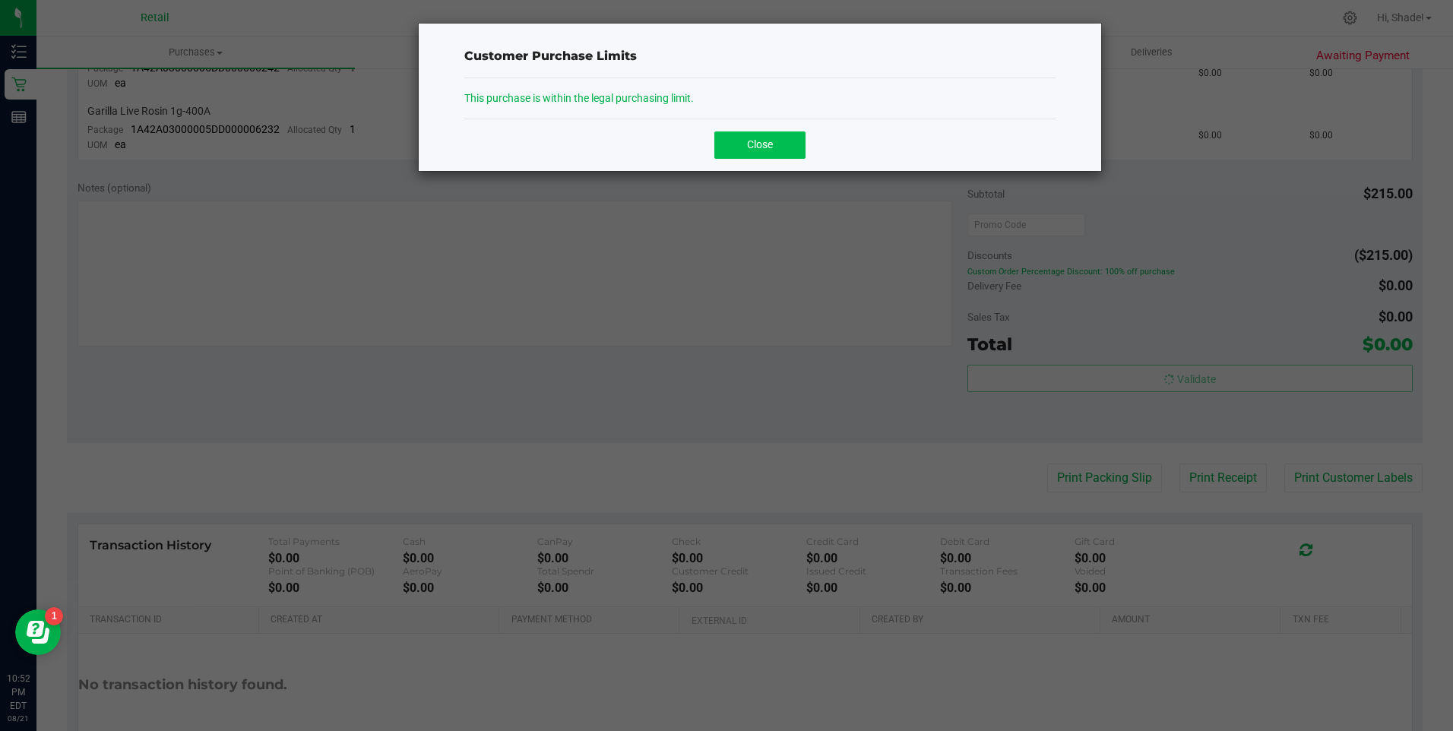
click at [769, 141] on span "Close" at bounding box center [760, 144] width 26 height 12
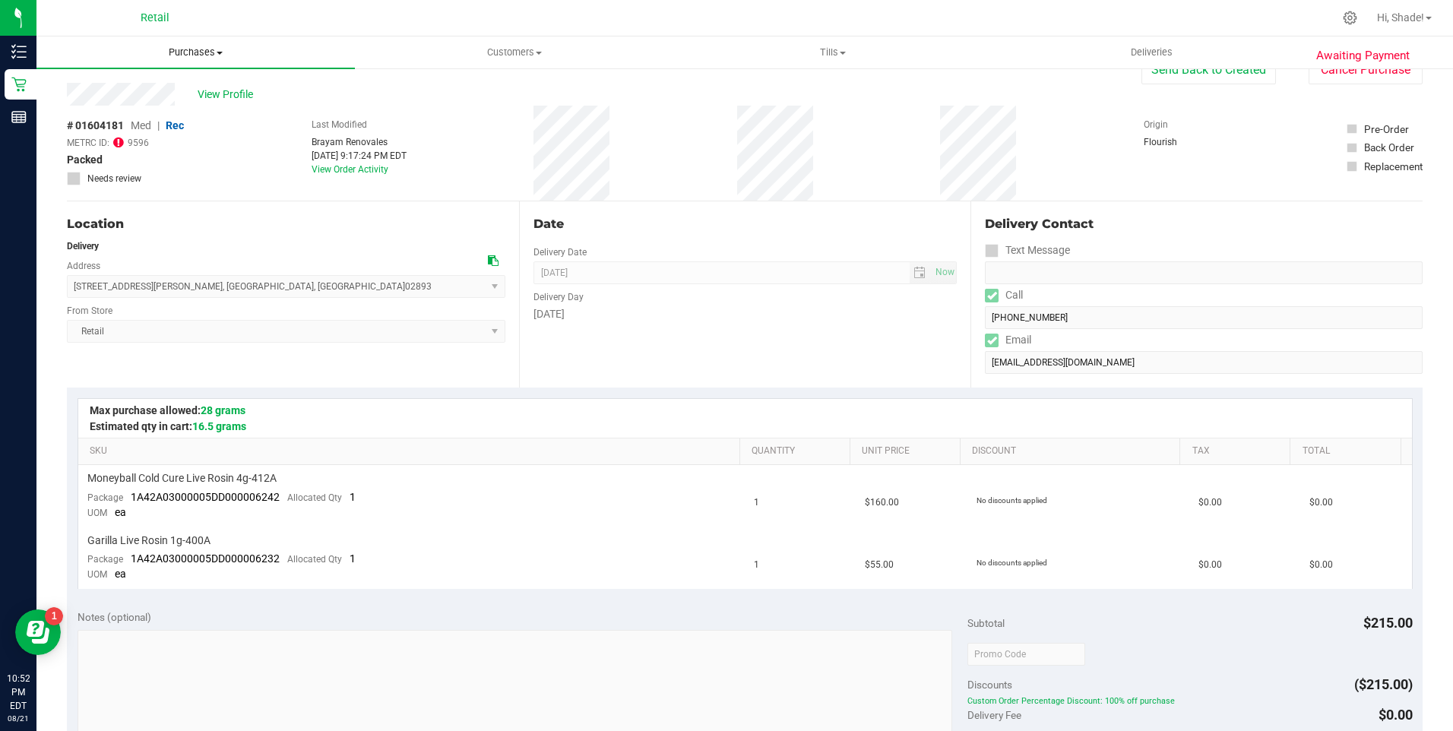
scroll to position [0, 0]
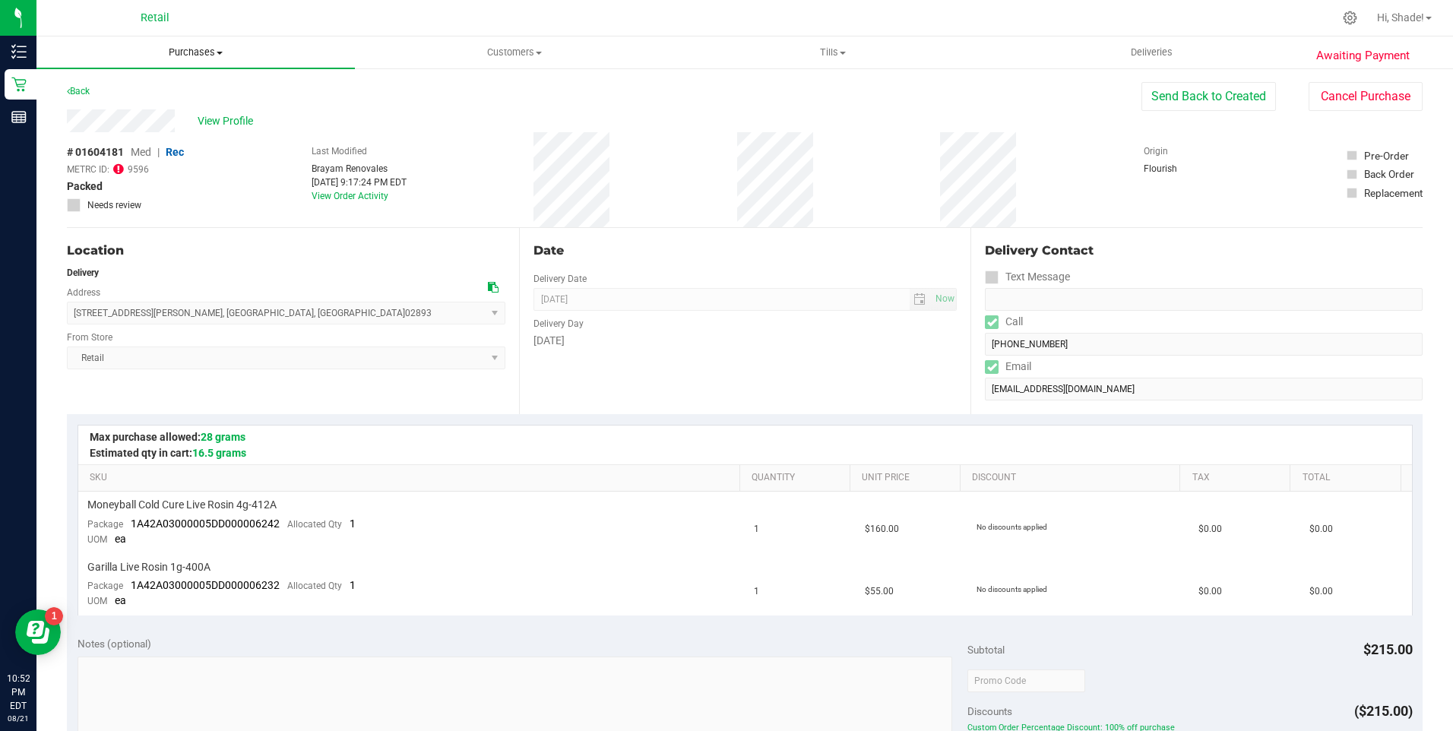
click at [166, 48] on span "Purchases" at bounding box center [195, 53] width 318 height 14
click at [83, 94] on span "Summary of purchases" at bounding box center [114, 91] width 156 height 13
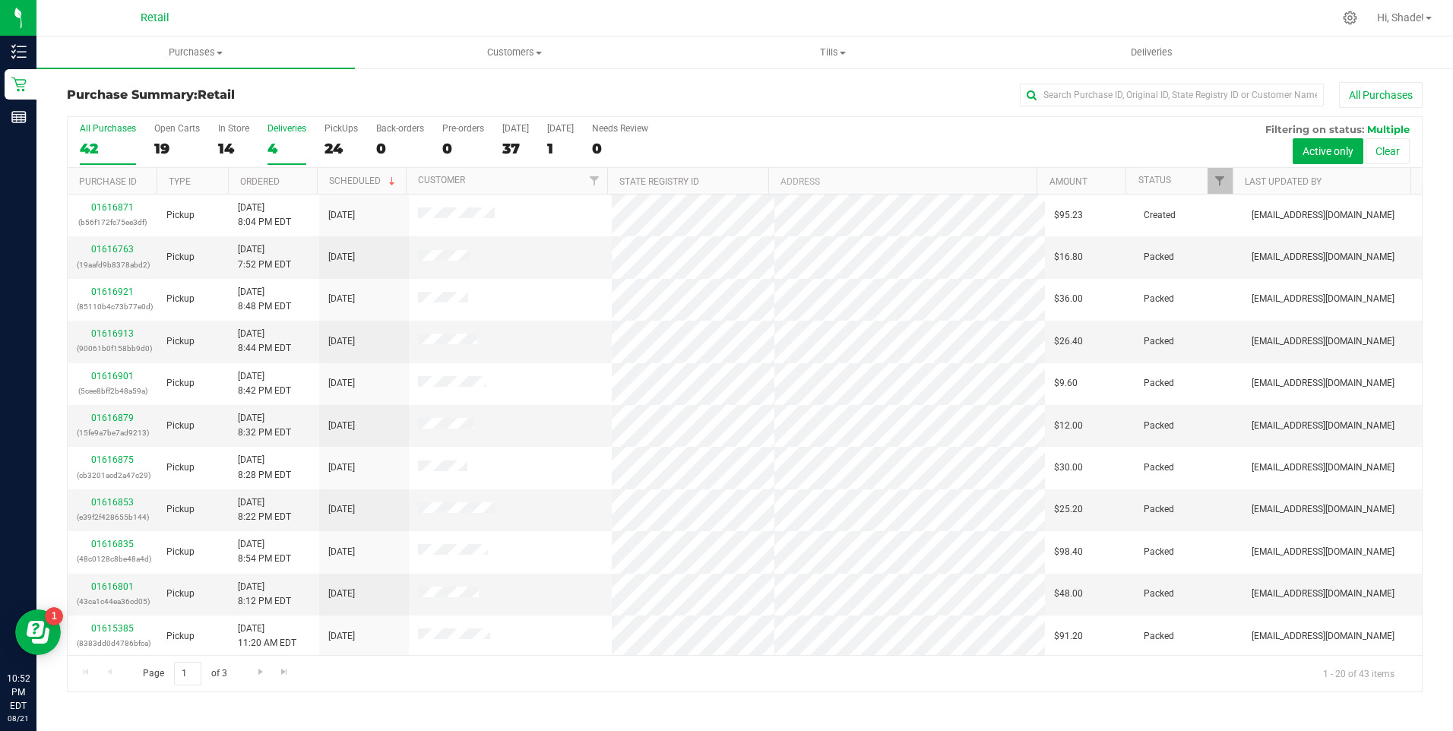
click at [278, 156] on div "4" at bounding box center [286, 148] width 39 height 17
click at [0, 0] on input "Deliveries 4" at bounding box center [0, 0] width 0 height 0
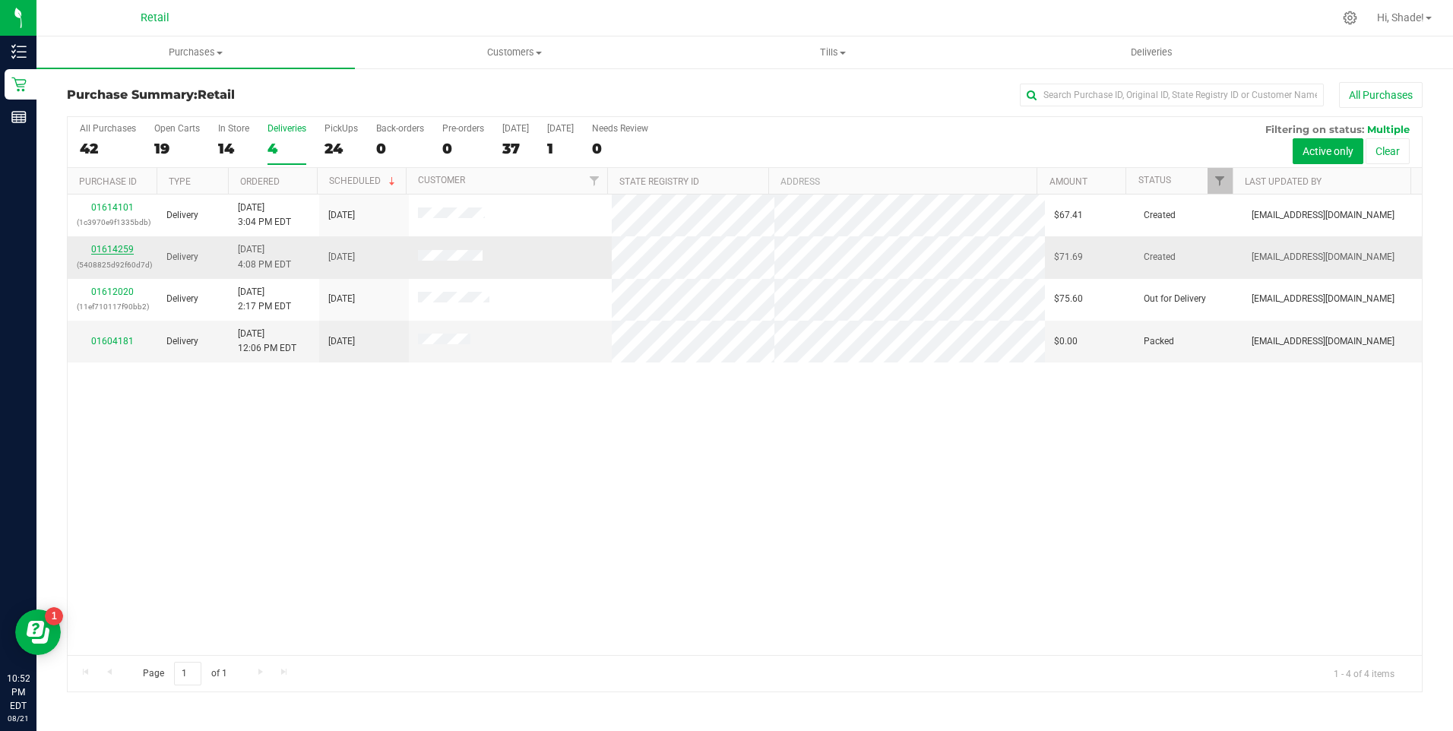
click at [121, 245] on link "01614259" at bounding box center [112, 249] width 43 height 11
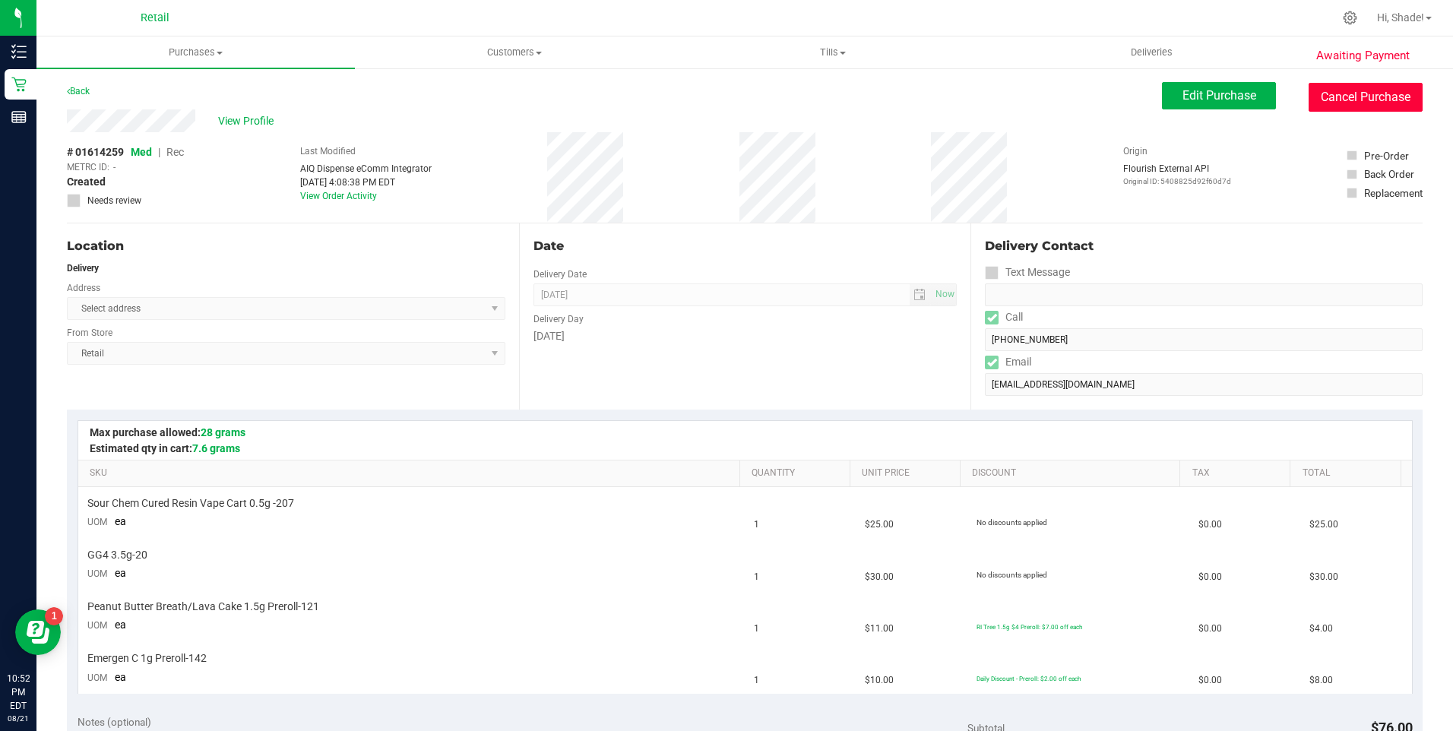
click at [1365, 100] on button "Cancel Purchase" at bounding box center [1366, 97] width 114 height 29
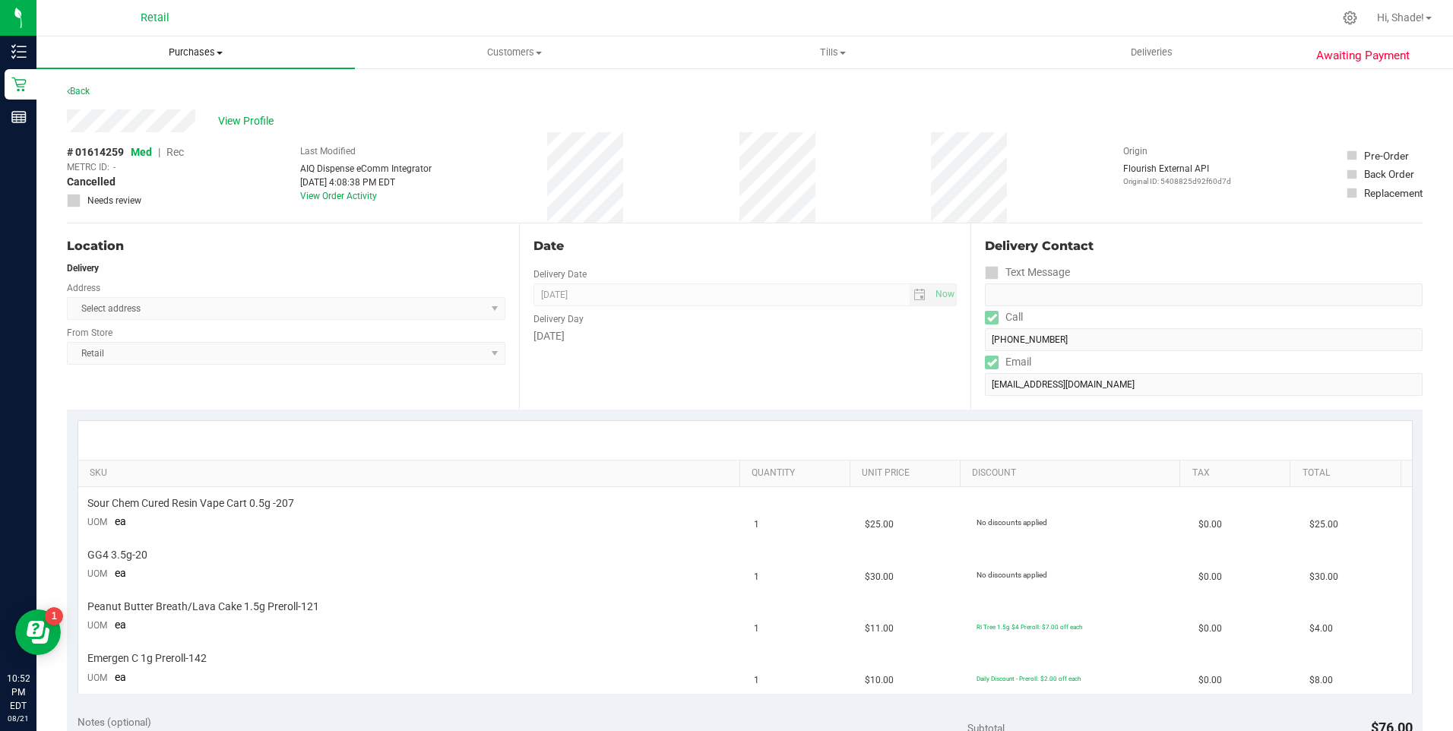
click at [183, 55] on span "Purchases" at bounding box center [195, 53] width 318 height 14
click at [144, 87] on span "Summary of purchases" at bounding box center [114, 91] width 156 height 13
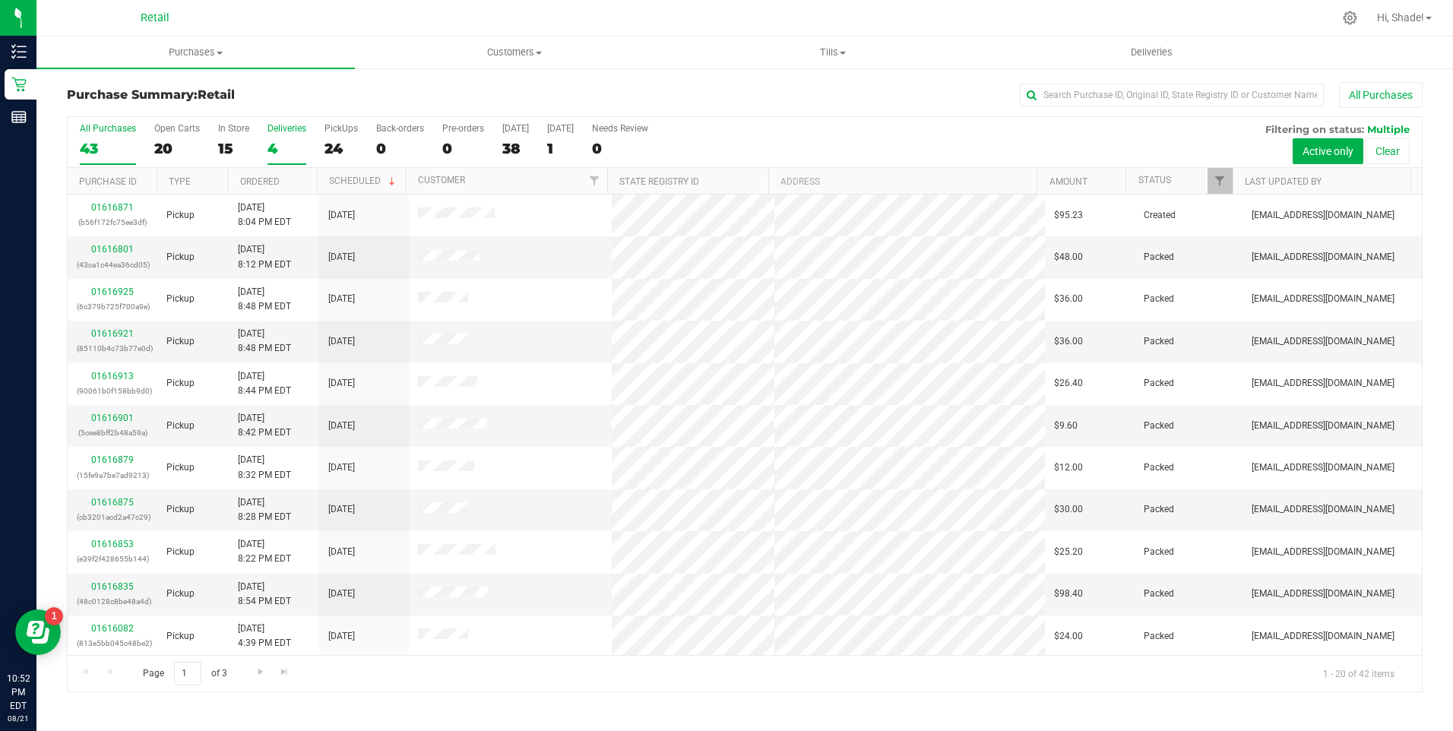
click at [267, 147] on div "4" at bounding box center [286, 148] width 39 height 17
click at [0, 0] on input "Deliveries 4" at bounding box center [0, 0] width 0 height 0
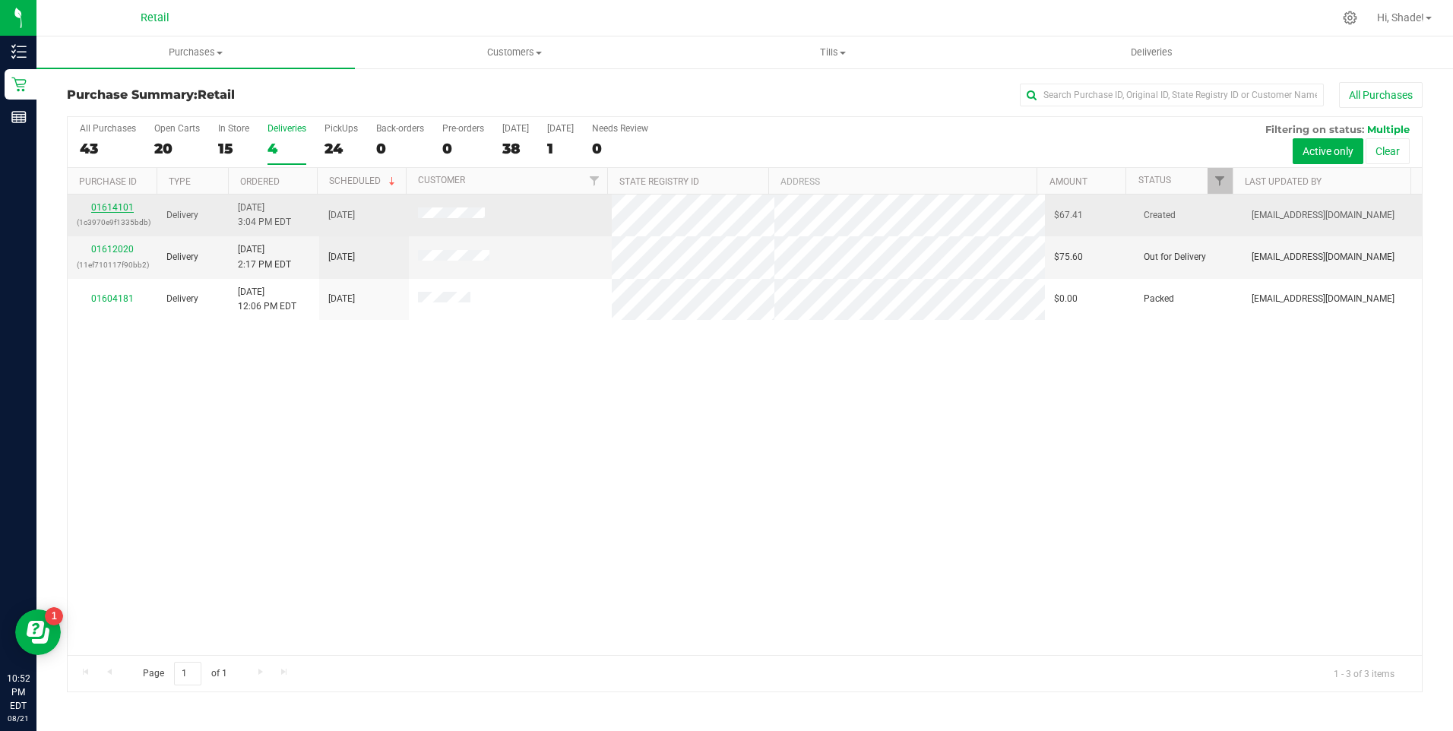
click at [115, 202] on link "01614101" at bounding box center [112, 207] width 43 height 11
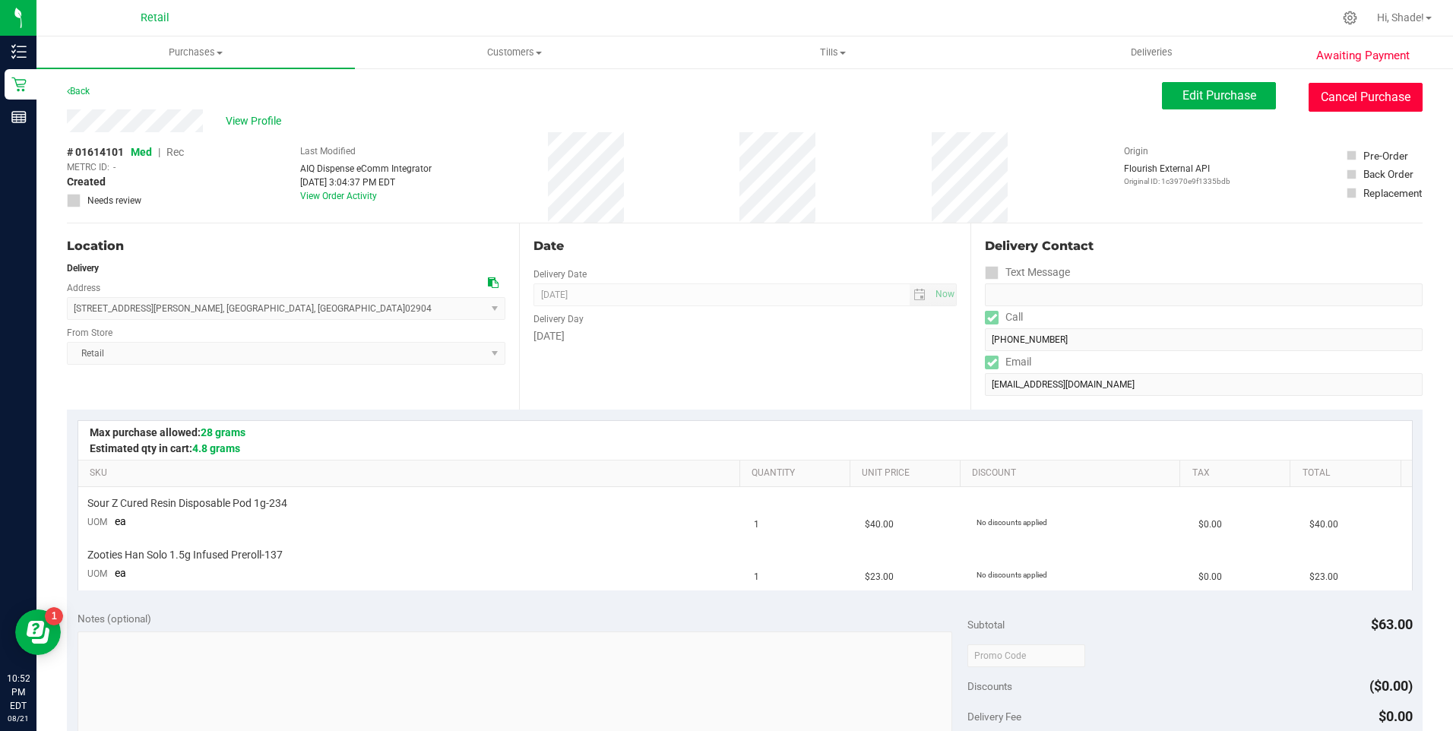
click at [1347, 90] on button "Cancel Purchase" at bounding box center [1366, 97] width 114 height 29
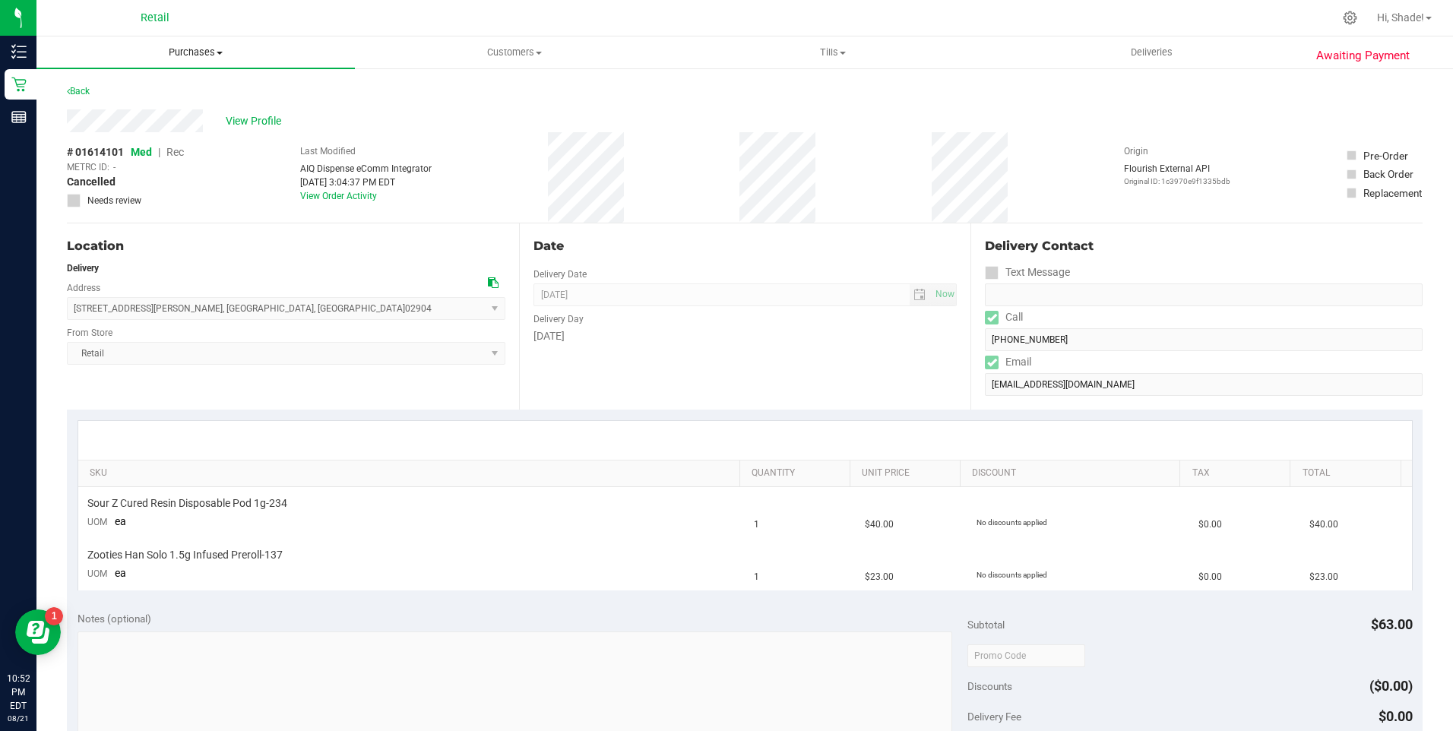
click at [185, 55] on span "Purchases" at bounding box center [195, 53] width 318 height 14
click at [157, 93] on span "Summary of purchases" at bounding box center [114, 91] width 156 height 13
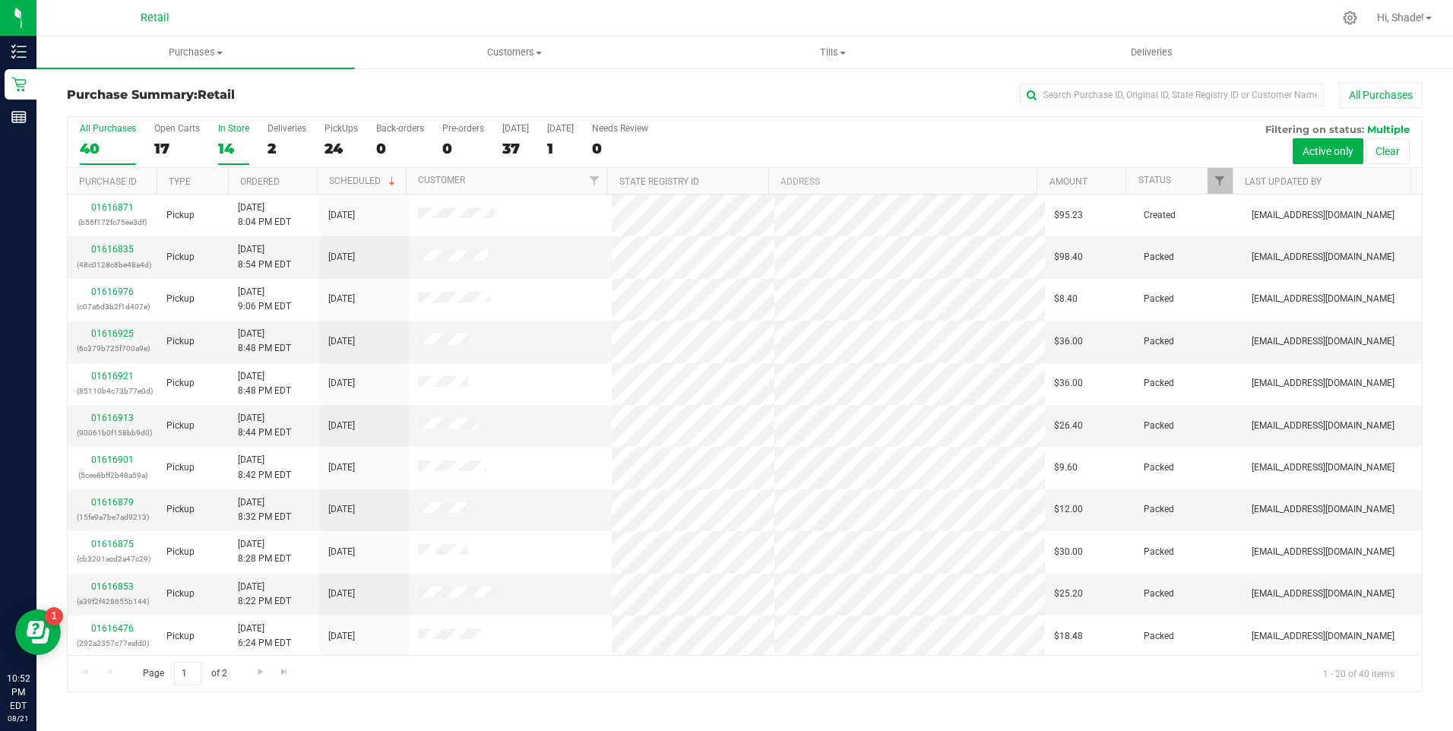
click at [229, 144] on div "14" at bounding box center [233, 148] width 31 height 17
click at [0, 0] on input "In Store 14" at bounding box center [0, 0] width 0 height 0
click at [258, 179] on link "Ordered" at bounding box center [260, 181] width 40 height 11
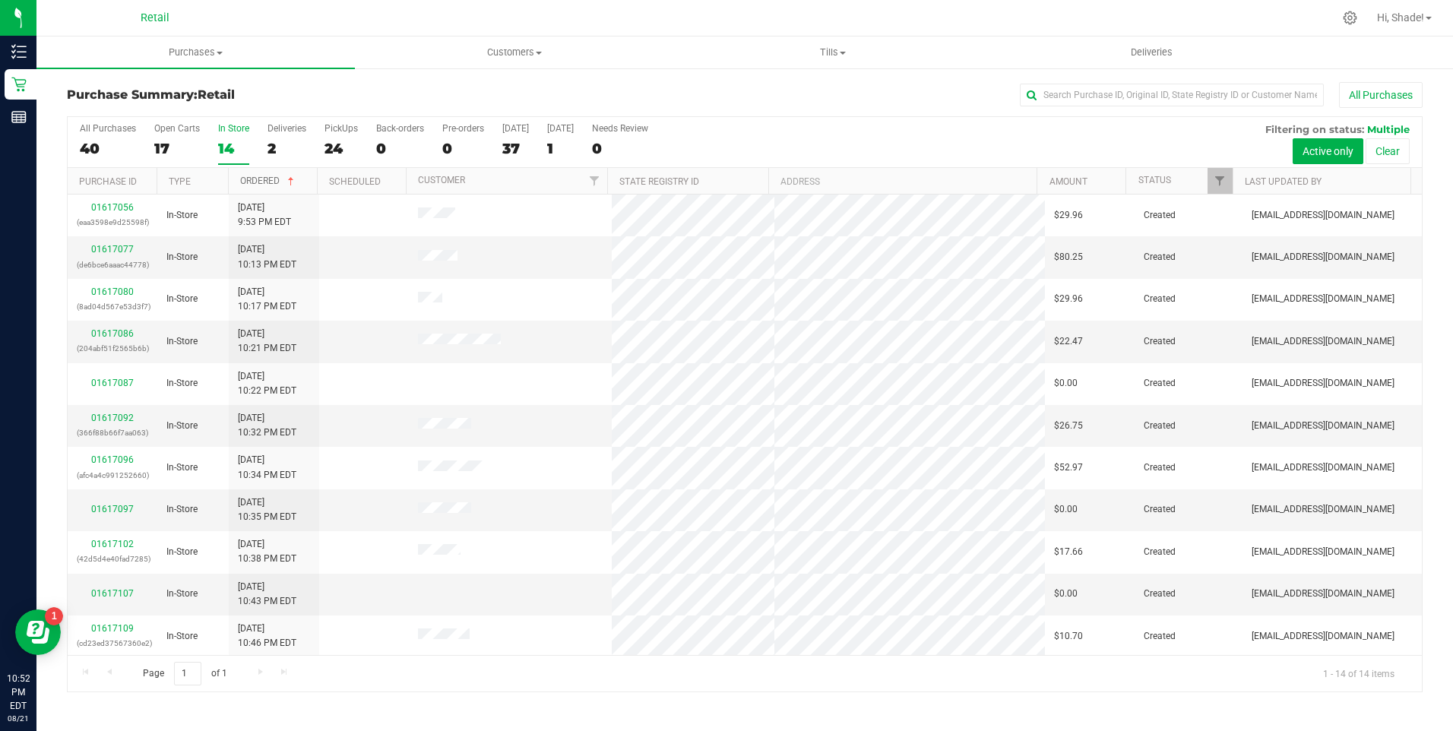
click at [252, 179] on link "Ordered" at bounding box center [268, 181] width 57 height 11
click at [252, 179] on link "Ordered" at bounding box center [260, 181] width 40 height 11
click at [224, 146] on div "14" at bounding box center [233, 148] width 31 height 17
click at [0, 0] on input "In Store 14" at bounding box center [0, 0] width 0 height 0
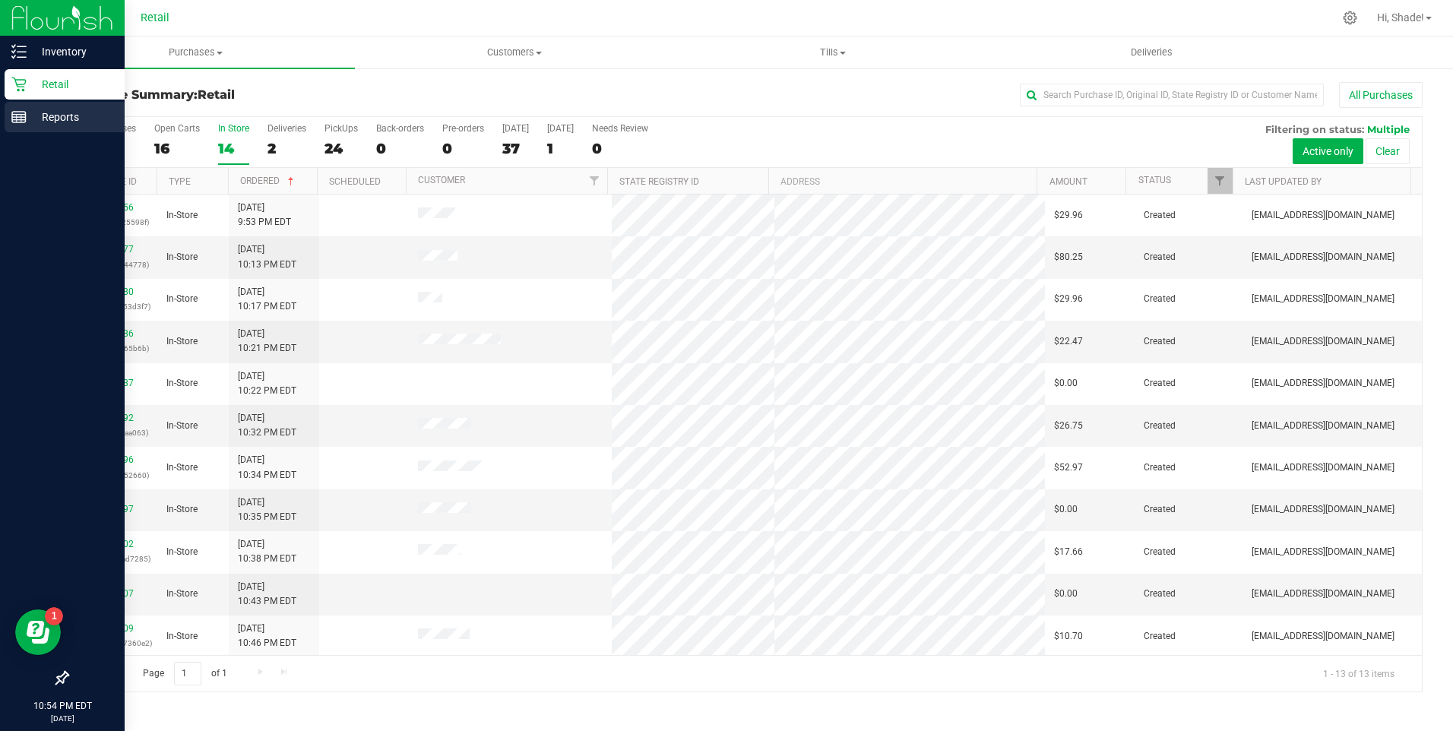
click at [17, 113] on icon at bounding box center [18, 116] width 15 height 15
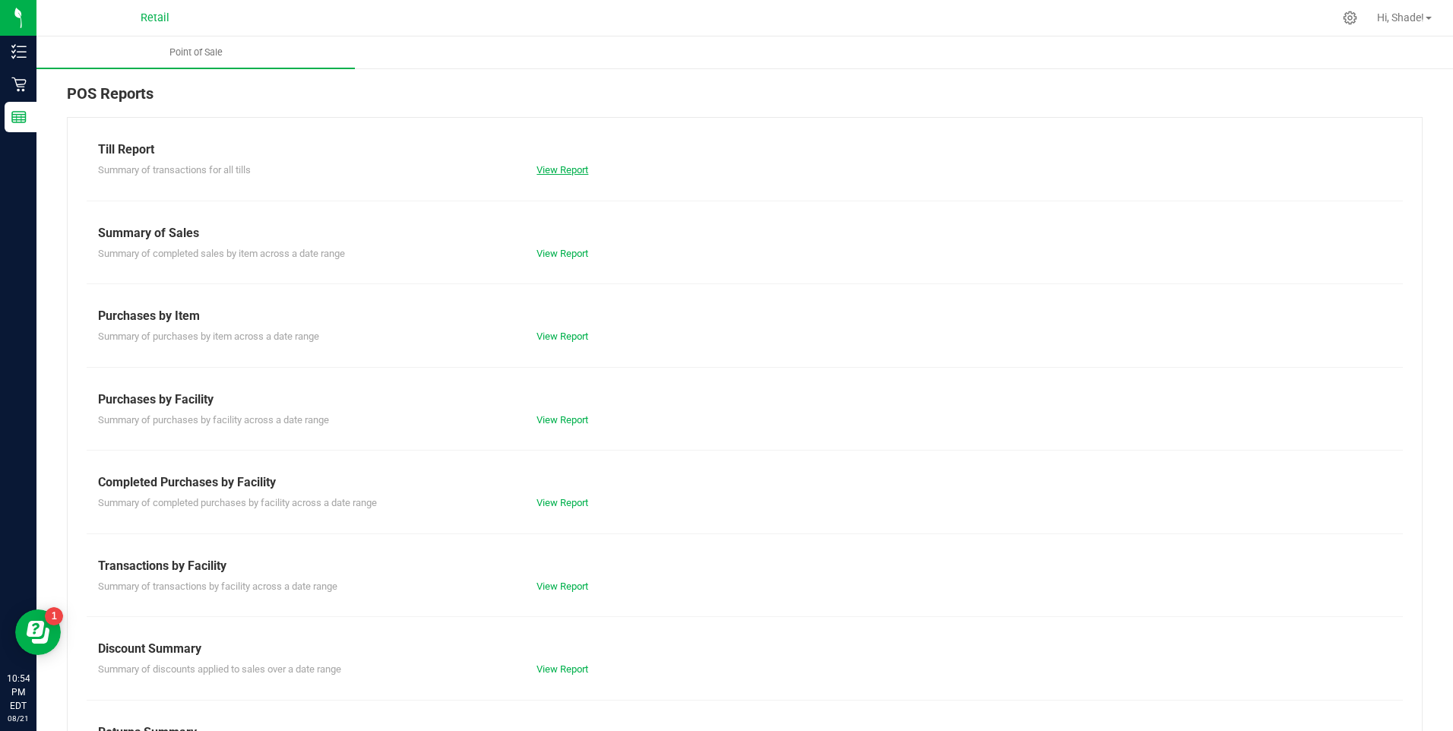
click at [555, 169] on link "View Report" at bounding box center [562, 169] width 52 height 11
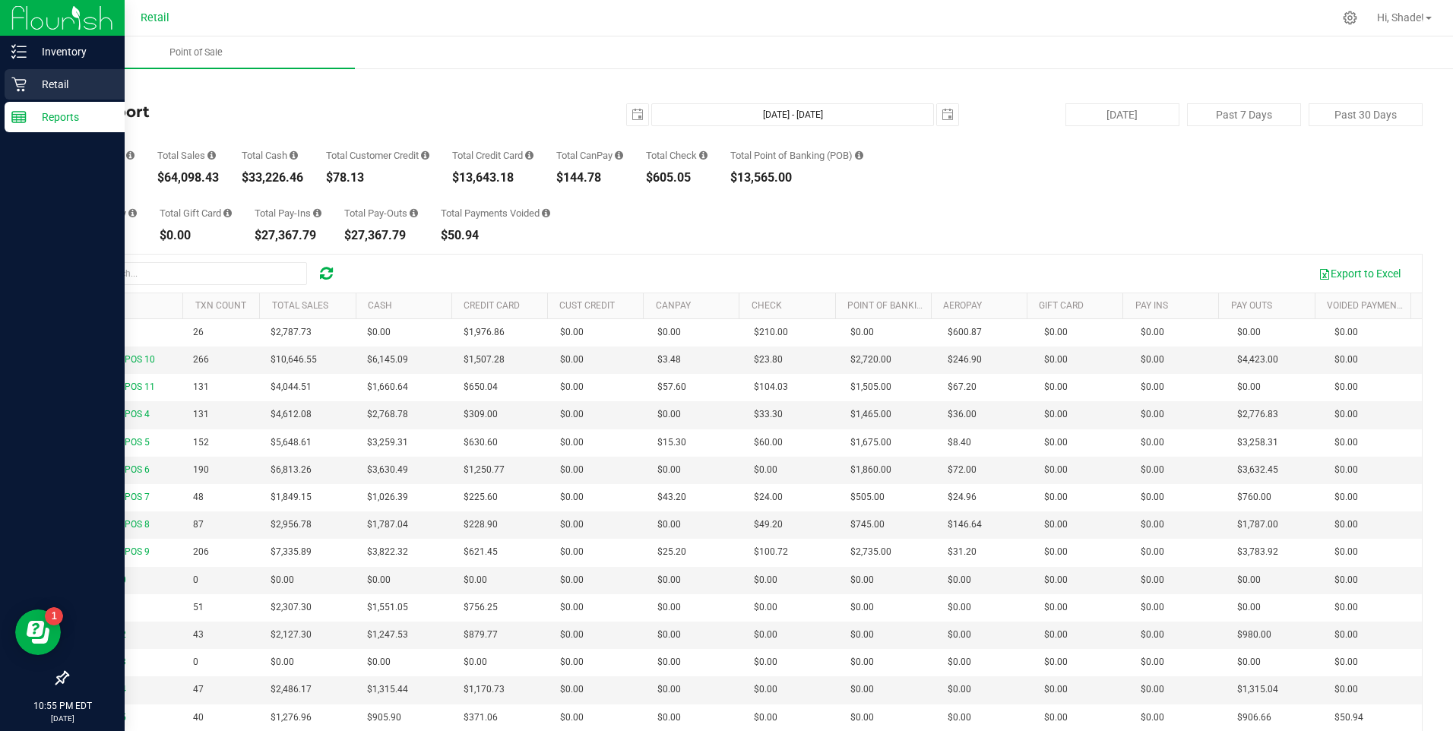
click at [30, 84] on p "Retail" at bounding box center [72, 84] width 91 height 18
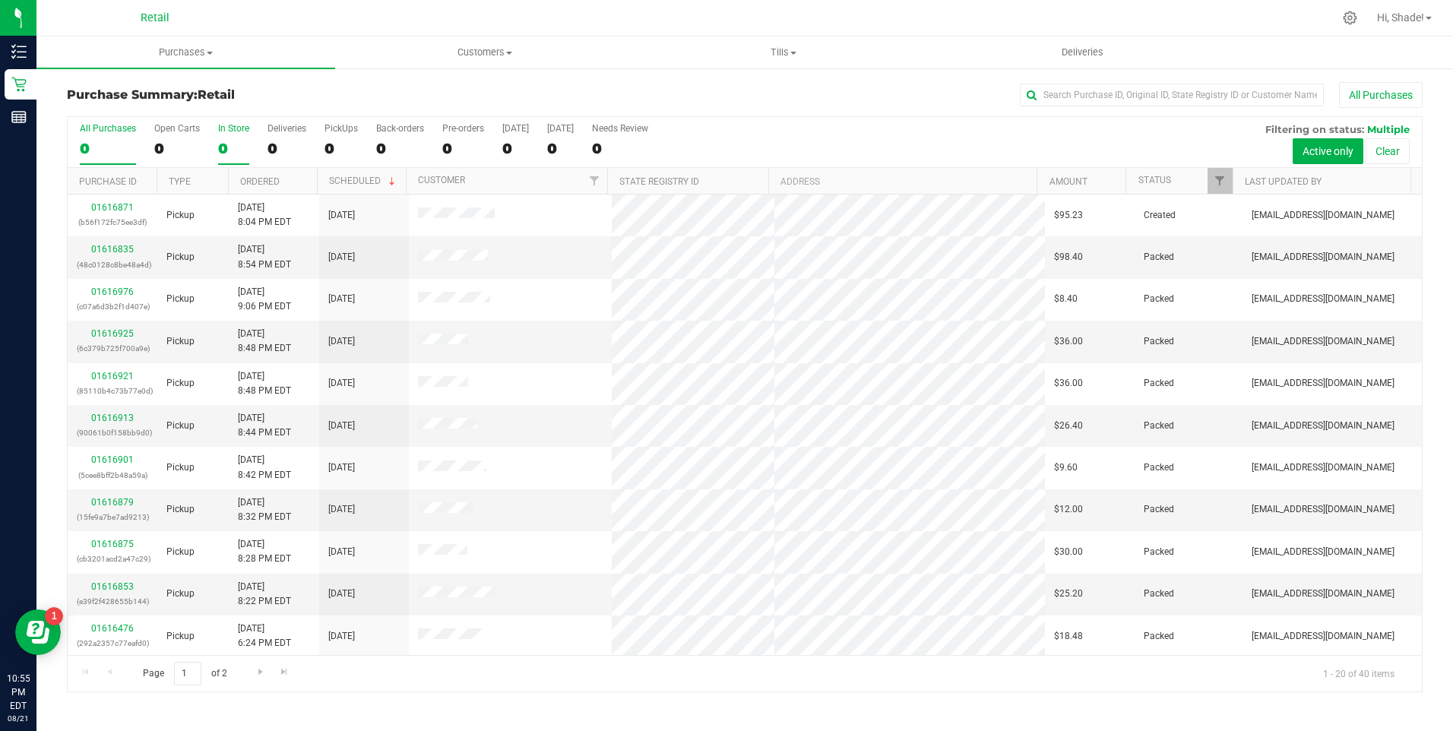
click at [222, 147] on div "0" at bounding box center [233, 148] width 31 height 17
click at [0, 0] on input "In Store 0" at bounding box center [0, 0] width 0 height 0
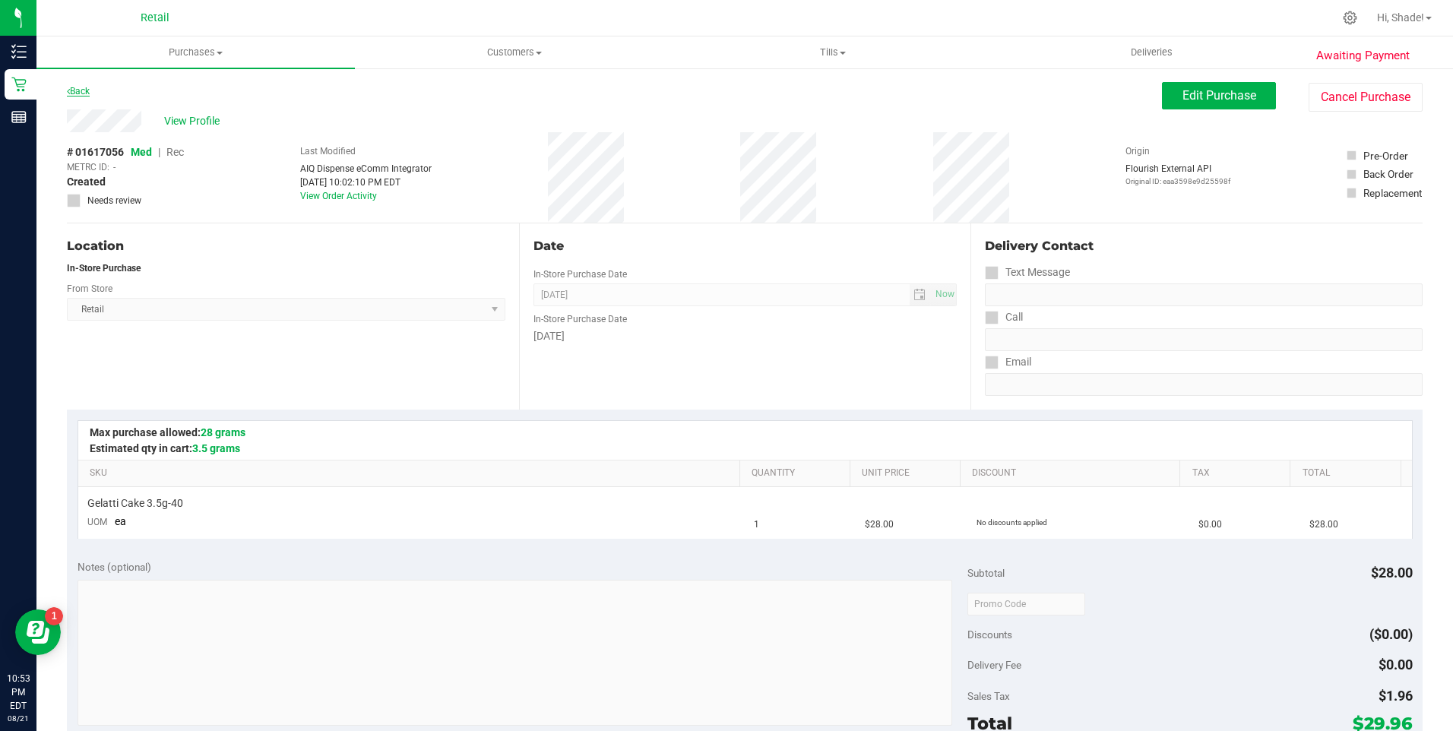
click at [84, 93] on link "Back" at bounding box center [78, 91] width 23 height 11
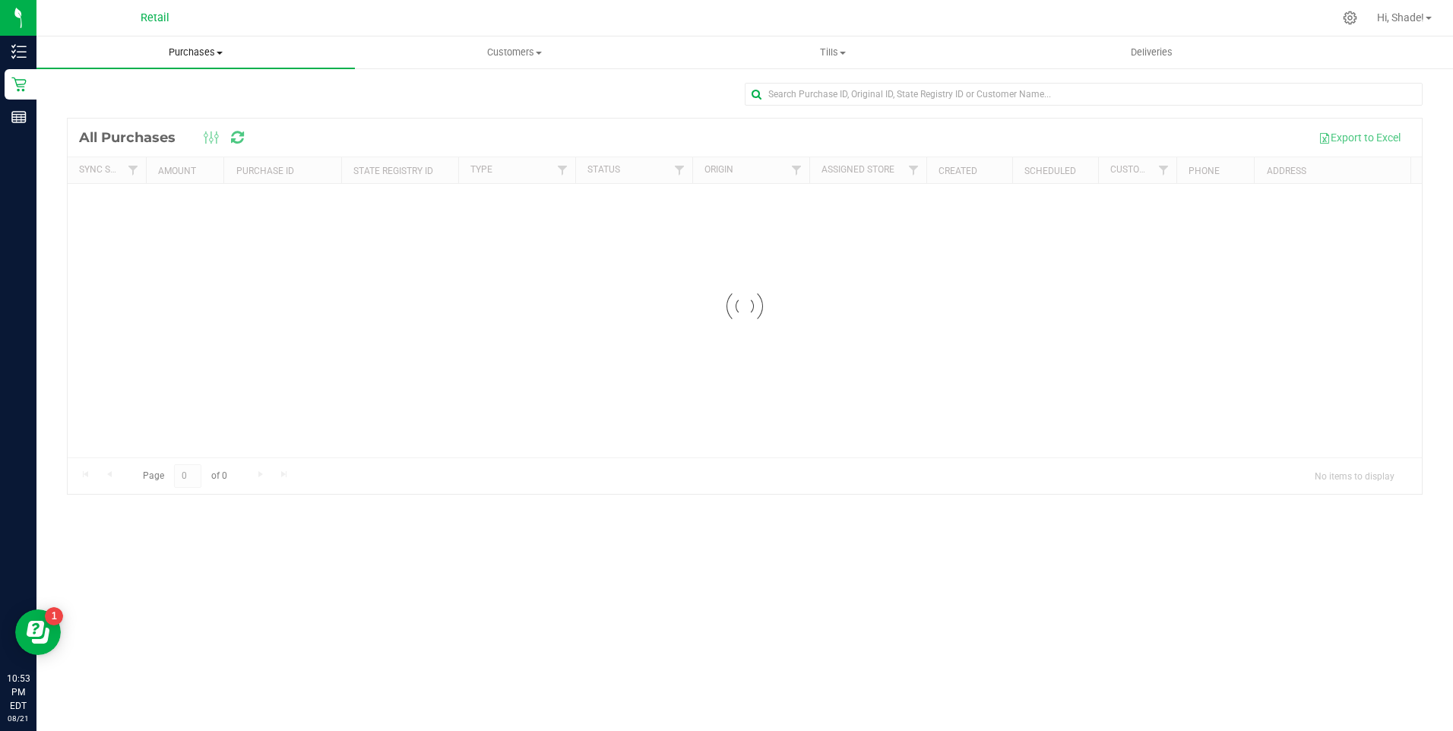
click at [199, 52] on span "Purchases" at bounding box center [195, 53] width 318 height 14
click at [148, 85] on span "Summary of purchases" at bounding box center [114, 91] width 156 height 13
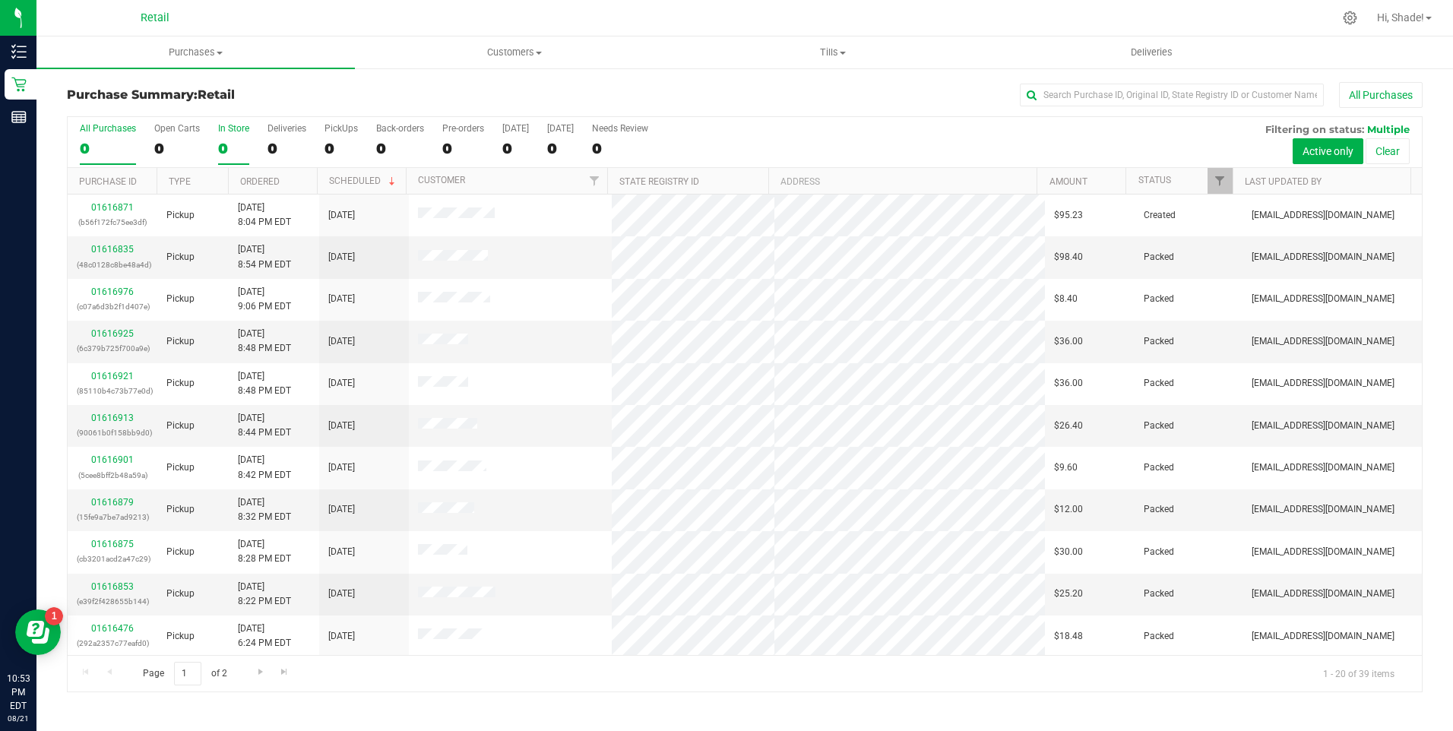
click at [228, 145] on div "0" at bounding box center [233, 148] width 31 height 17
click at [0, 0] on input "In Store 0" at bounding box center [0, 0] width 0 height 0
click at [272, 176] on link "Ordered" at bounding box center [260, 181] width 40 height 11
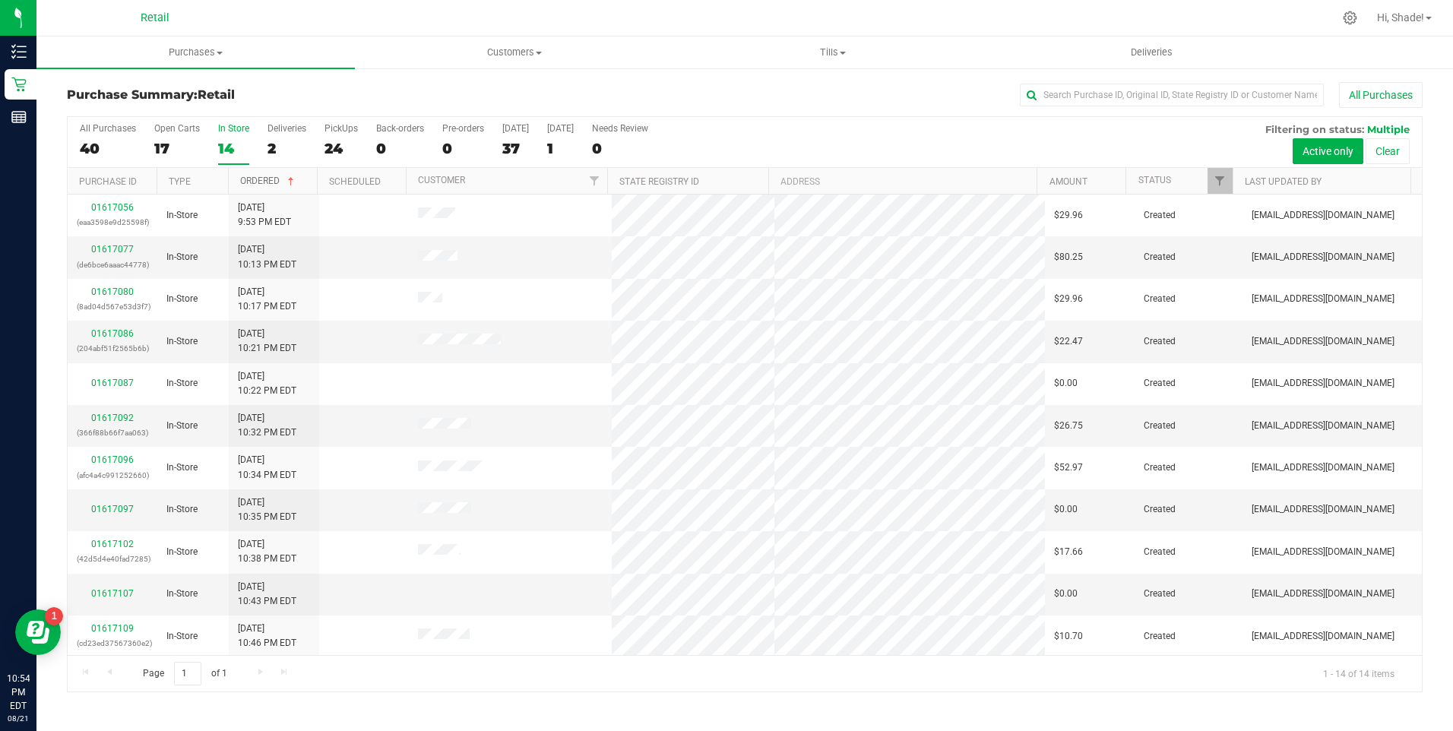
click at [267, 179] on link "Ordered" at bounding box center [268, 181] width 57 height 11
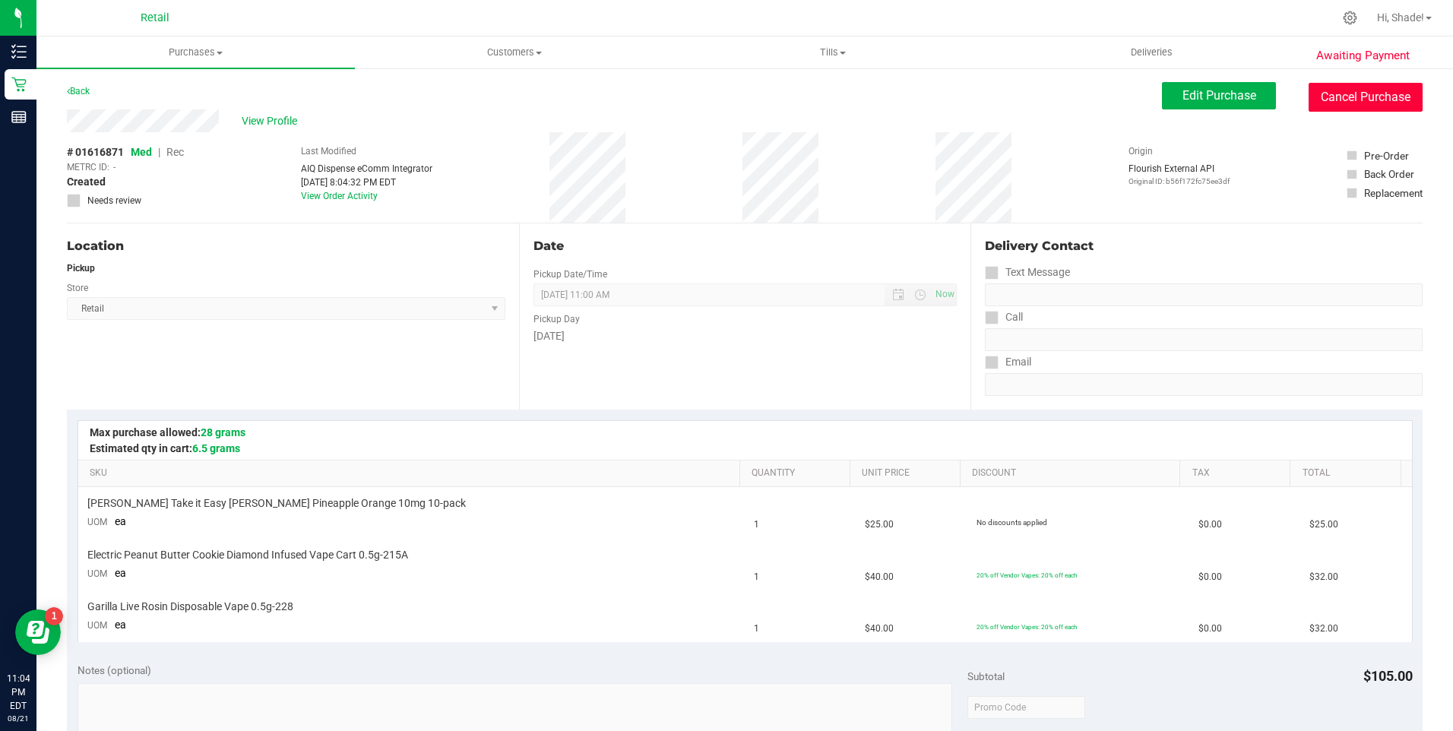
click at [1388, 94] on button "Cancel Purchase" at bounding box center [1366, 97] width 114 height 29
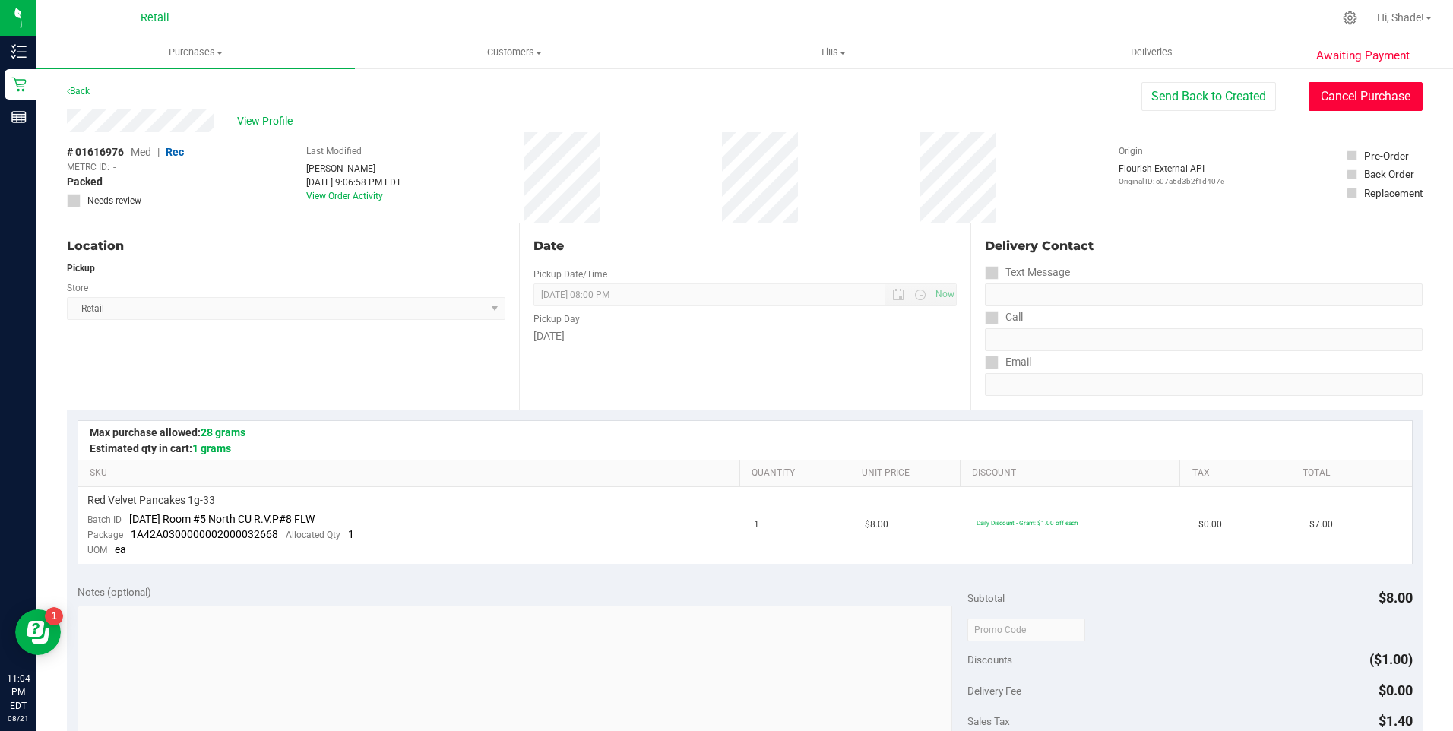
click at [1330, 100] on button "Cancel Purchase" at bounding box center [1366, 96] width 114 height 29
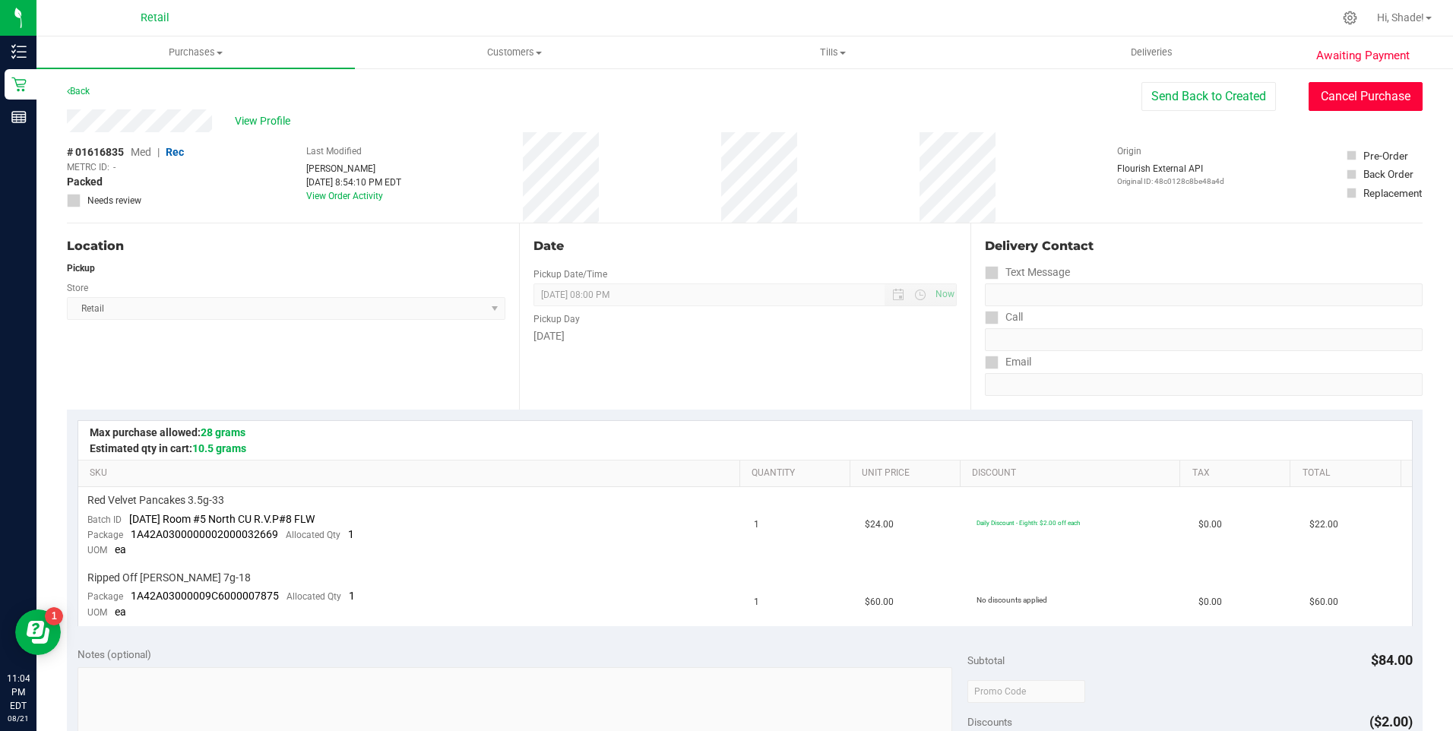
click at [1351, 102] on button "Cancel Purchase" at bounding box center [1366, 96] width 114 height 29
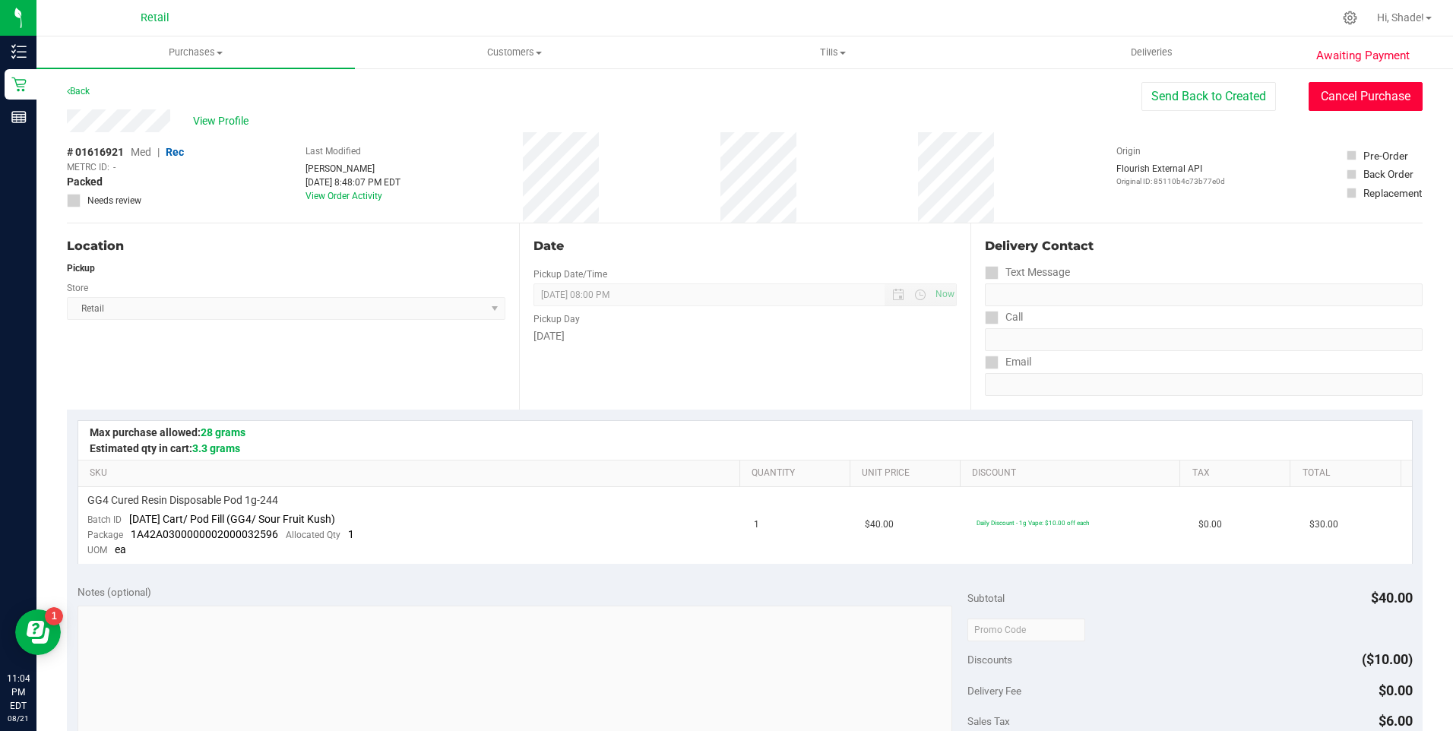
click at [1389, 93] on button "Cancel Purchase" at bounding box center [1366, 96] width 114 height 29
click at [1369, 93] on button "Cancel Purchase" at bounding box center [1366, 96] width 114 height 29
click at [1349, 102] on button "Cancel Purchase" at bounding box center [1366, 96] width 114 height 29
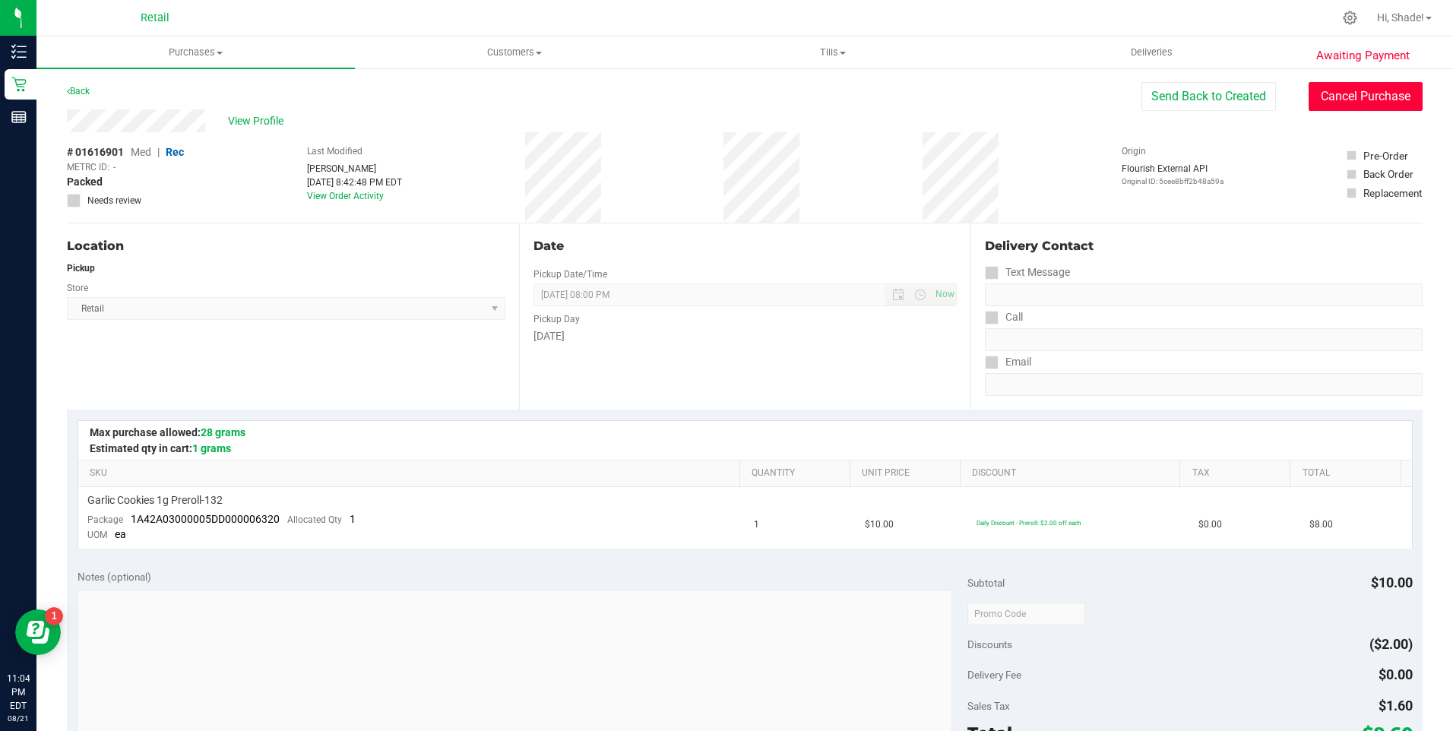
click at [1315, 83] on button "Cancel Purchase" at bounding box center [1366, 96] width 114 height 29
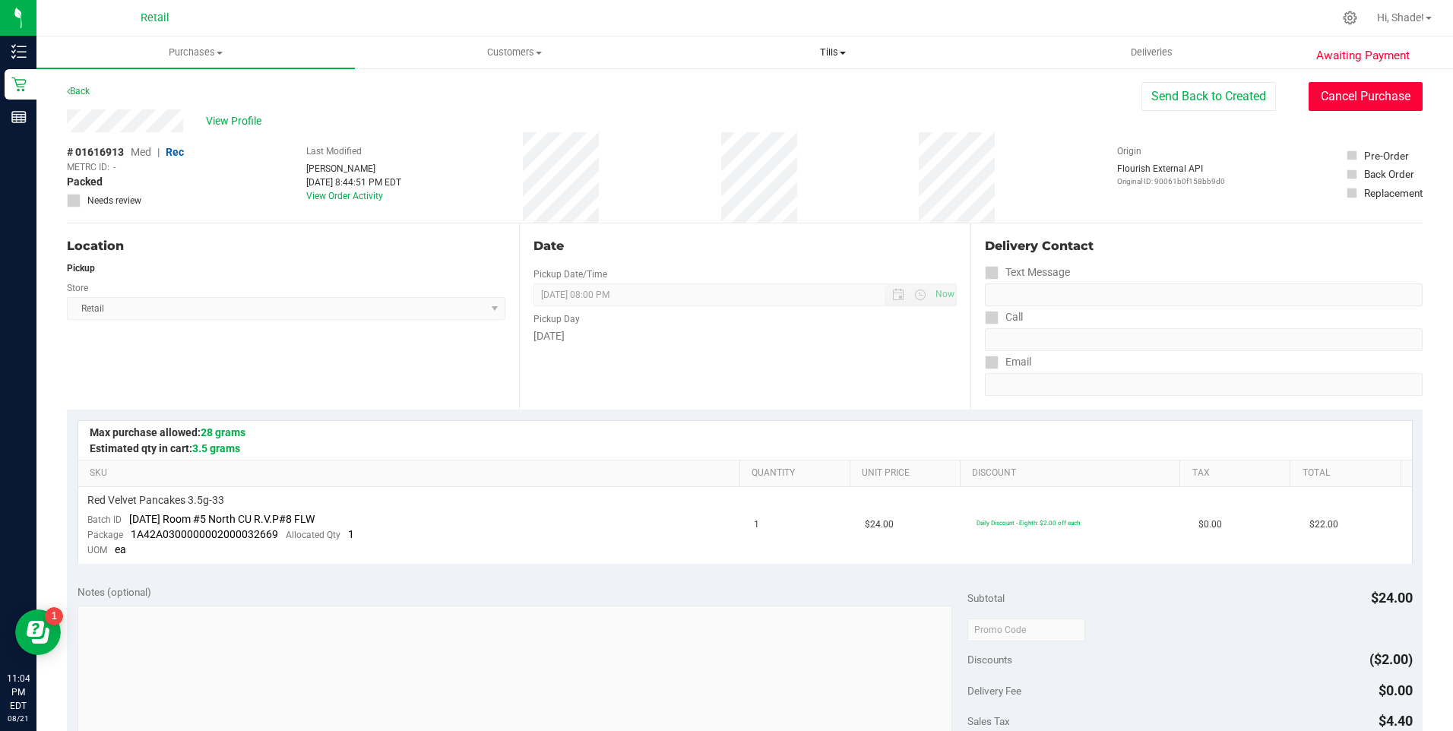
drag, startPoint x: 1362, startPoint y: 96, endPoint x: 752, endPoint y: 48, distance: 612.1
click at [1362, 97] on button "Cancel Purchase" at bounding box center [1366, 96] width 114 height 29
click at [1350, 103] on button "Cancel Purchase" at bounding box center [1366, 96] width 114 height 29
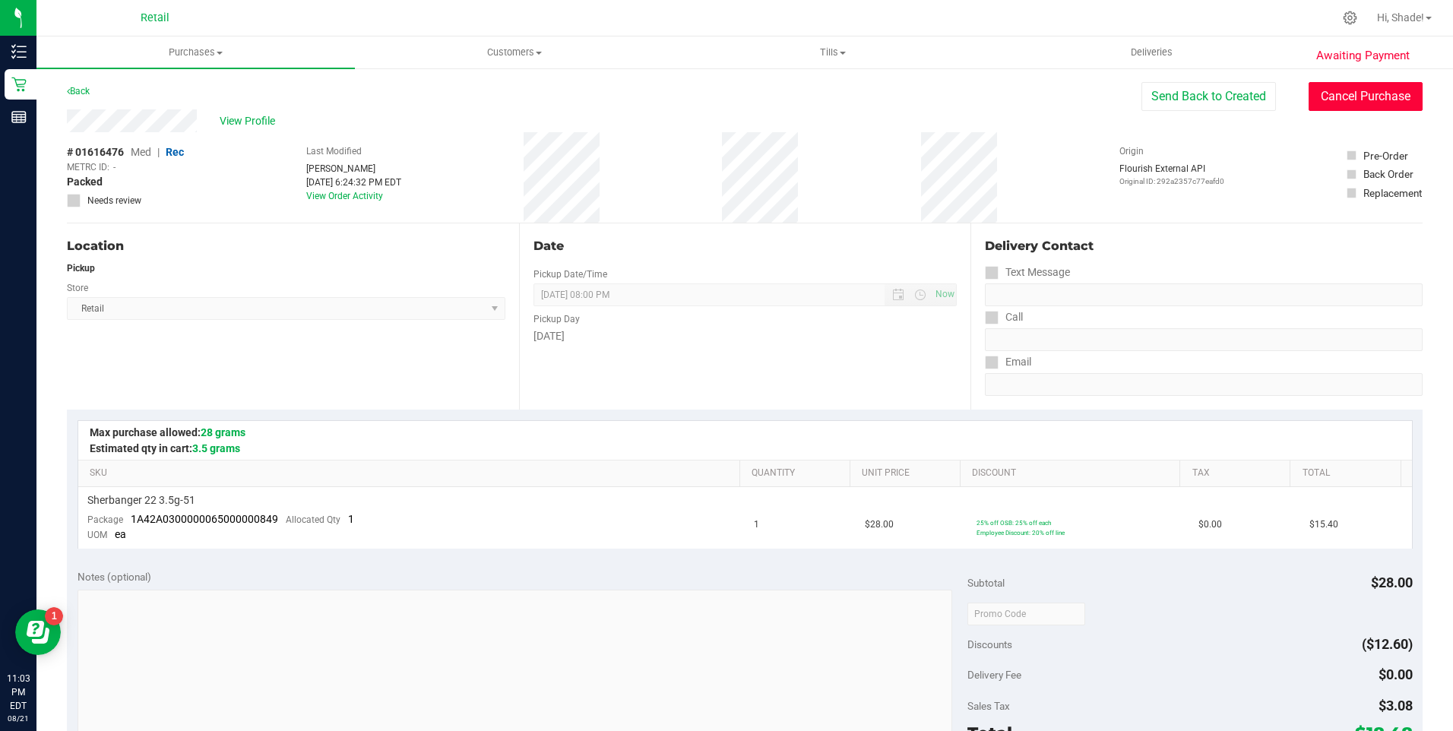
click at [1324, 93] on button "Cancel Purchase" at bounding box center [1366, 96] width 114 height 29
click at [1326, 96] on button "Cancel Purchase" at bounding box center [1366, 96] width 114 height 29
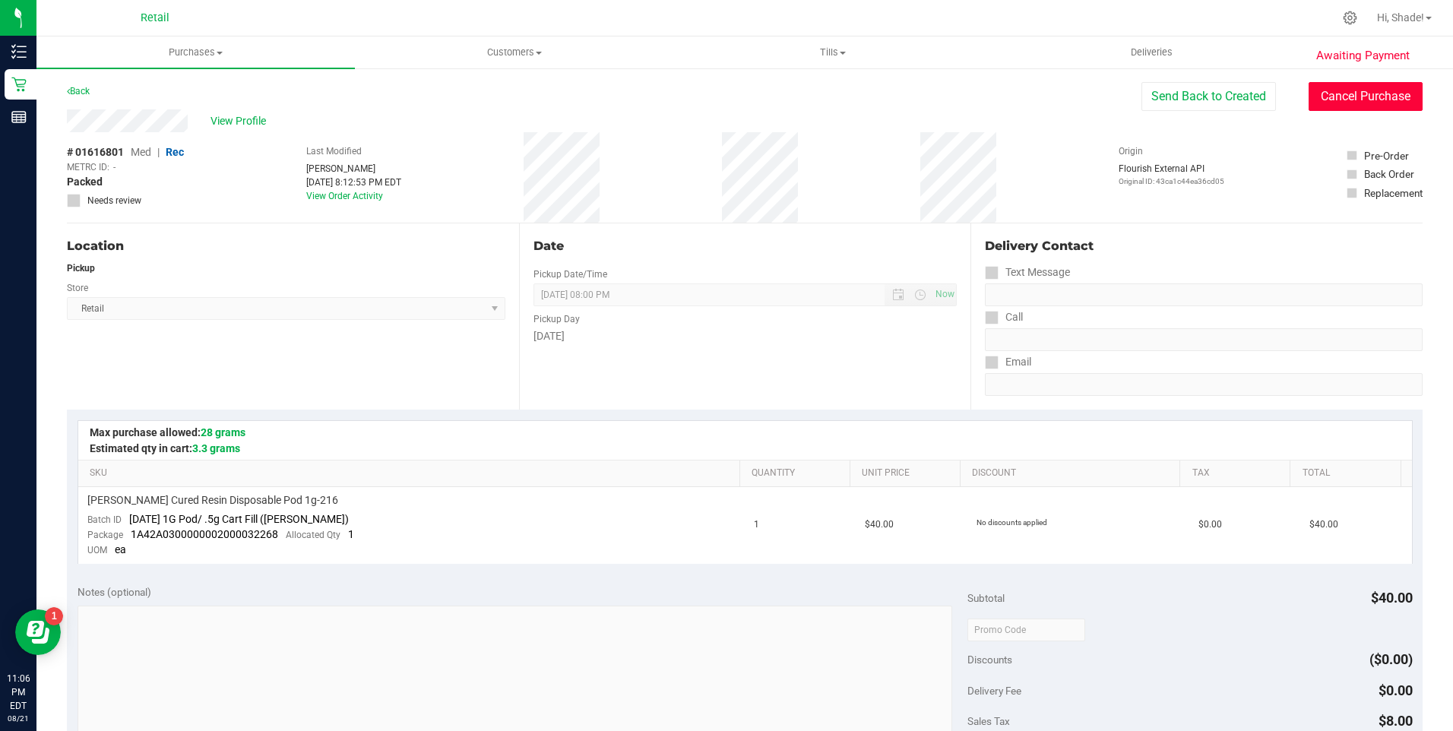
click at [1376, 100] on button "Cancel Purchase" at bounding box center [1366, 96] width 114 height 29
click at [1356, 99] on button "Cancel Purchase" at bounding box center [1366, 96] width 114 height 29
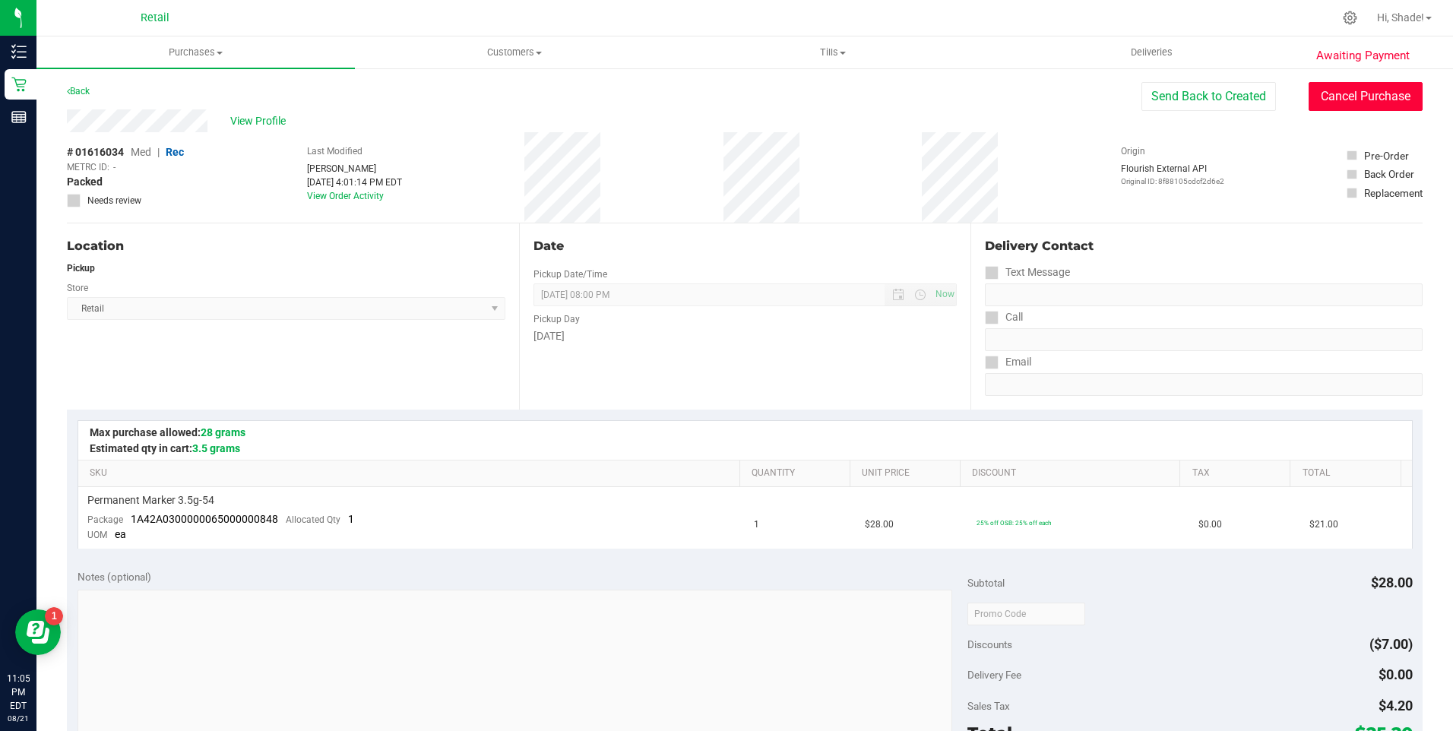
click at [1345, 94] on button "Cancel Purchase" at bounding box center [1366, 96] width 114 height 29
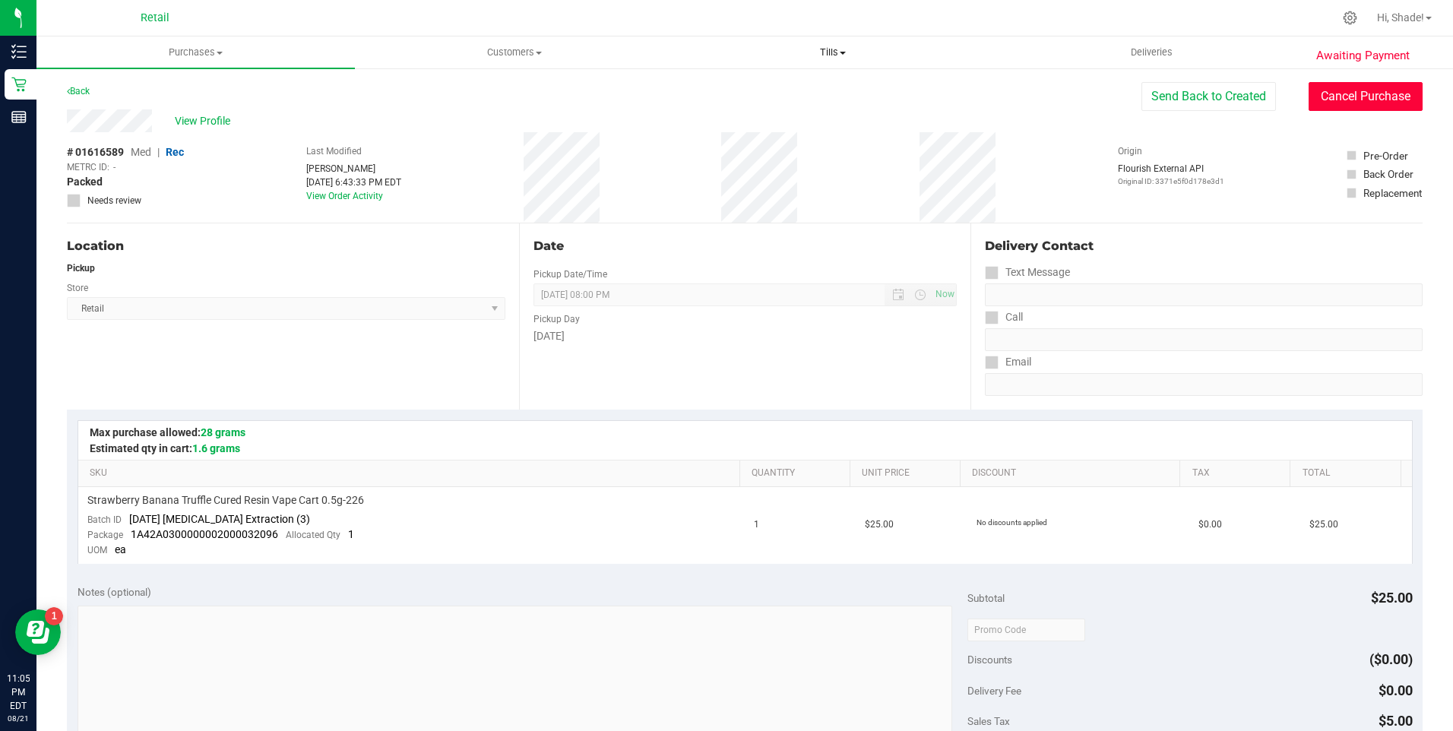
click at [1366, 104] on button "Cancel Purchase" at bounding box center [1366, 96] width 114 height 29
click at [1332, 90] on button "Cancel Purchase" at bounding box center [1366, 96] width 114 height 29
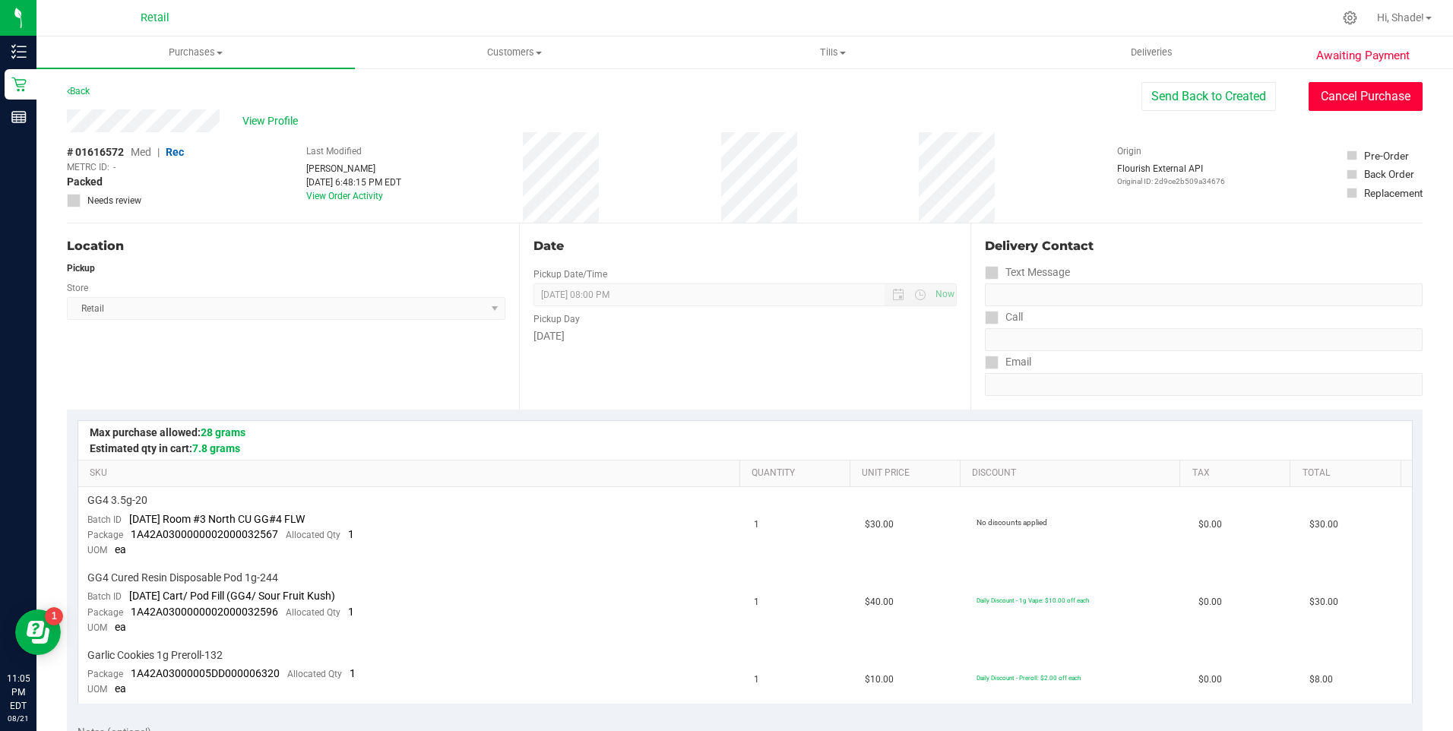
click at [1375, 98] on button "Cancel Purchase" at bounding box center [1366, 96] width 114 height 29
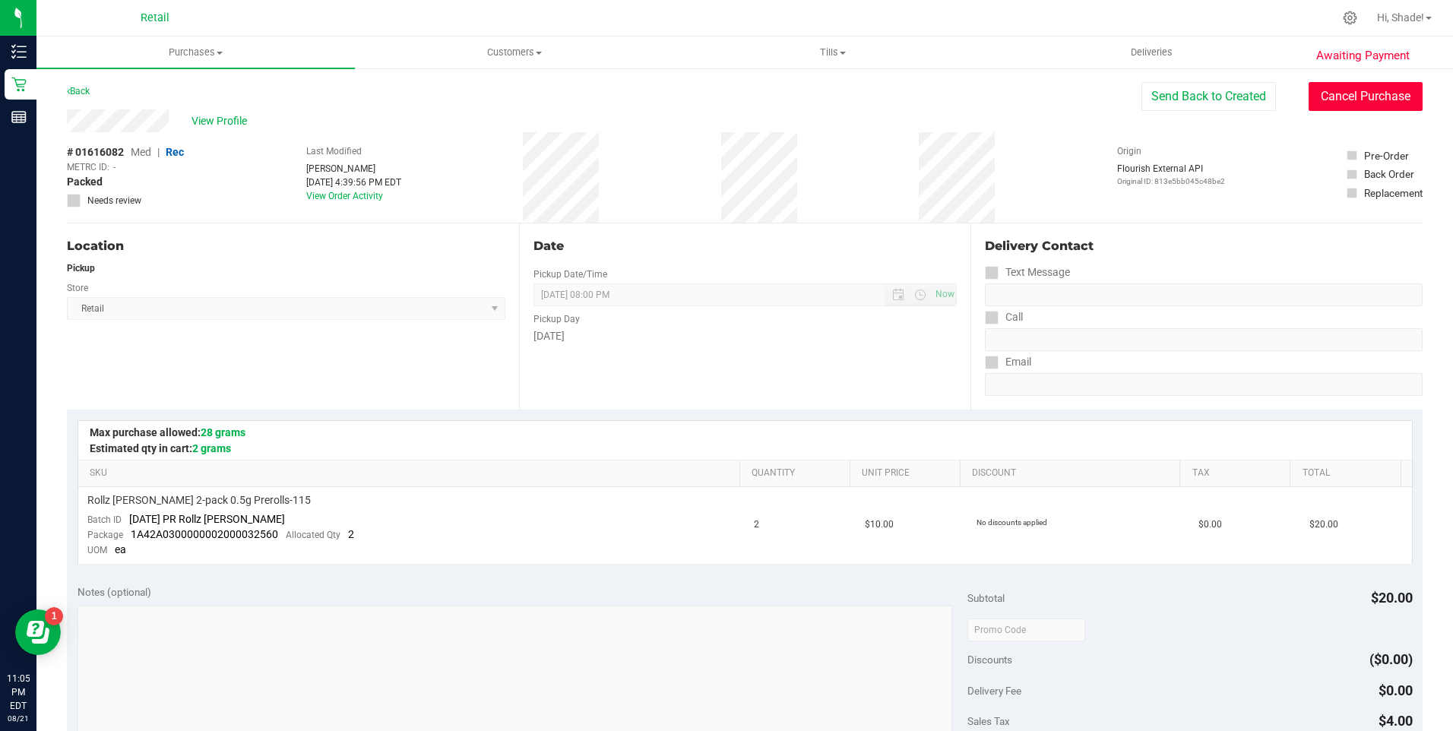
click at [1340, 102] on button "Cancel Purchase" at bounding box center [1366, 96] width 114 height 29
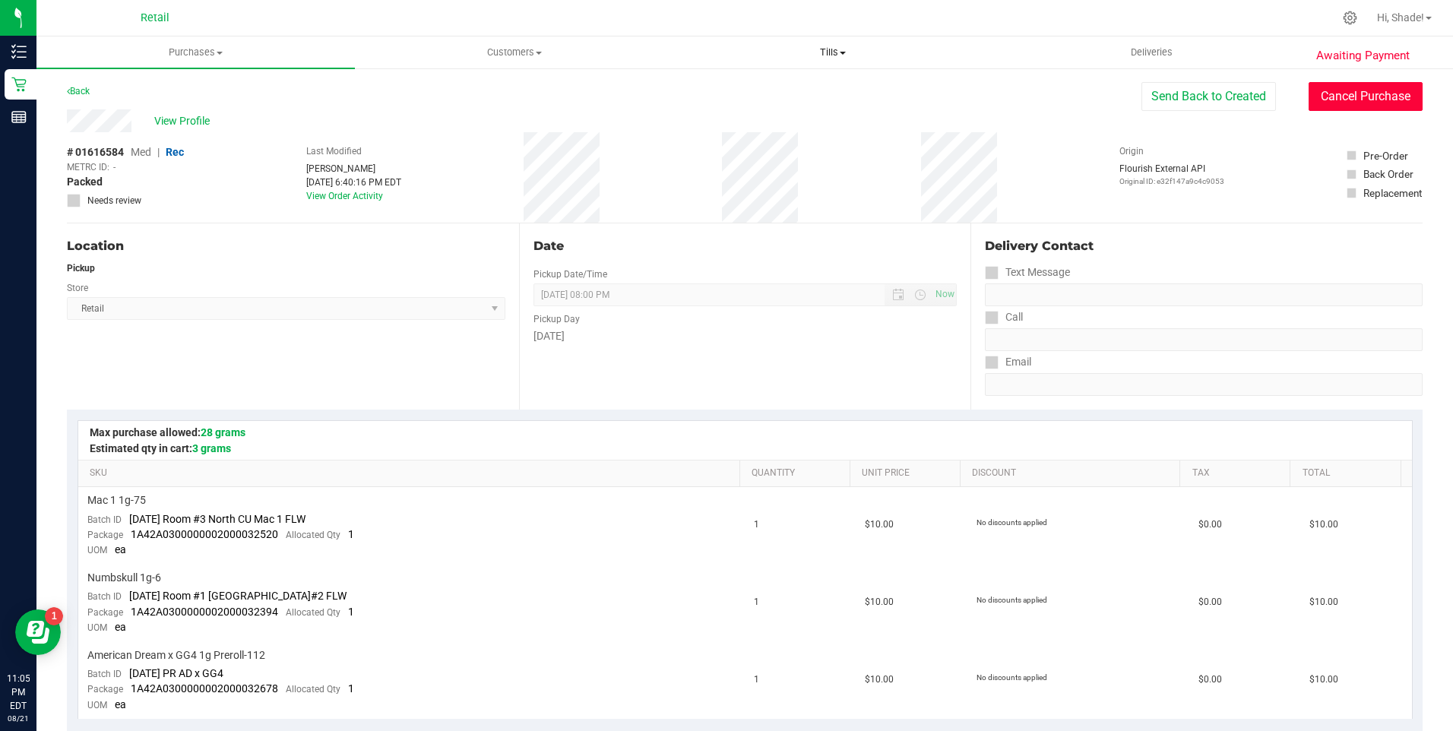
click at [1324, 93] on button "Cancel Purchase" at bounding box center [1366, 96] width 114 height 29
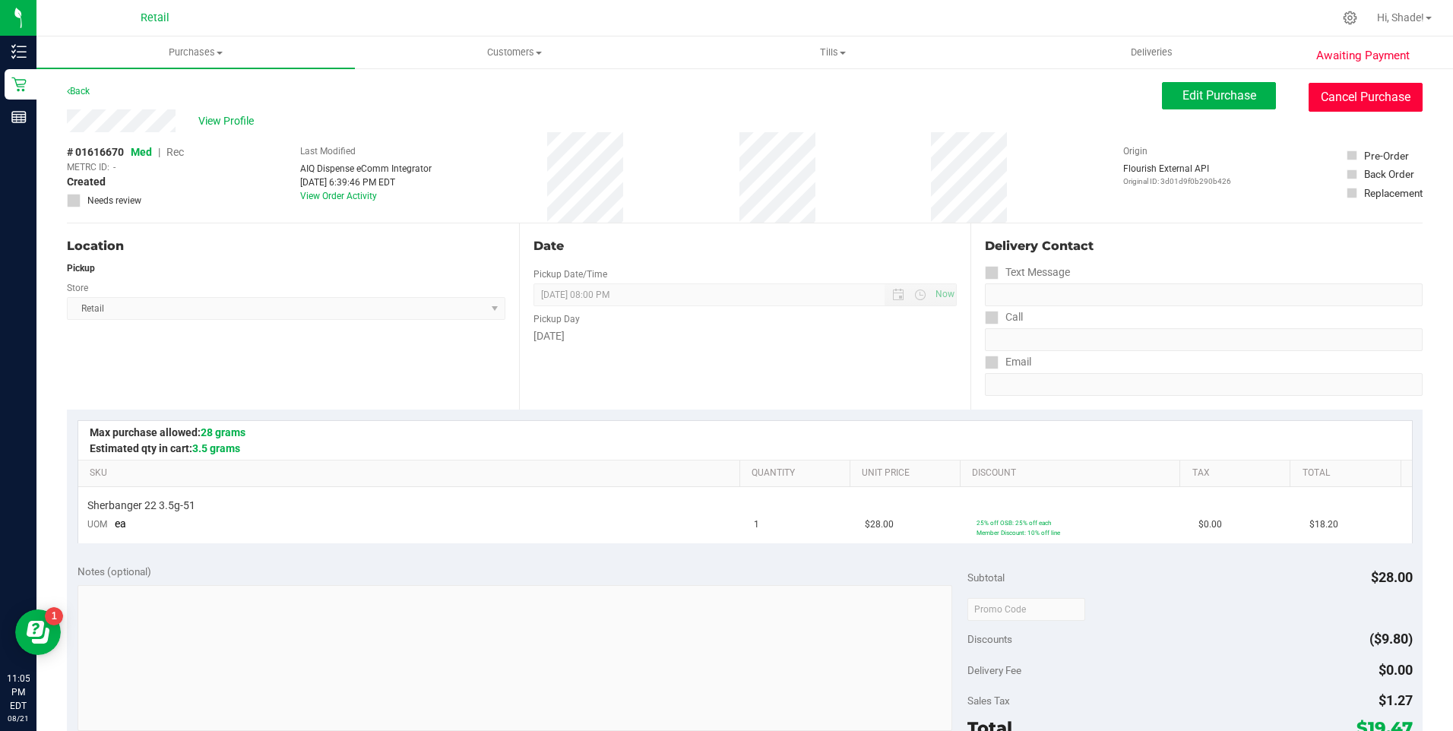
click at [1339, 98] on button "Cancel Purchase" at bounding box center [1366, 97] width 114 height 29
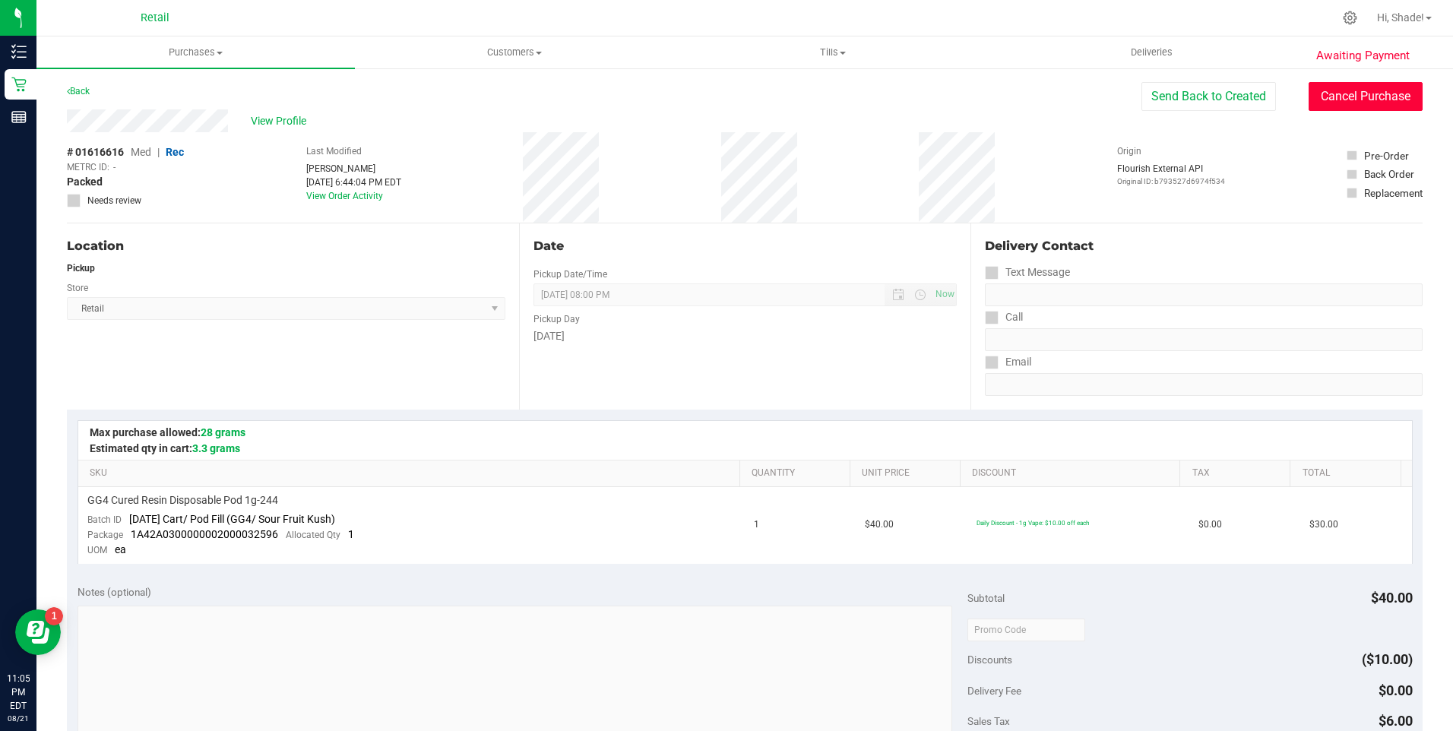
click at [1328, 93] on button "Cancel Purchase" at bounding box center [1366, 96] width 114 height 29
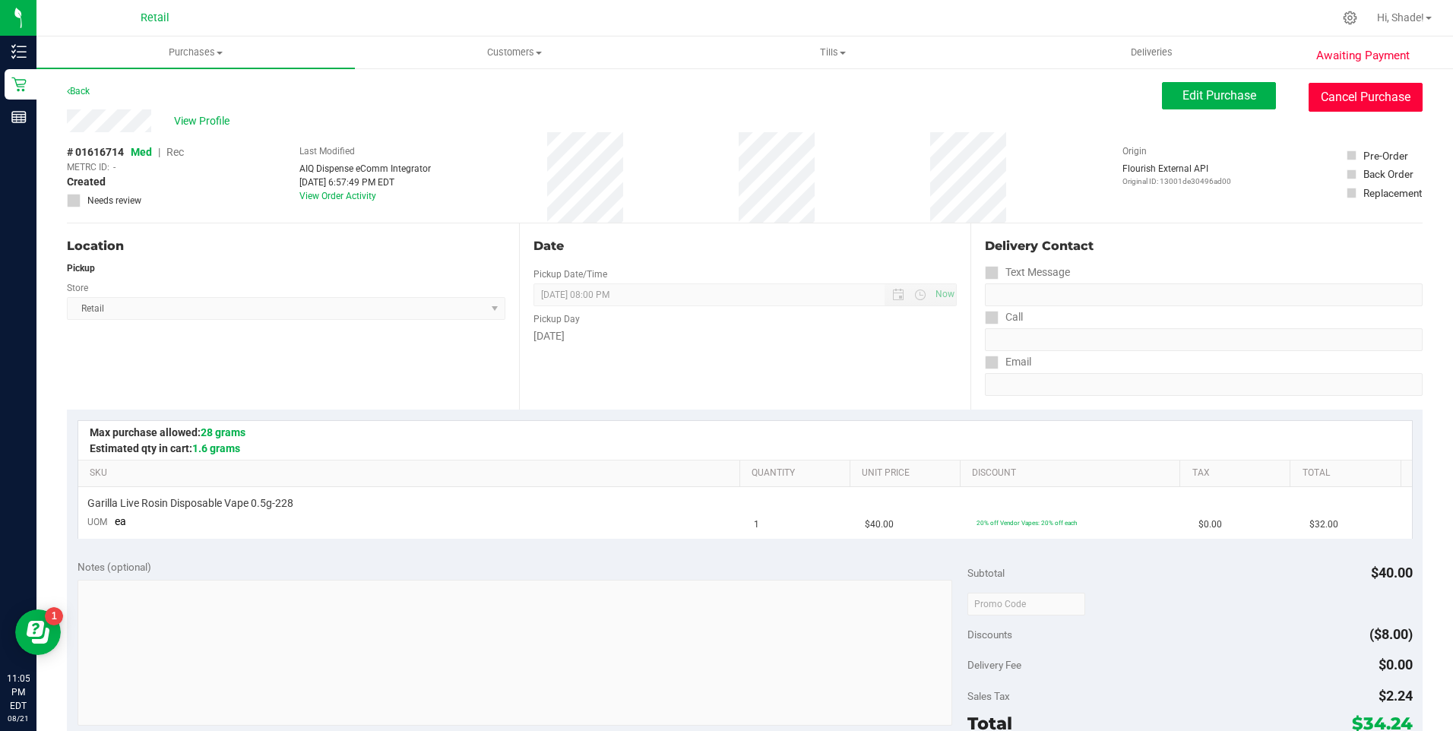
click at [1336, 93] on button "Cancel Purchase" at bounding box center [1366, 97] width 114 height 29
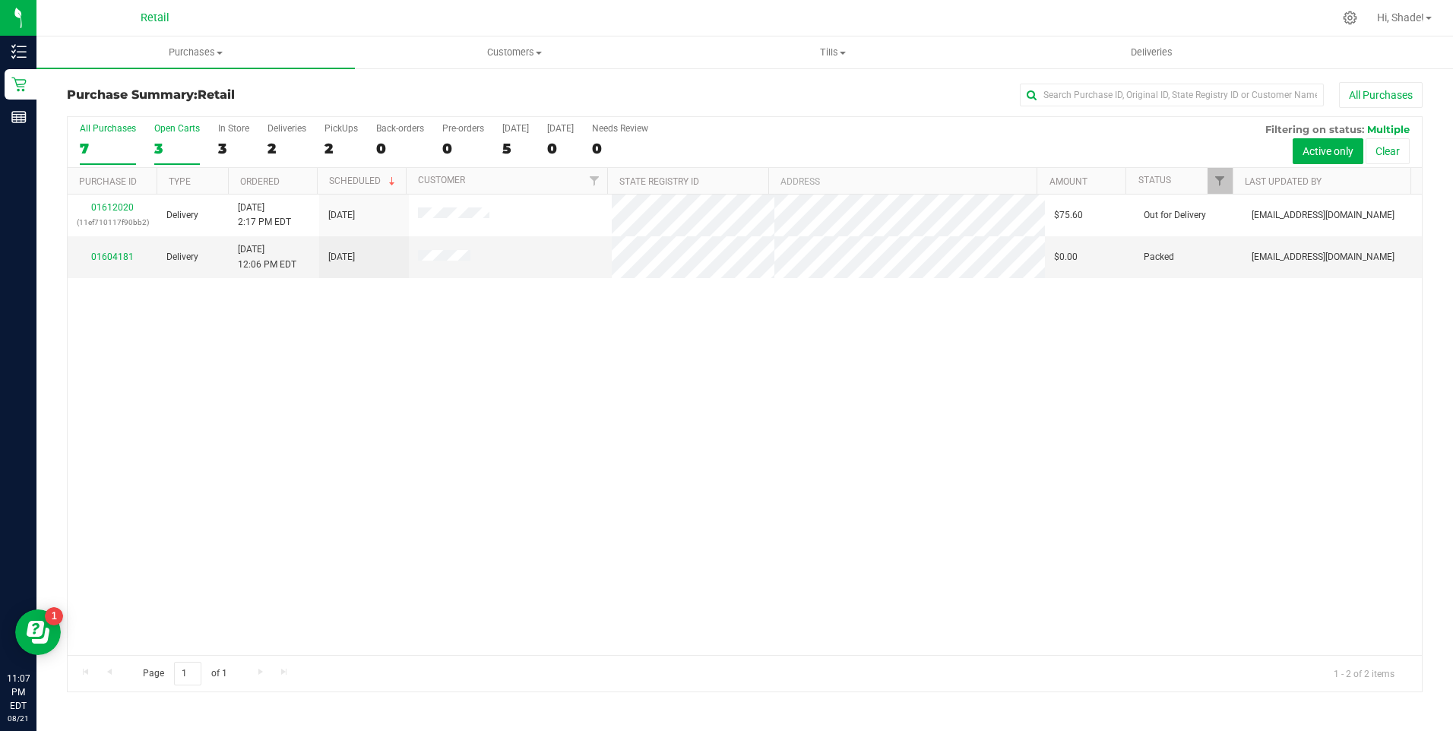
click at [157, 147] on div "3" at bounding box center [177, 148] width 46 height 17
click at [0, 0] on input "Open Carts 3" at bounding box center [0, 0] width 0 height 0
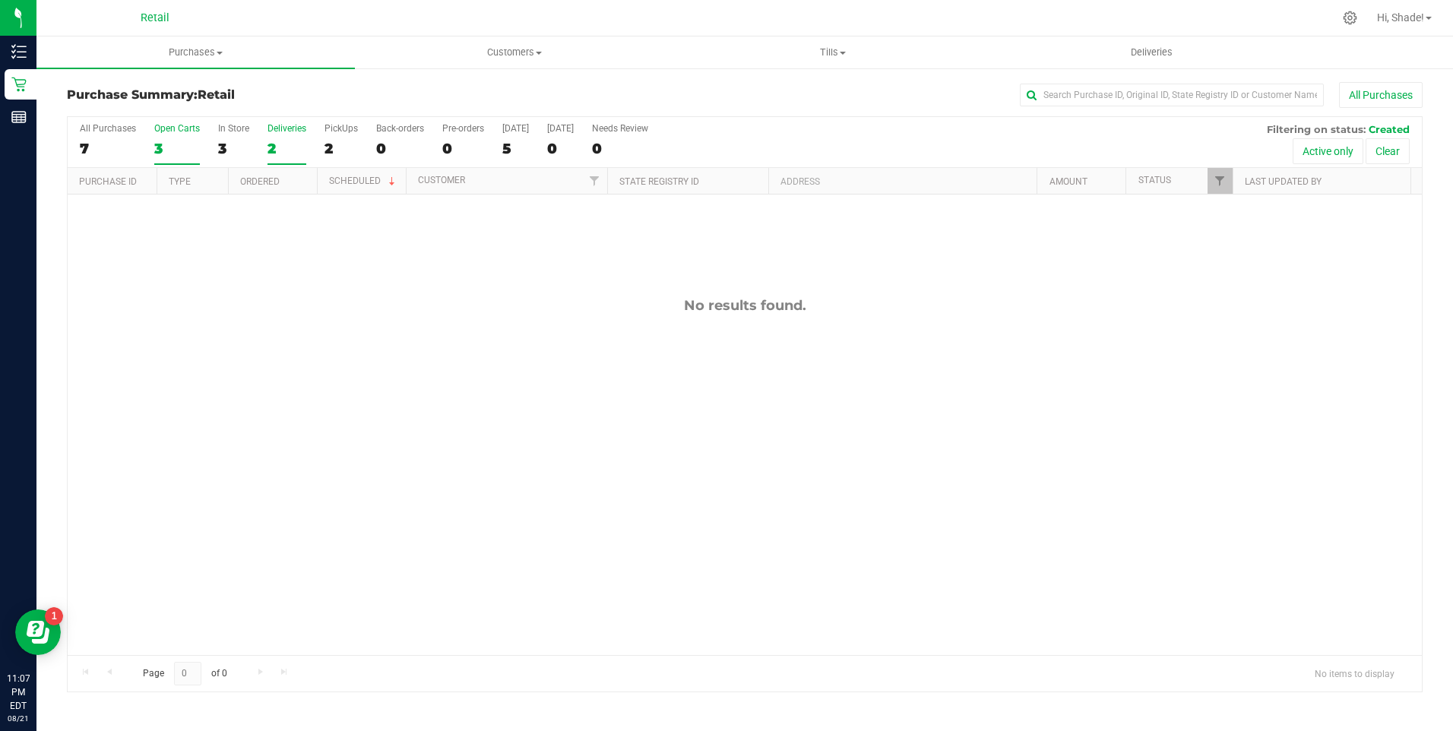
click at [276, 148] on div "2" at bounding box center [286, 148] width 39 height 17
click at [0, 0] on input "Deliveries 2" at bounding box center [0, 0] width 0 height 0
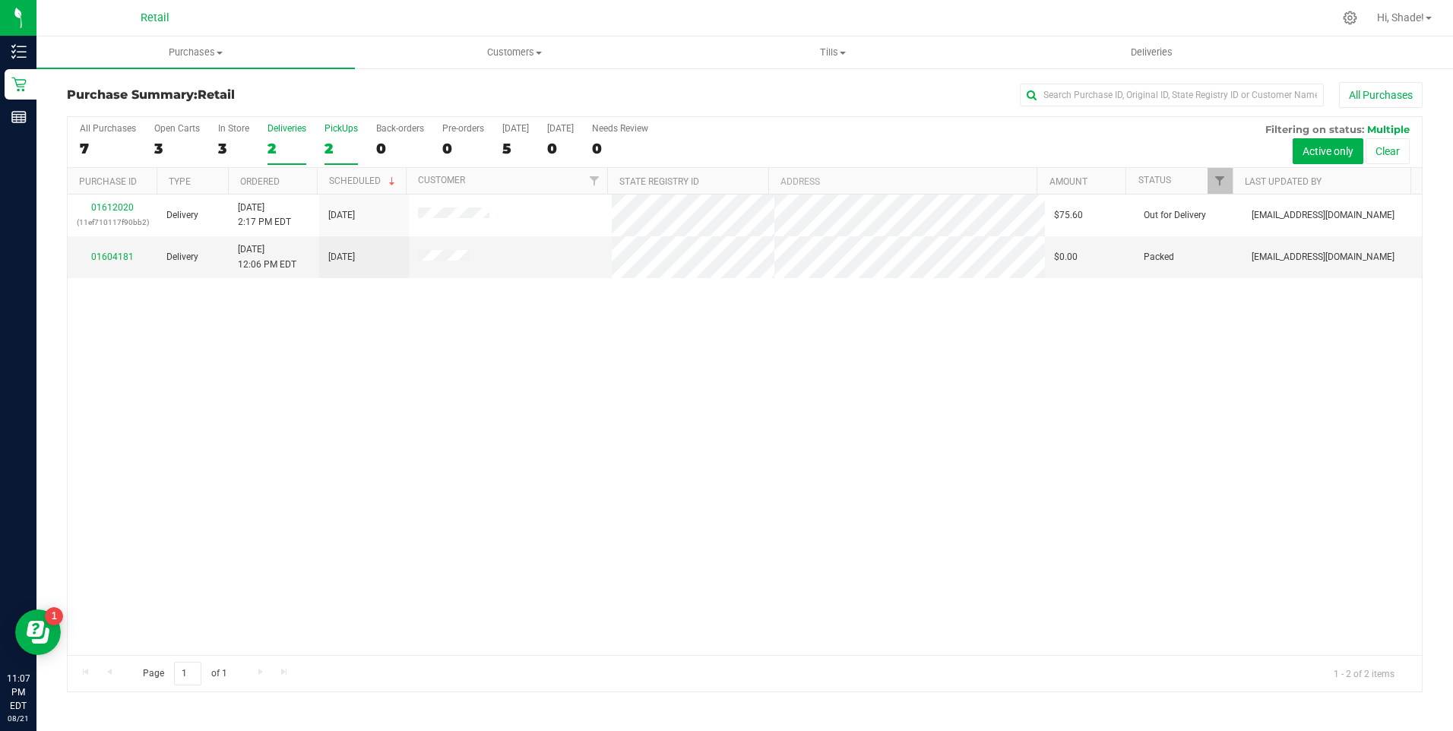
click at [336, 141] on div "2" at bounding box center [340, 148] width 33 height 17
click at [0, 0] on input "PickUps 2" at bounding box center [0, 0] width 0 height 0
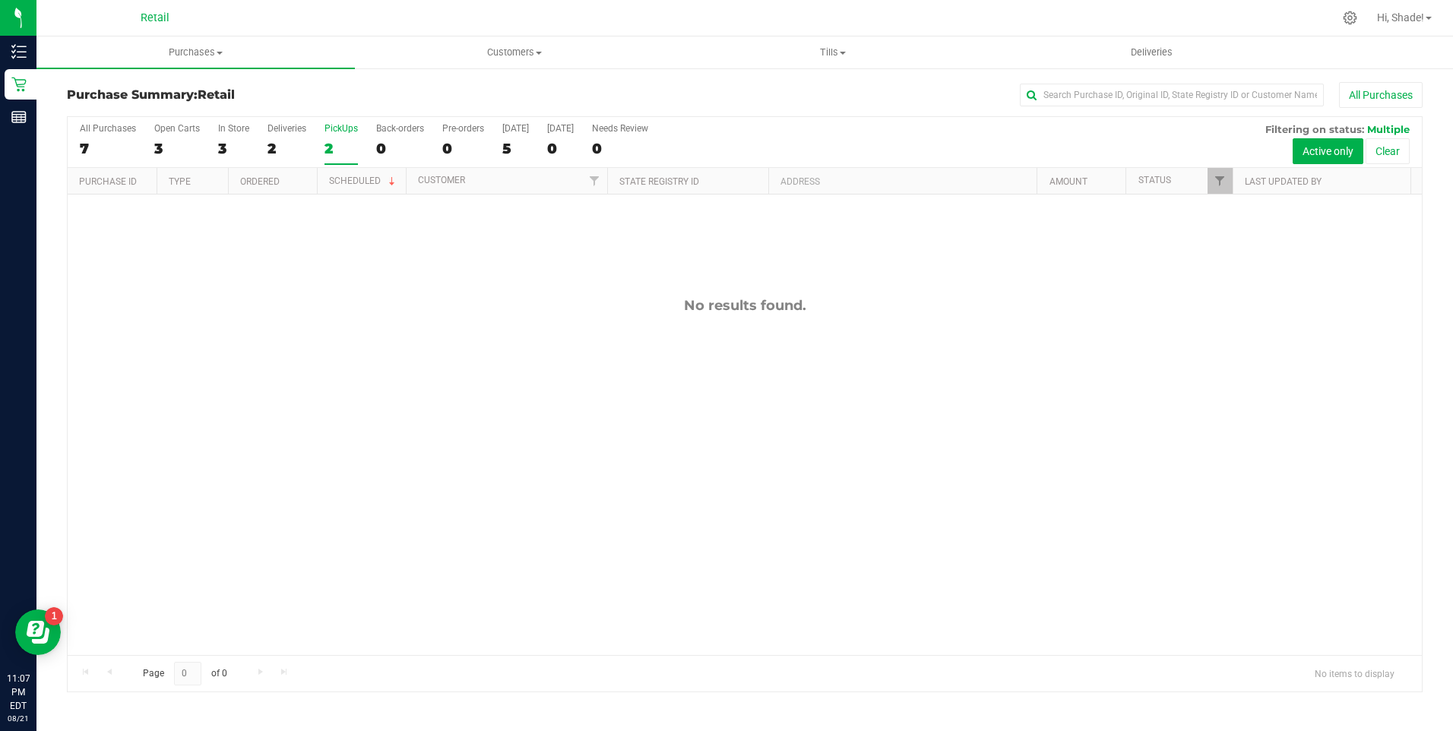
click at [501, 145] on div "All Purchases 7 Open Carts 3 In Store 3 Deliveries 2 PickUps 2 Back-orders 0 Pr…" at bounding box center [745, 142] width 1354 height 51
click at [517, 150] on div "5" at bounding box center [515, 148] width 27 height 17
click at [0, 0] on input "Today 5" at bounding box center [0, 0] width 0 height 0
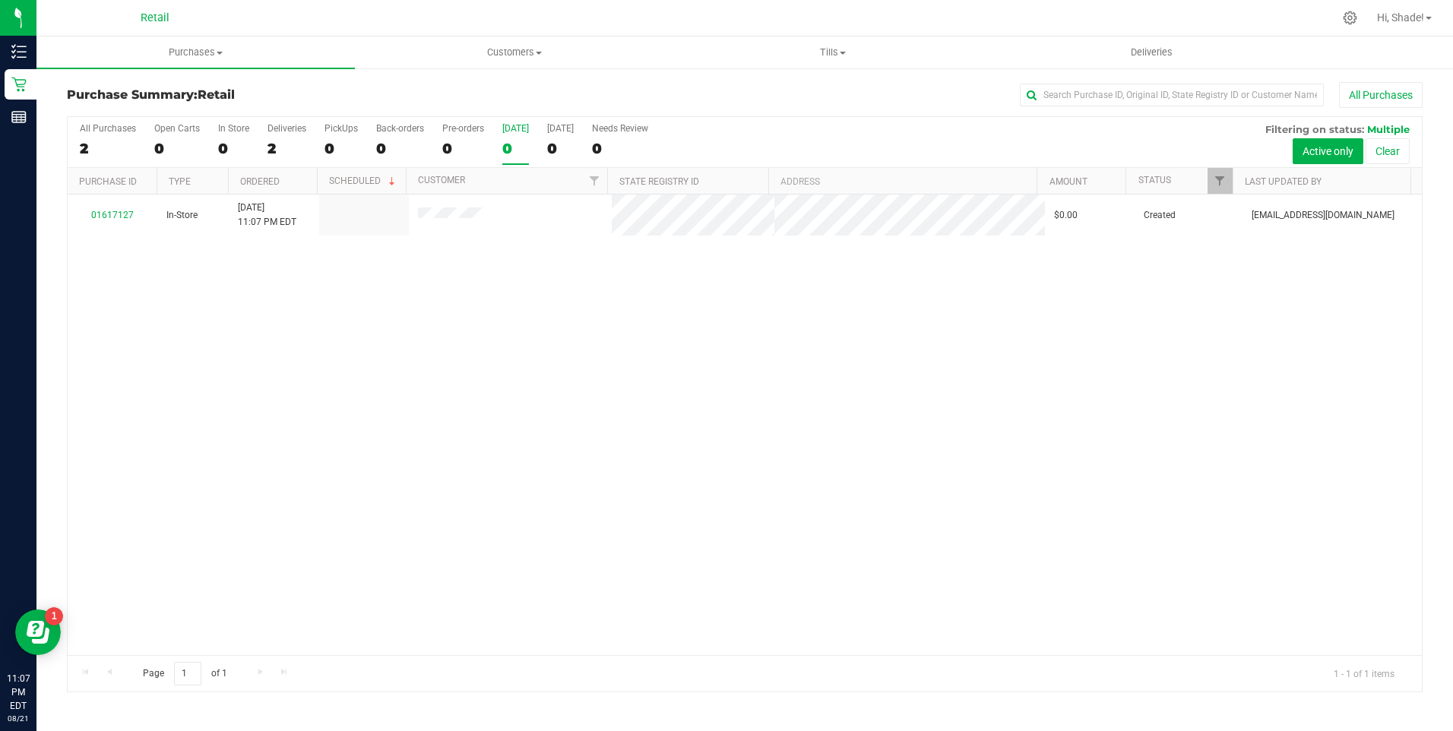
click at [78, 150] on div "All Purchases 2 Open Carts 0 In Store 0 Deliveries 2 PickUps 0 Back-orders 0 Pr…" at bounding box center [745, 142] width 1354 height 51
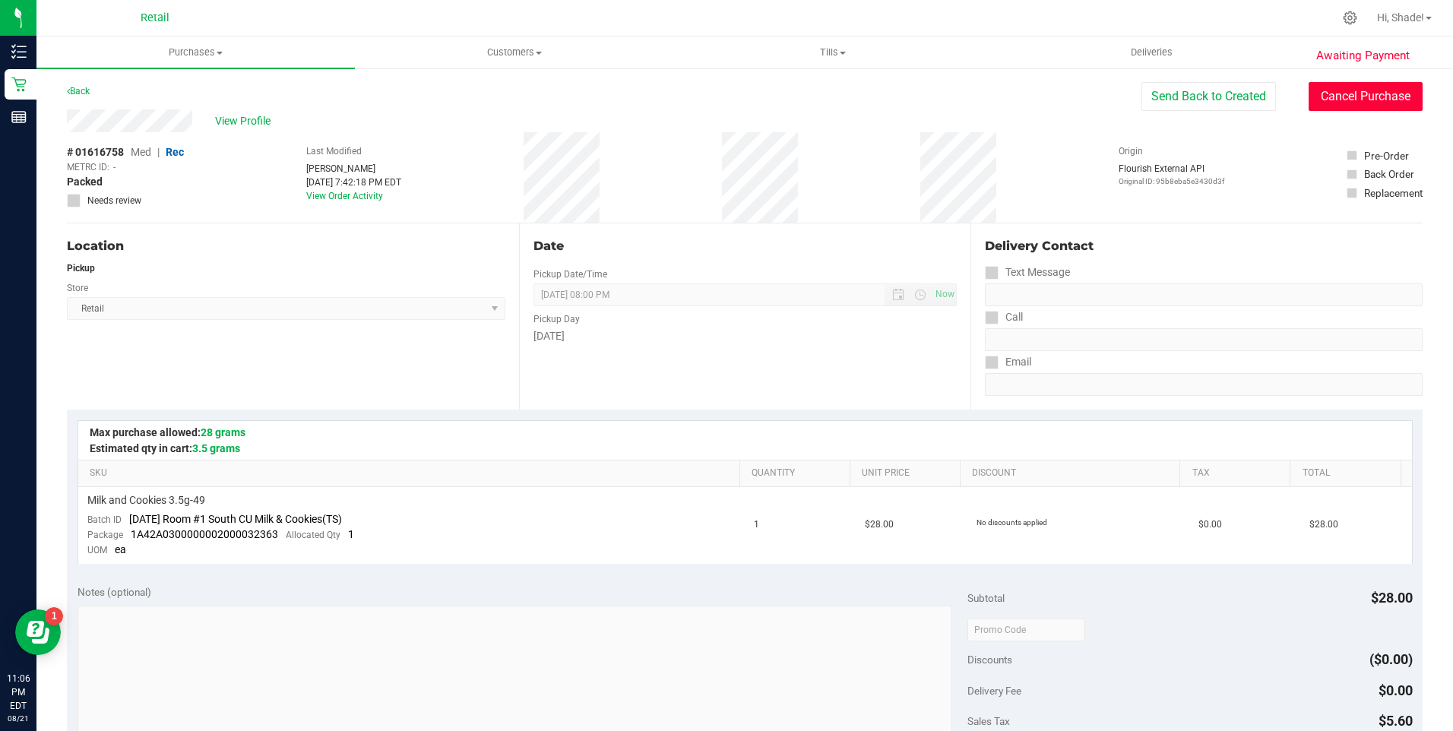
click at [1327, 101] on button "Cancel Purchase" at bounding box center [1366, 96] width 114 height 29
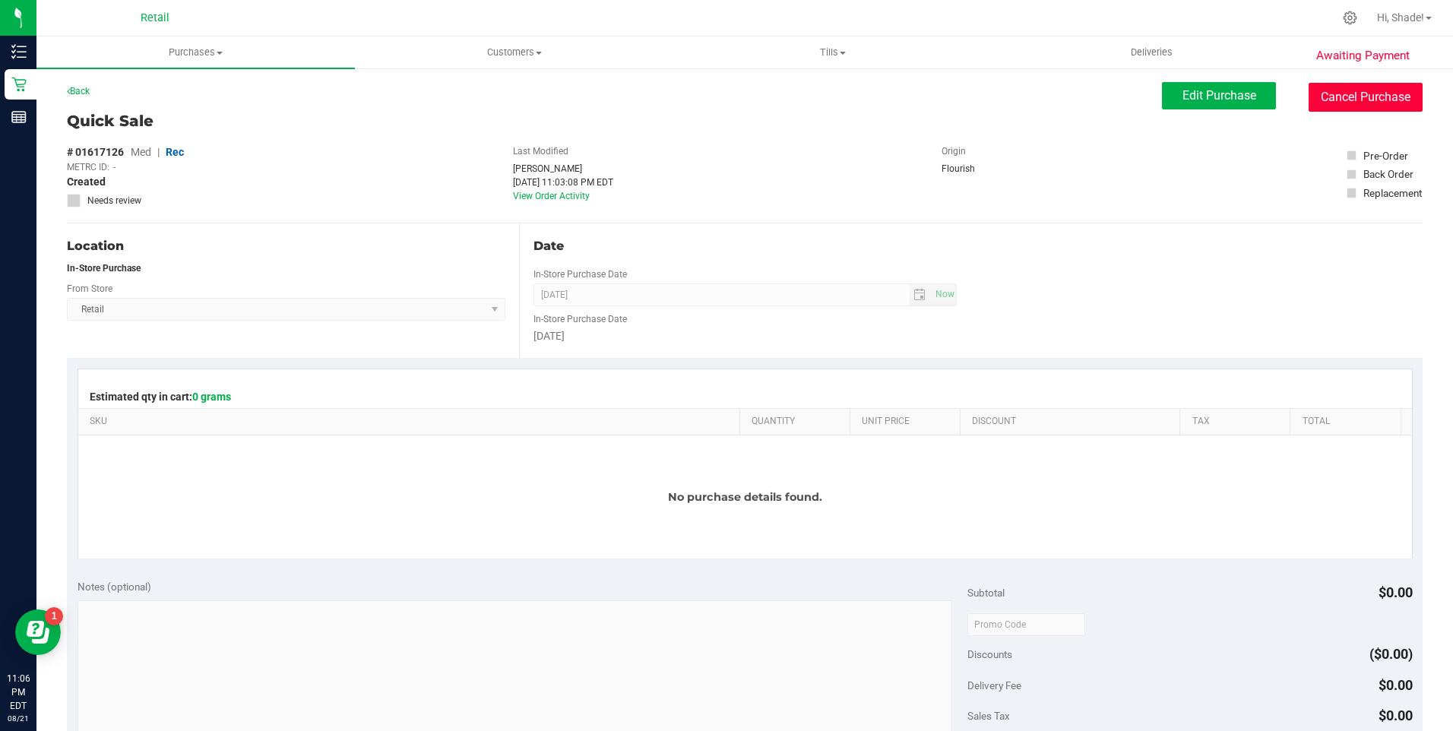
drag, startPoint x: 1300, startPoint y: 104, endPoint x: 804, endPoint y: 97, distance: 496.3
click at [1309, 104] on button "Cancel Purchase" at bounding box center [1366, 97] width 114 height 29
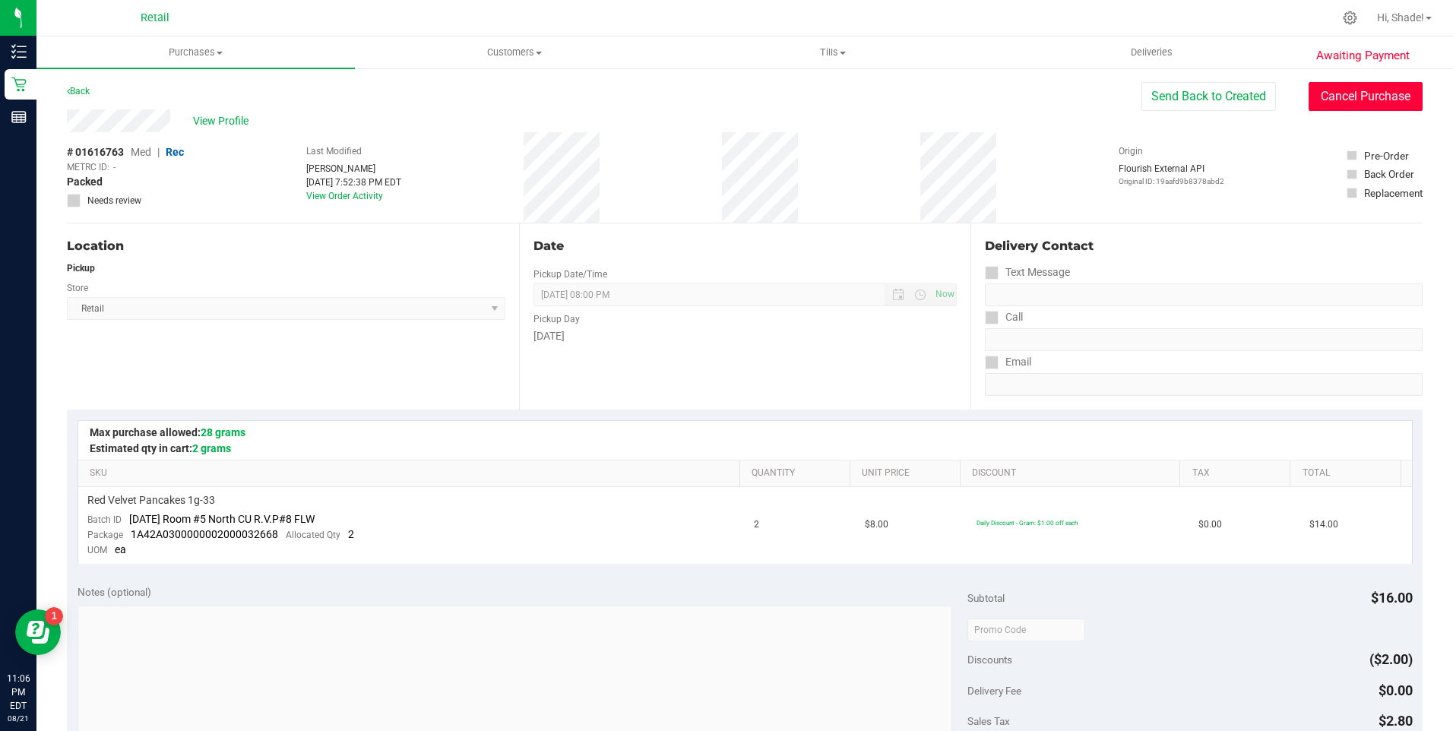
click at [1373, 92] on button "Cancel Purchase" at bounding box center [1366, 96] width 114 height 29
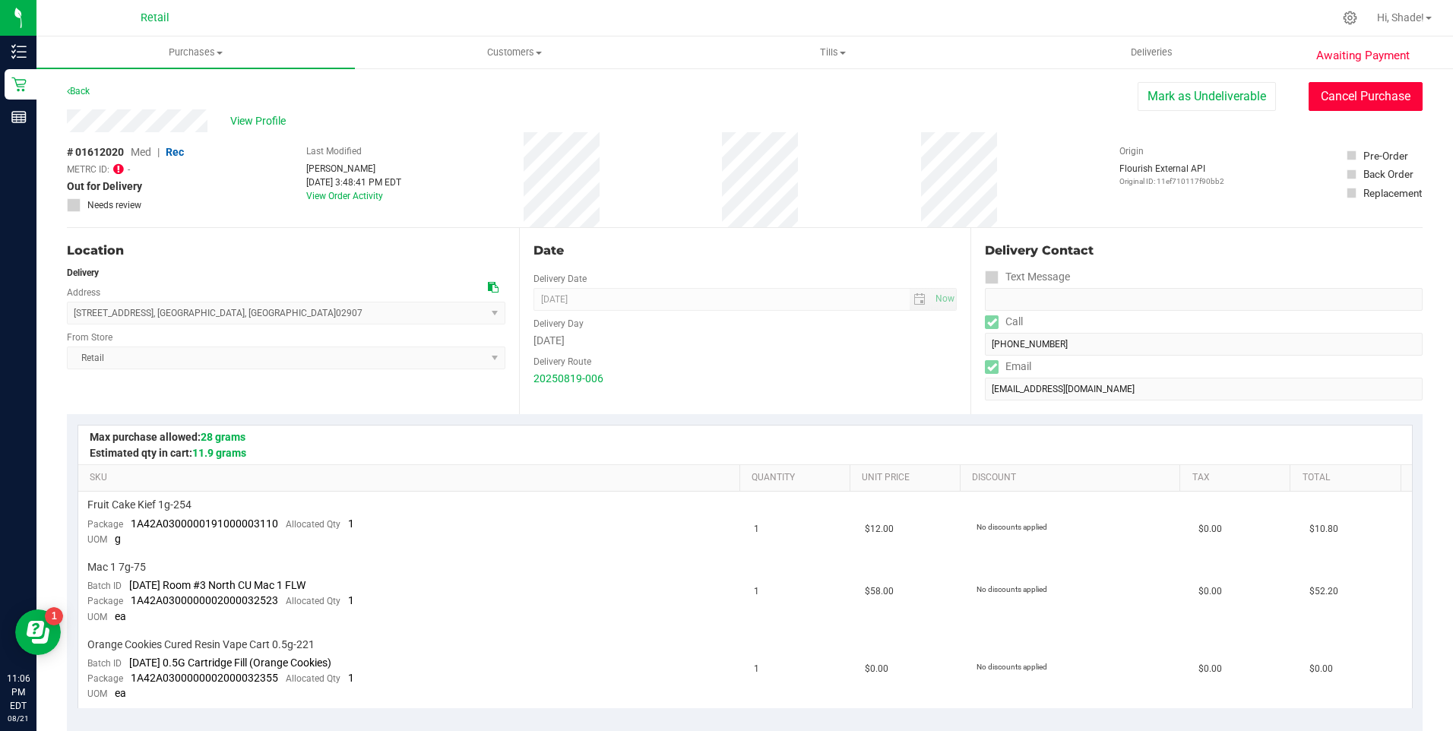
click at [1318, 100] on button "Cancel Purchase" at bounding box center [1366, 96] width 114 height 29
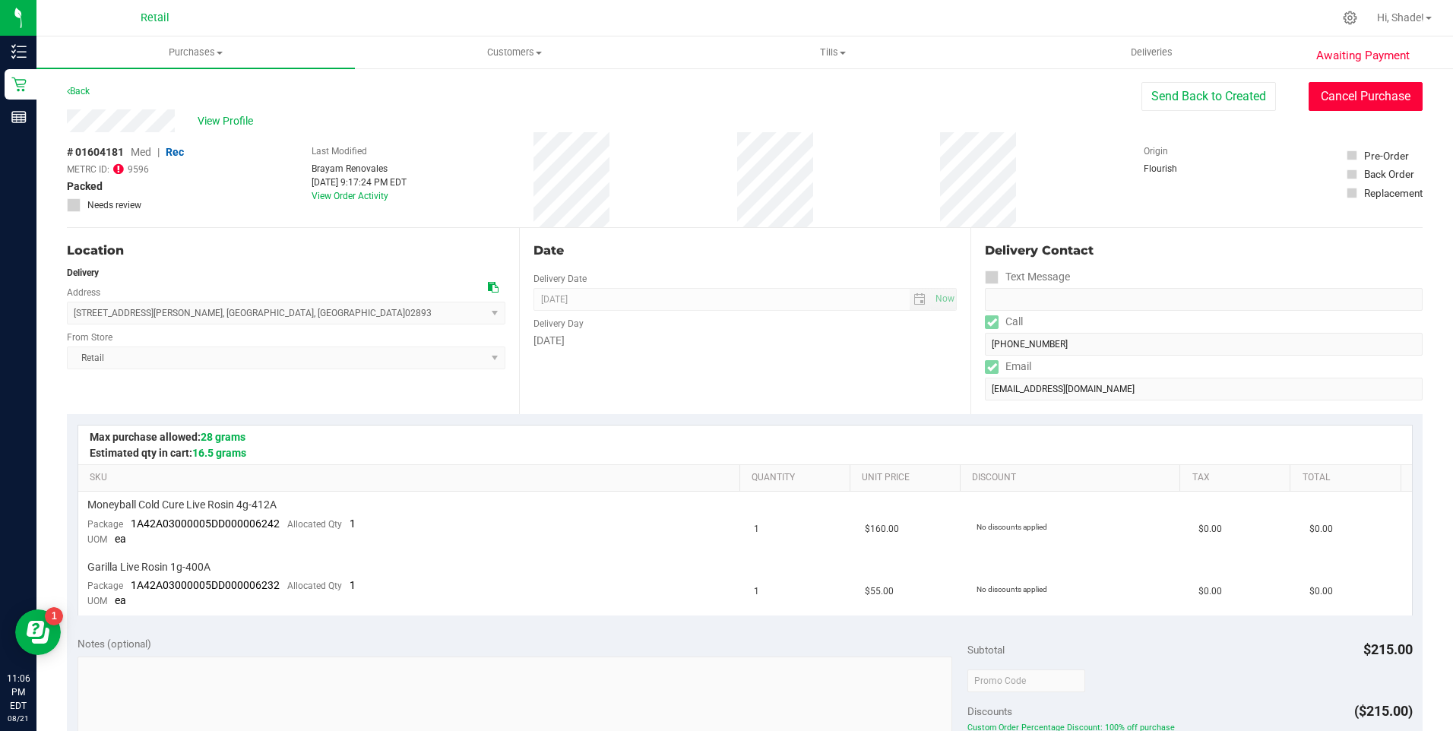
drag, startPoint x: 1332, startPoint y: 89, endPoint x: 799, endPoint y: 95, distance: 533.5
click at [1332, 90] on button "Cancel Purchase" at bounding box center [1366, 96] width 114 height 29
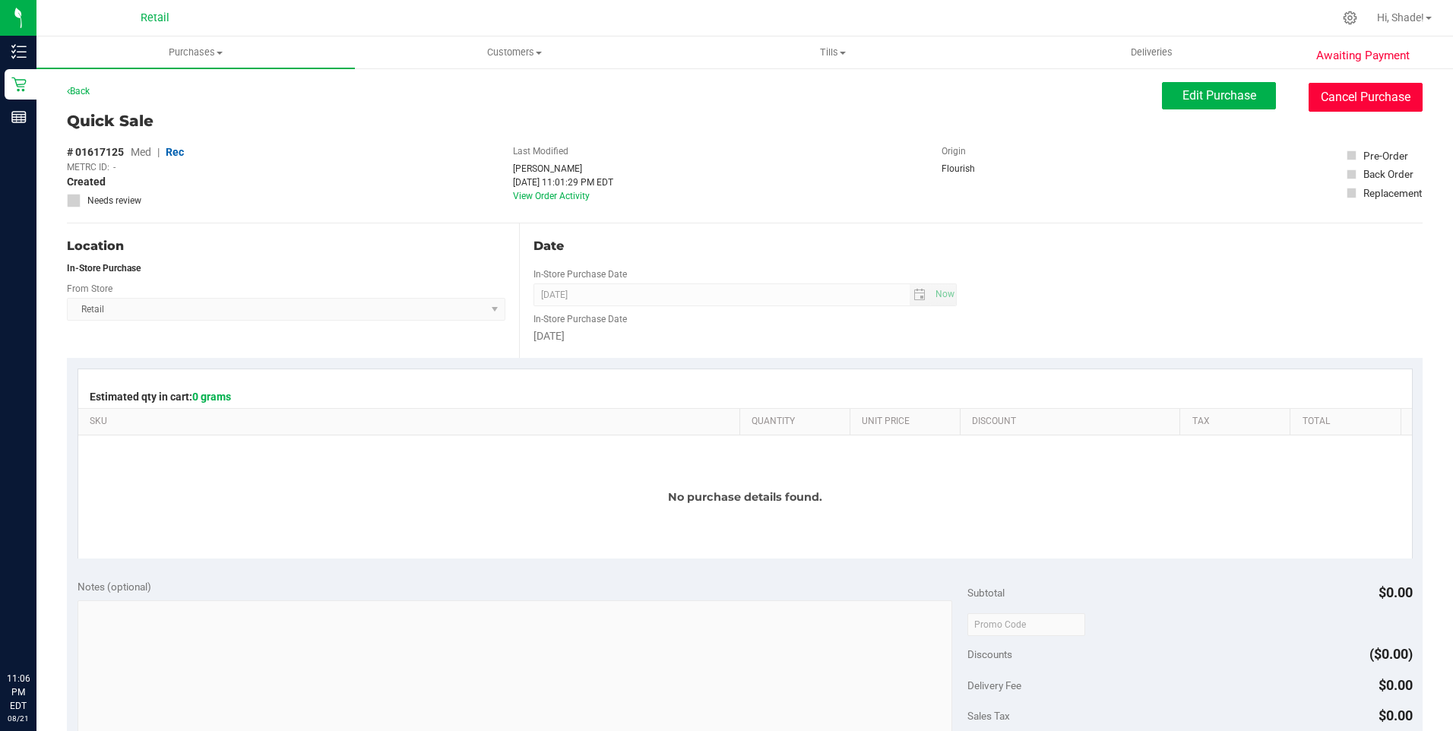
click at [1348, 100] on button "Cancel Purchase" at bounding box center [1366, 97] width 114 height 29
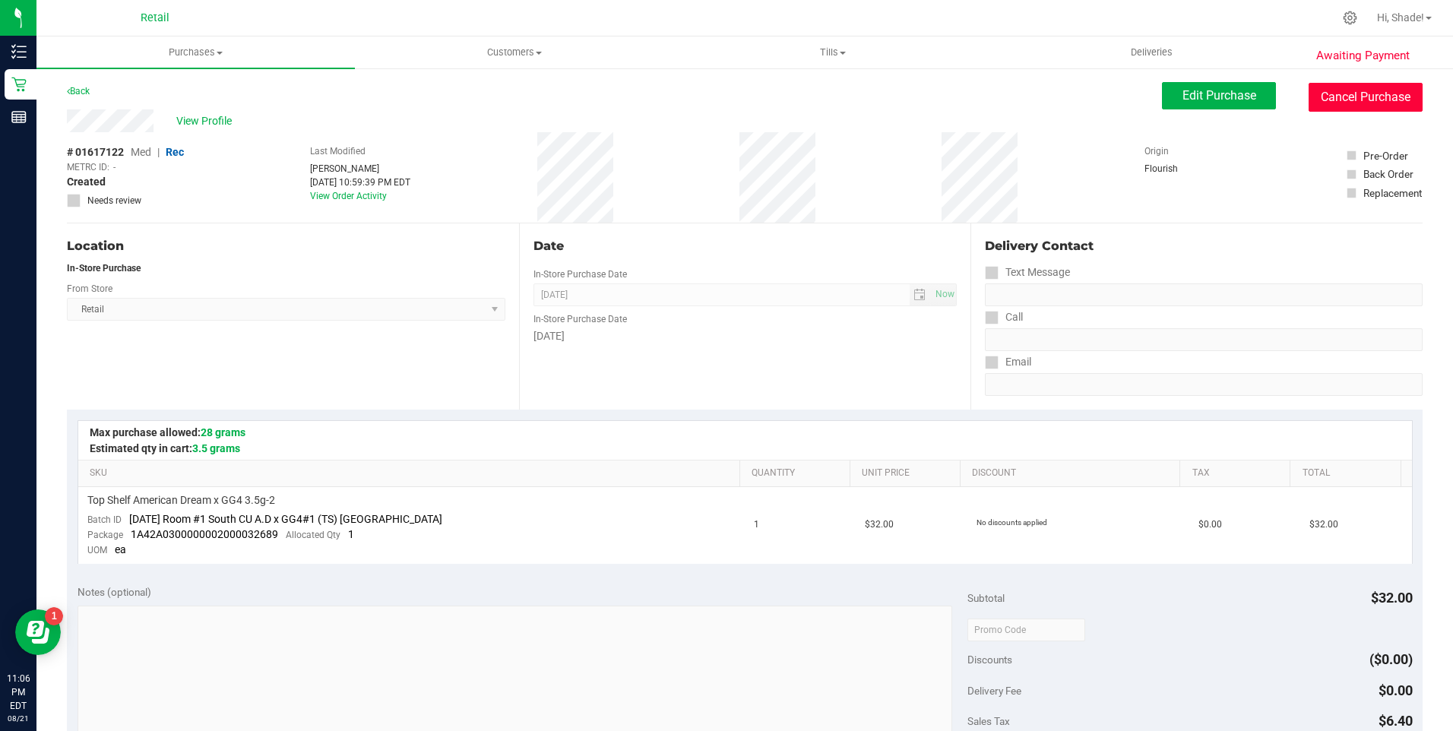
click at [1361, 99] on button "Cancel Purchase" at bounding box center [1366, 97] width 114 height 29
